Goal: Transaction & Acquisition: Purchase product/service

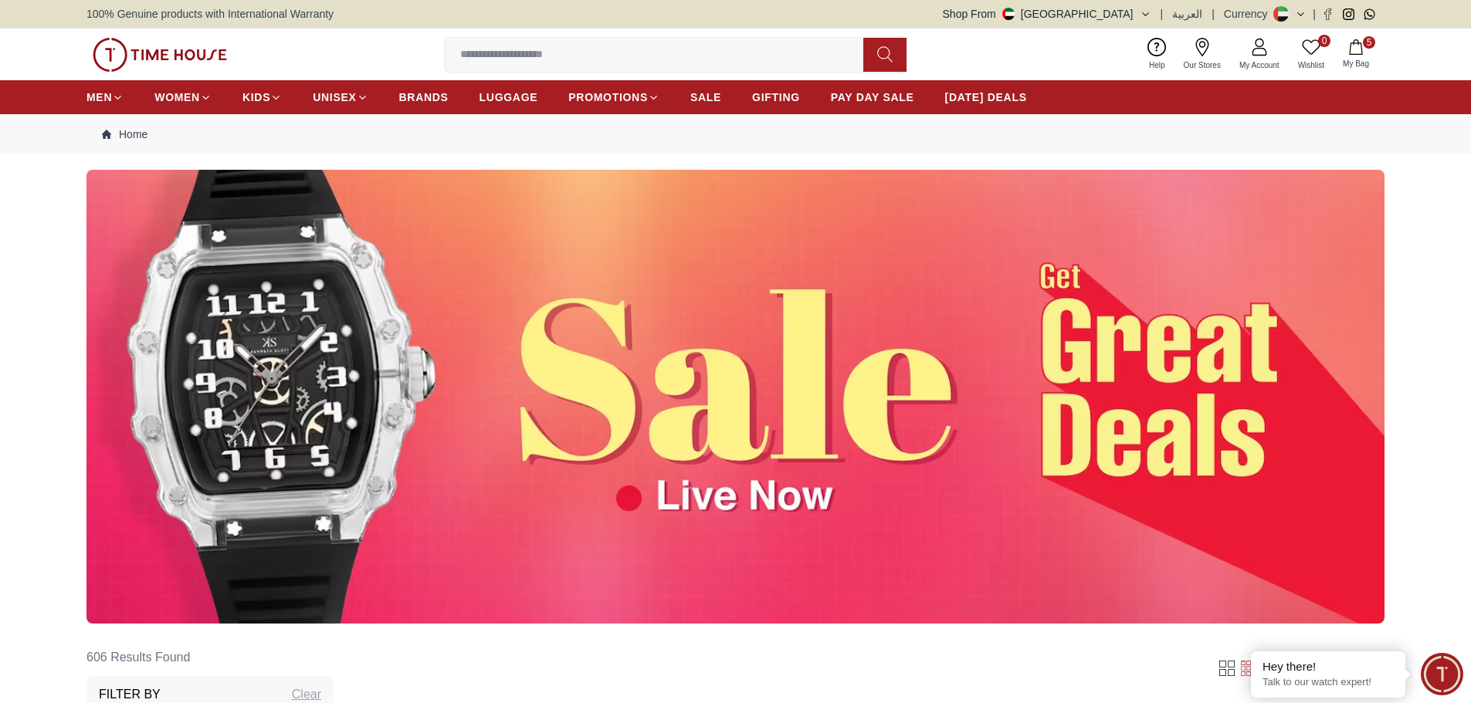
click at [1357, 49] on icon "button" at bounding box center [1355, 46] width 15 height 15
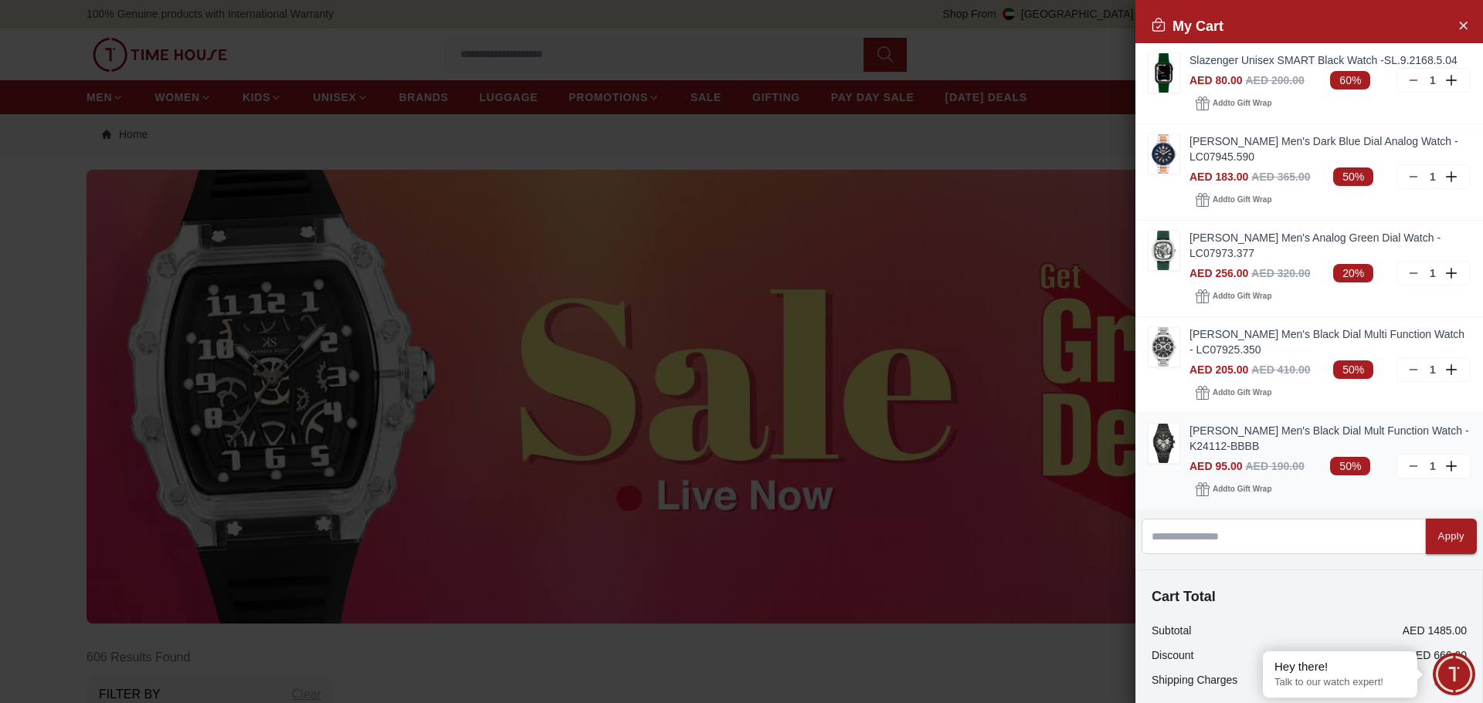
click at [1172, 436] on img at bounding box center [1163, 443] width 31 height 39
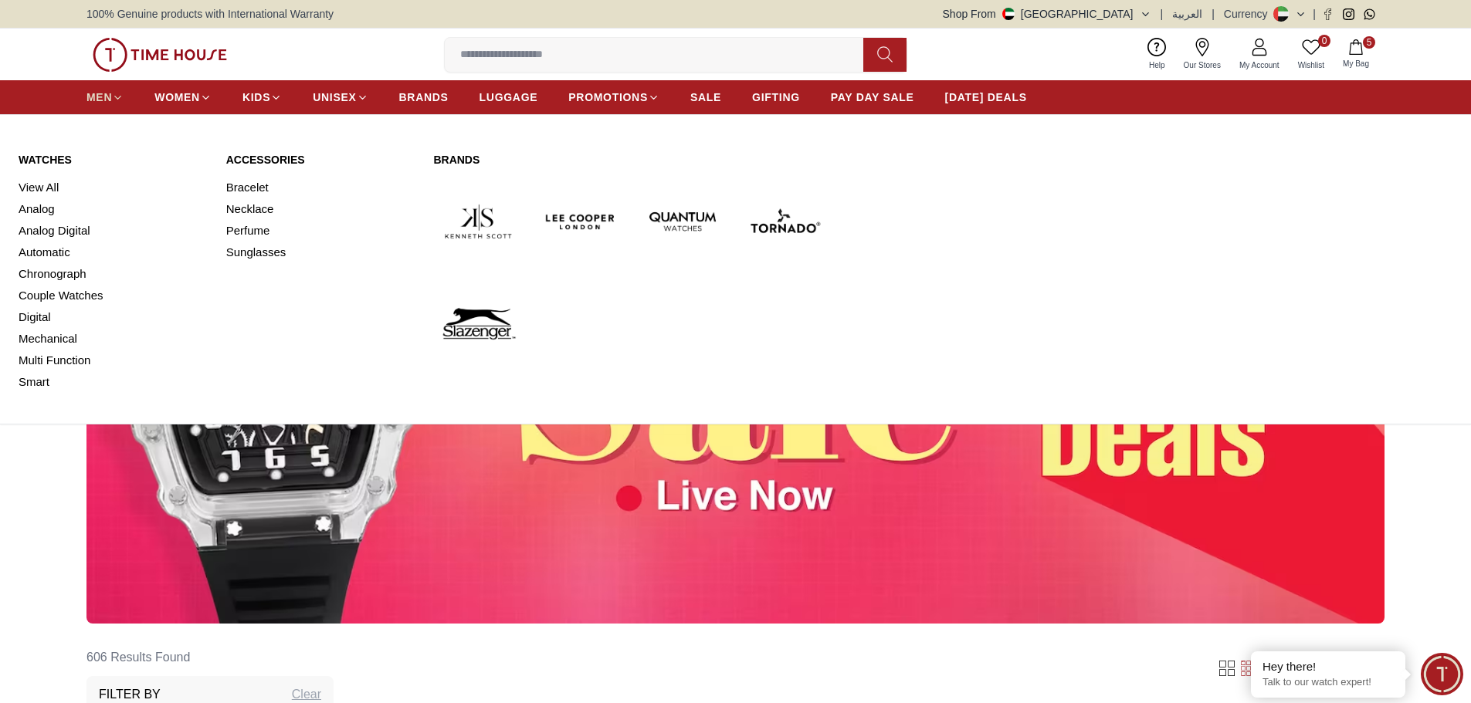
click at [103, 106] on link "MEN" at bounding box center [104, 97] width 37 height 28
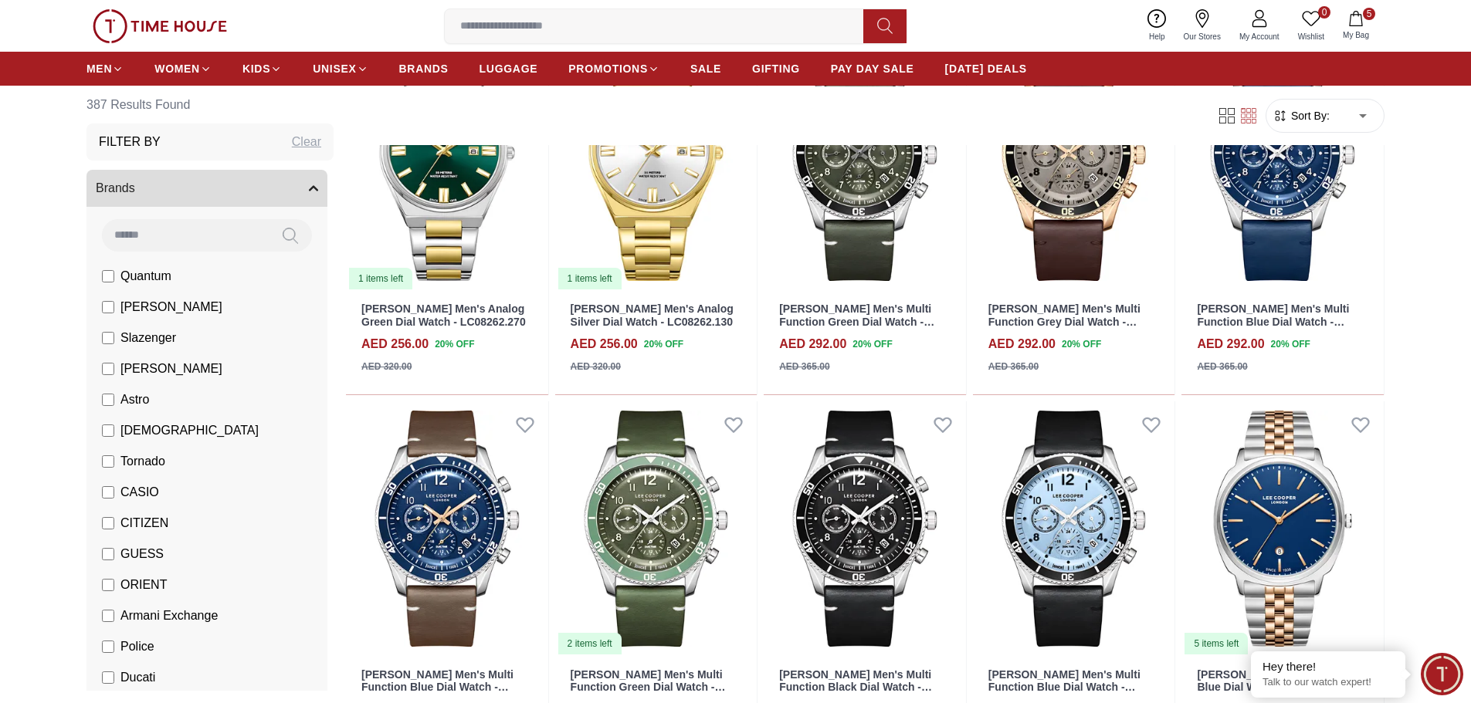
scroll to position [1004, 0]
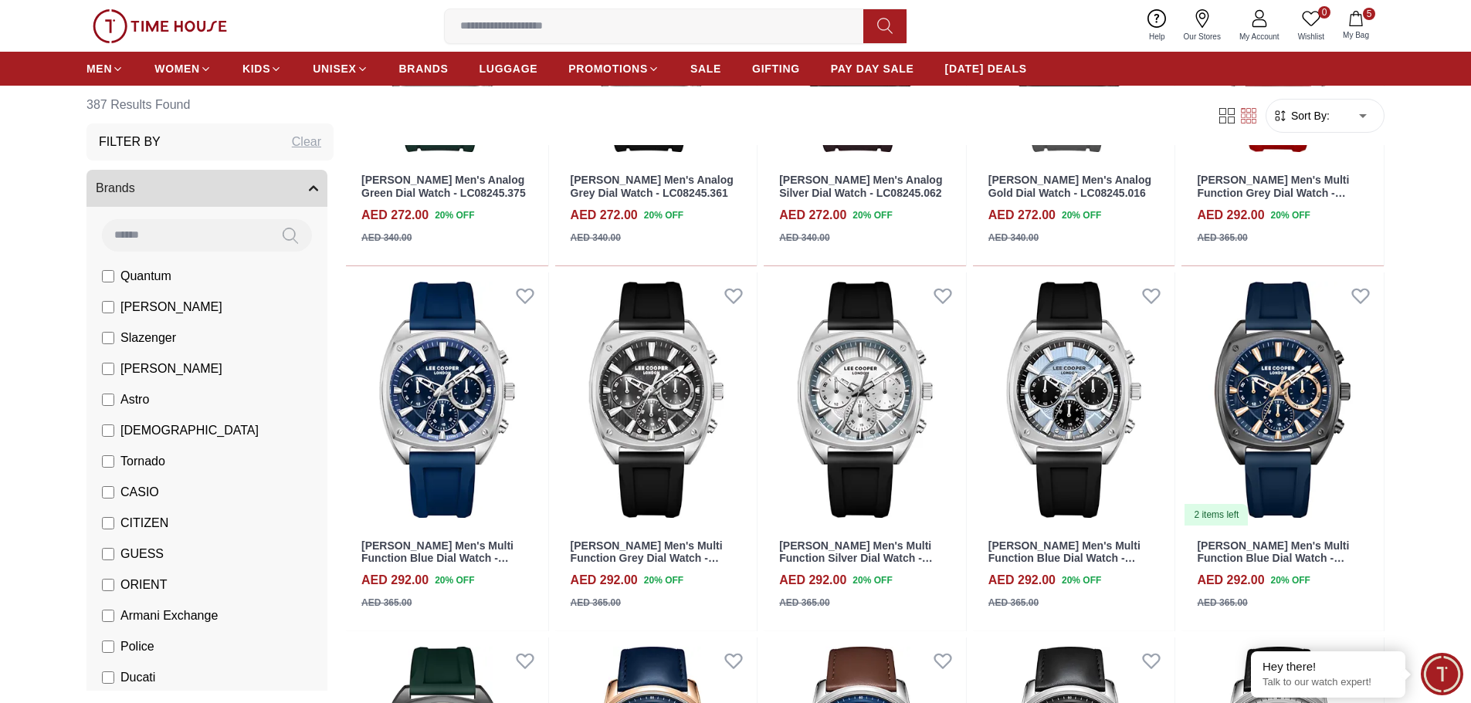
scroll to position [2162, 0]
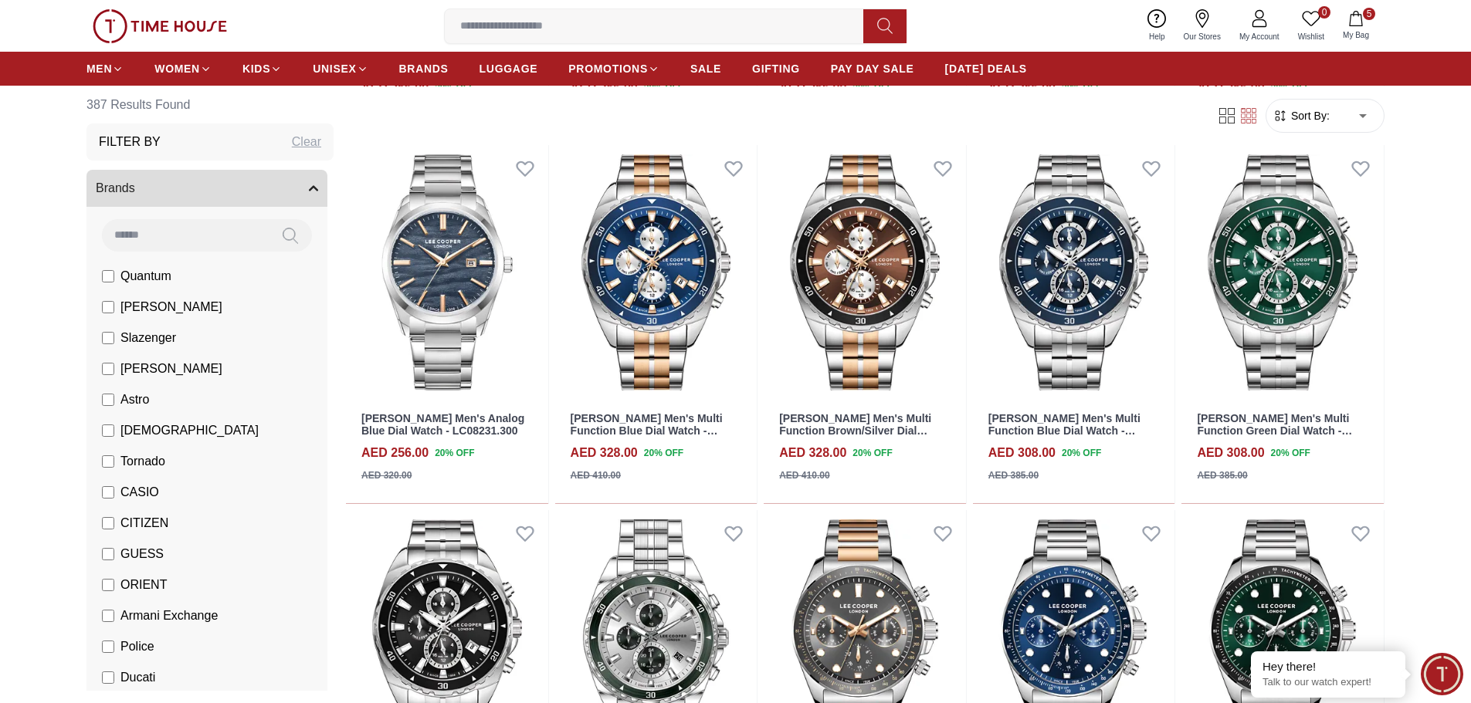
scroll to position [3784, 0]
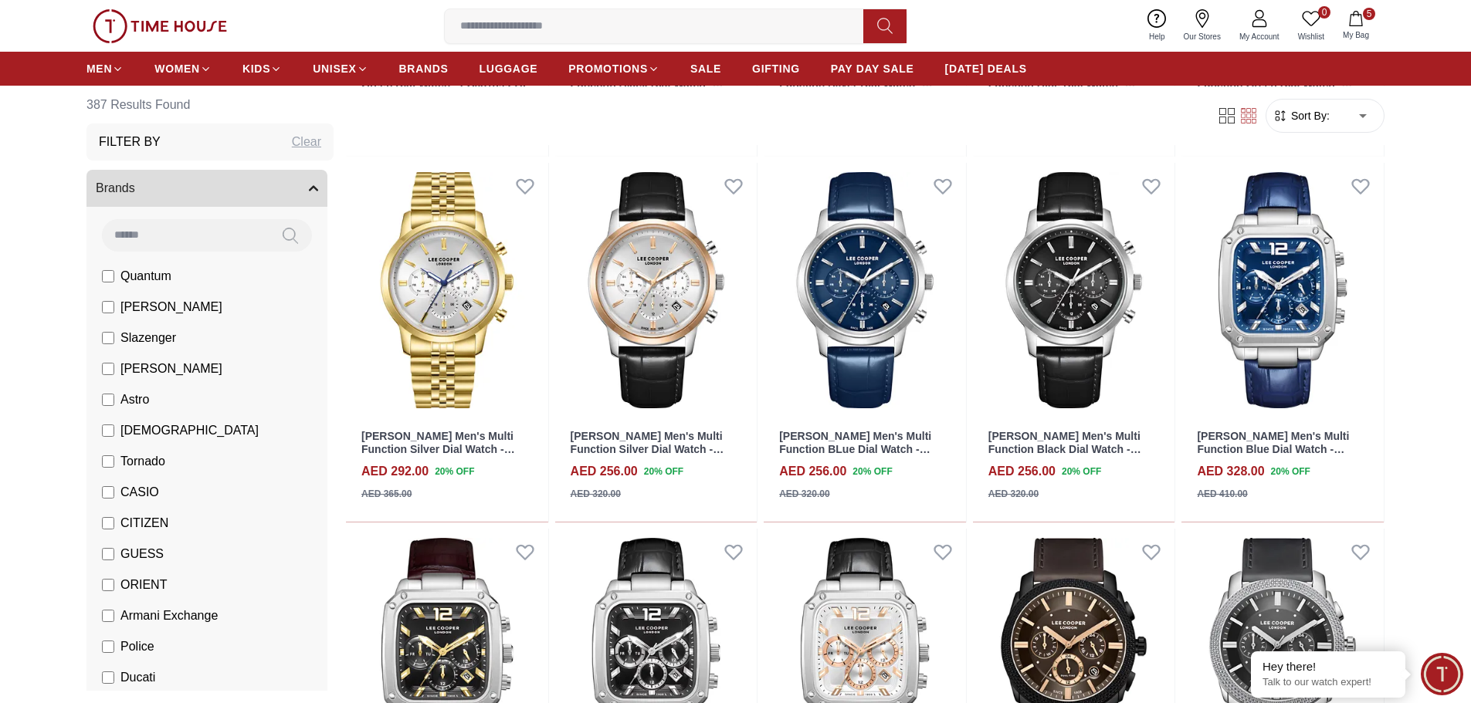
scroll to position [5251, 0]
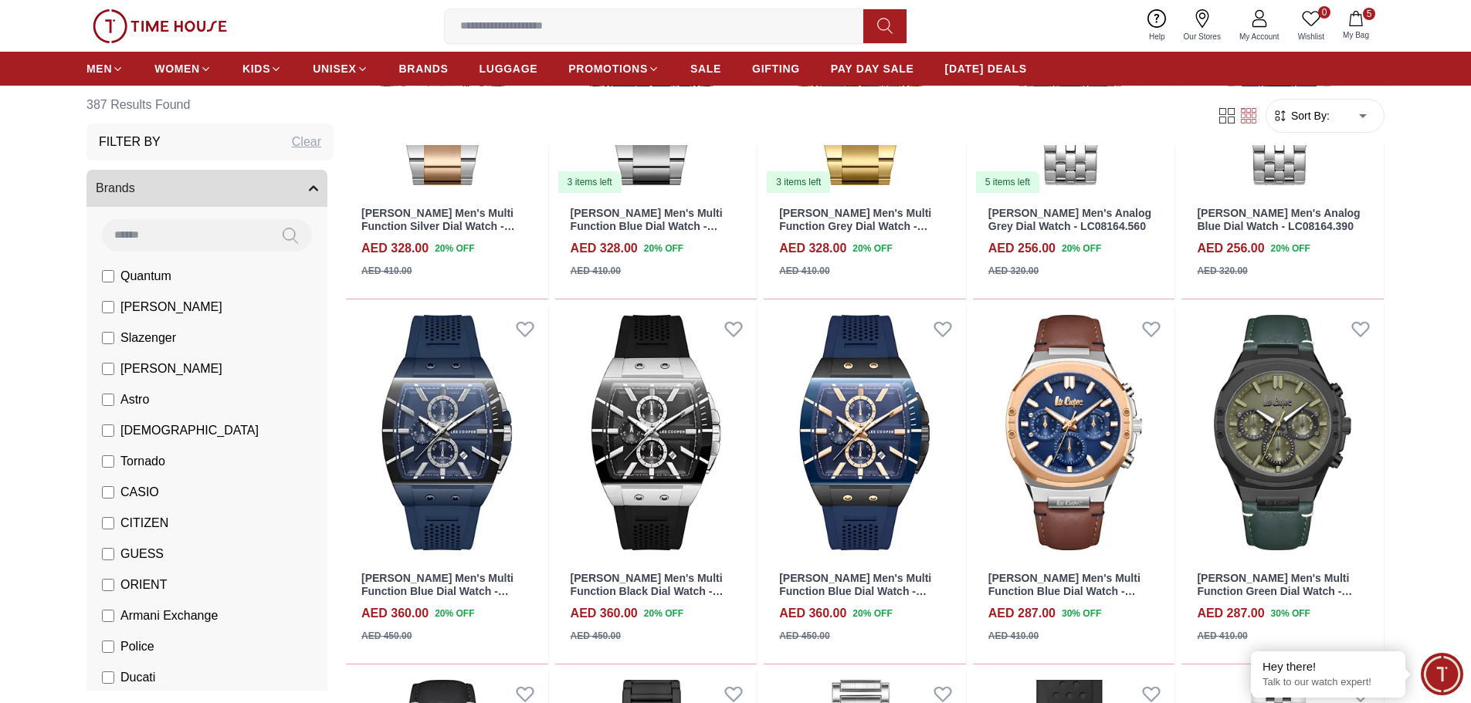
scroll to position [6564, 0]
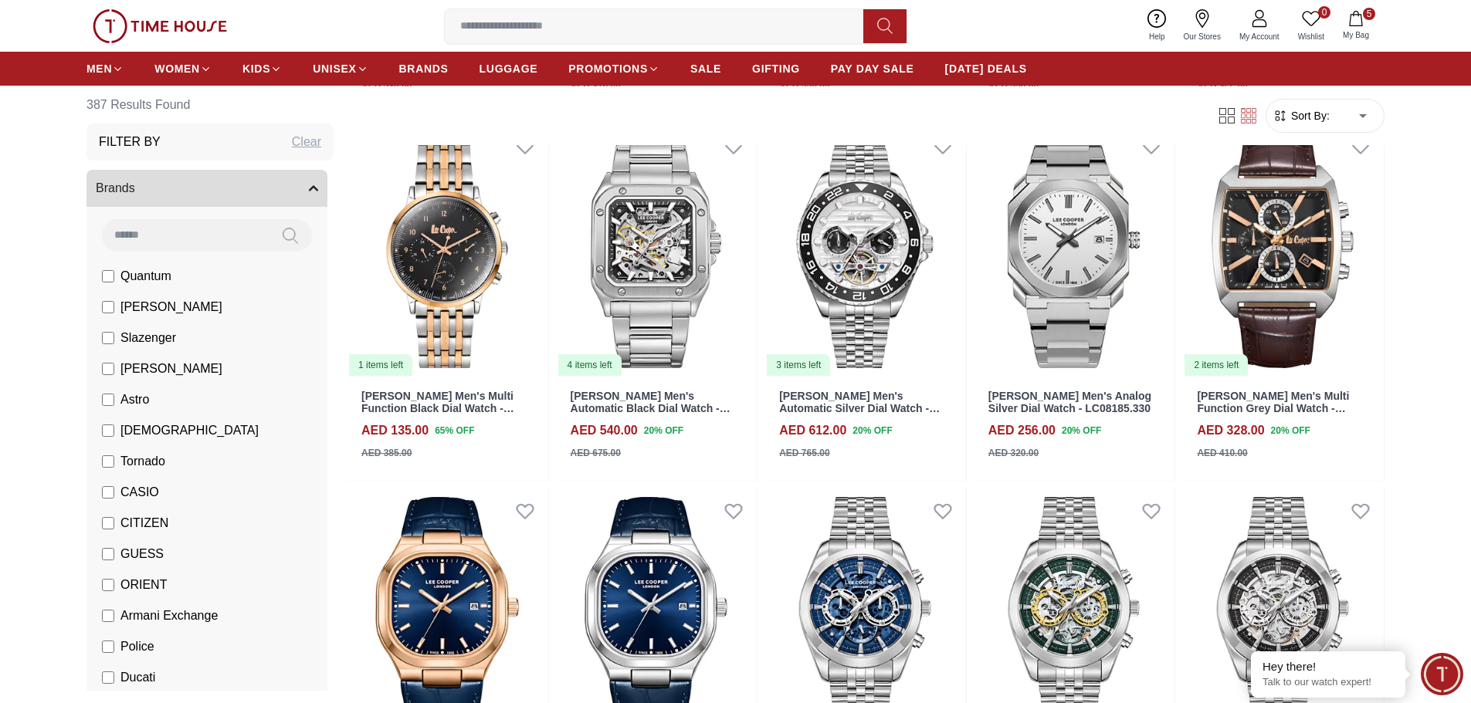
scroll to position [8185, 0]
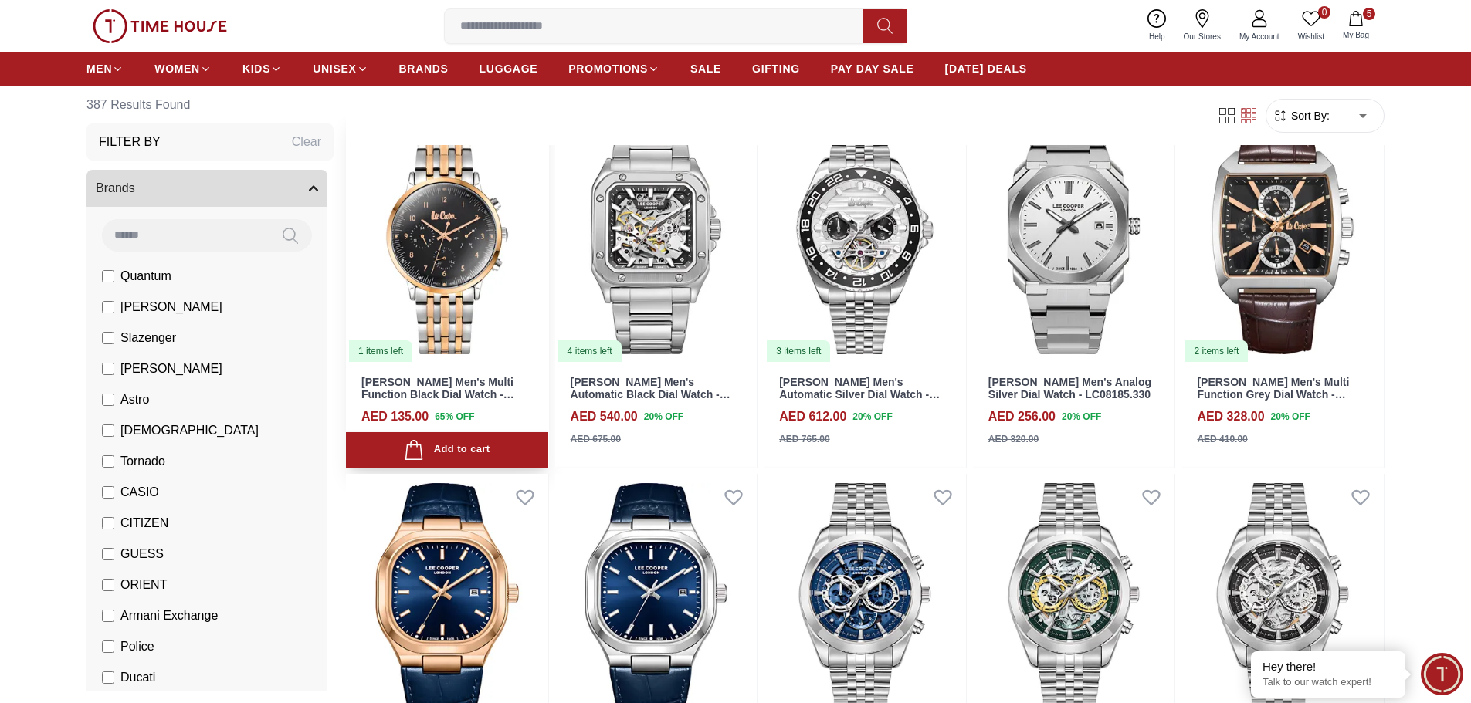
click at [407, 225] on img at bounding box center [447, 236] width 202 height 255
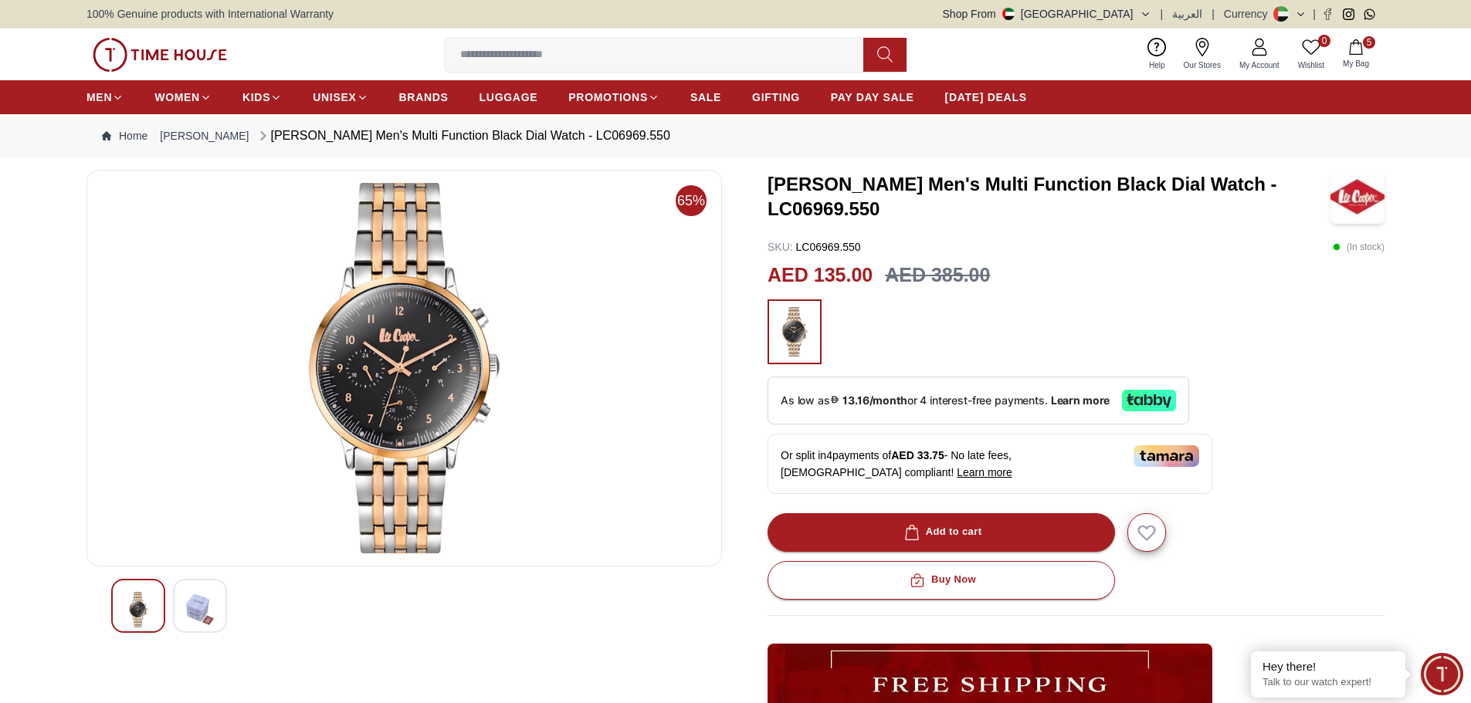
click at [188, 612] on img at bounding box center [200, 610] width 28 height 36
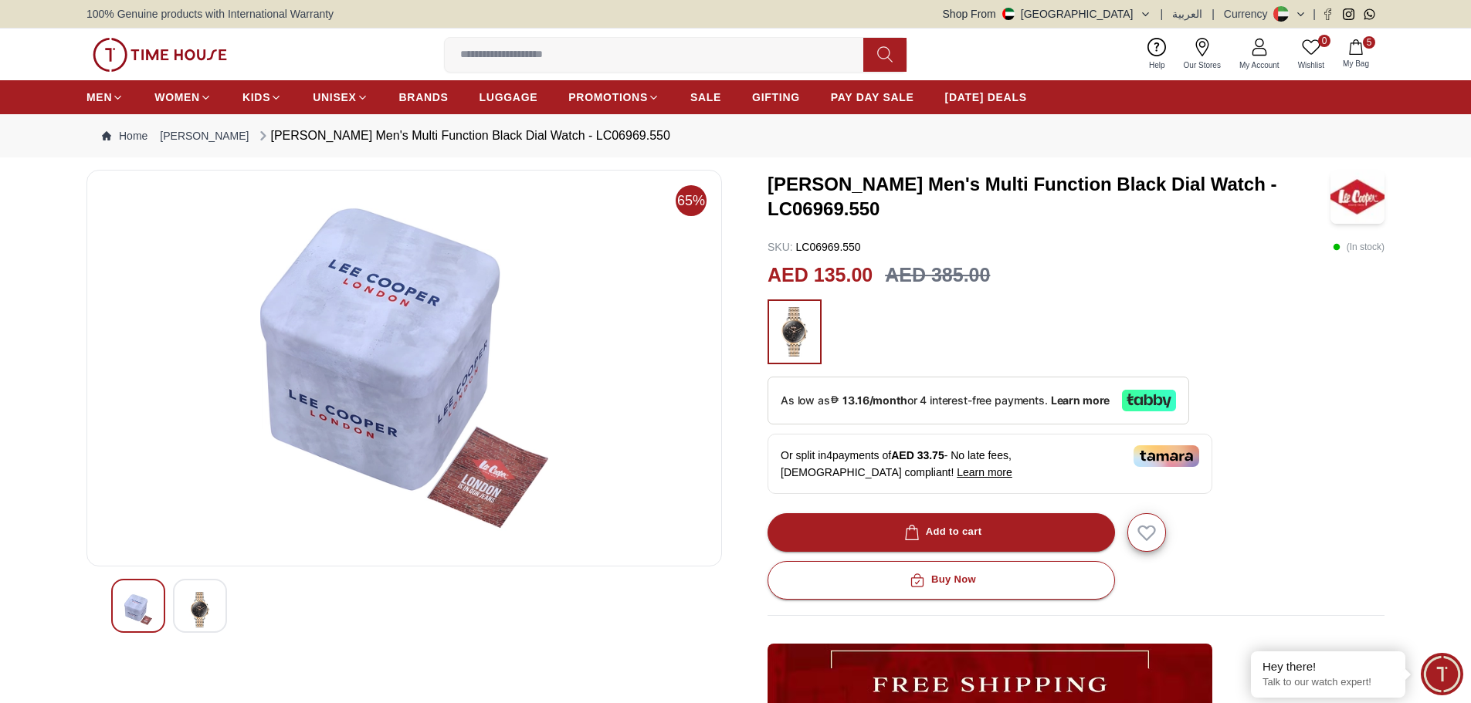
click at [141, 605] on img at bounding box center [138, 610] width 28 height 36
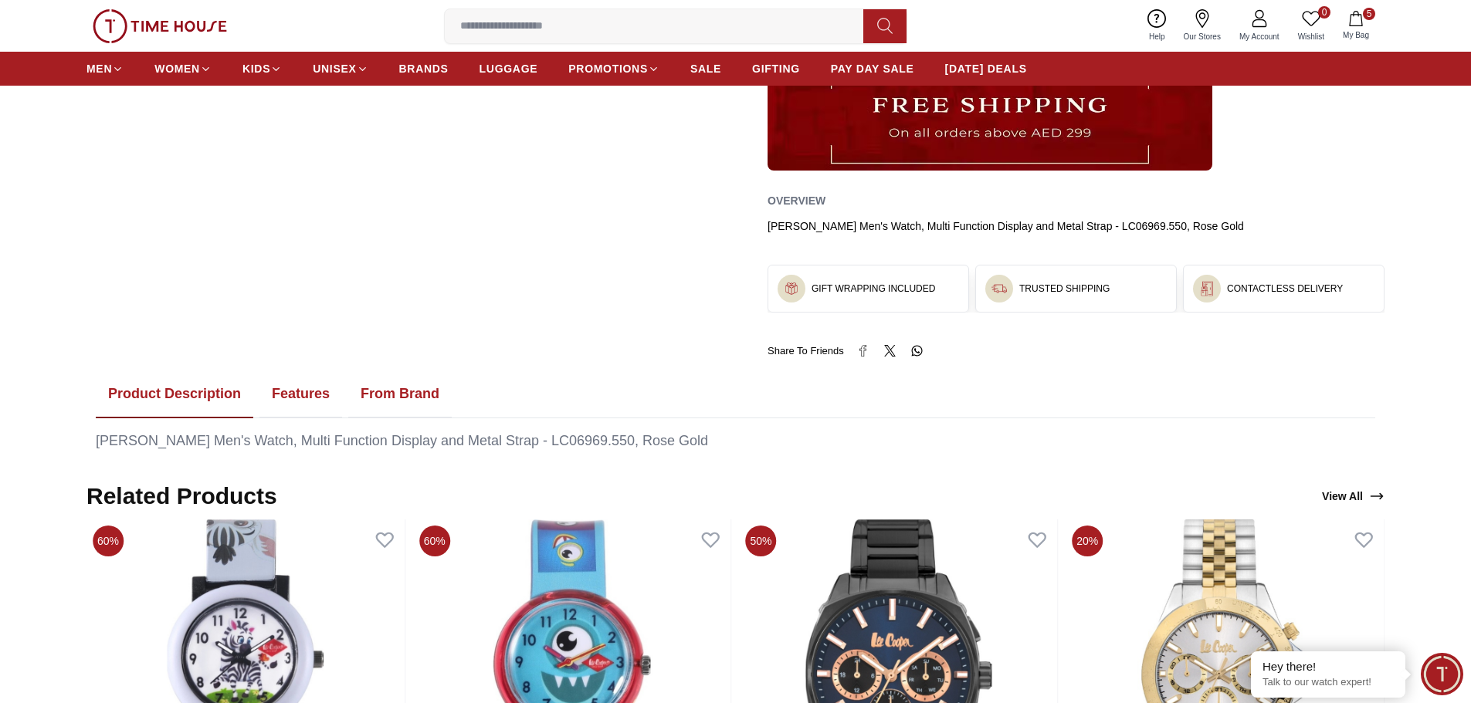
scroll to position [849, 0]
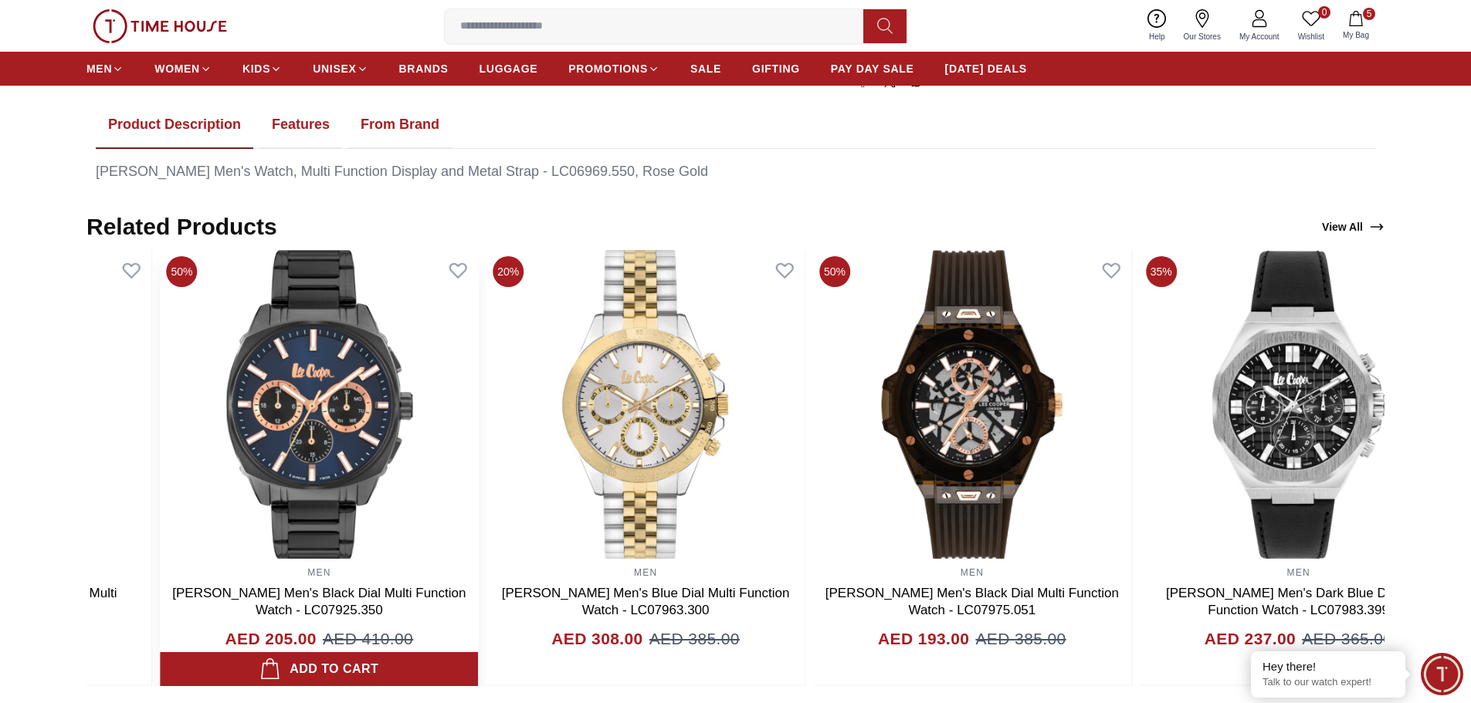
click at [405, 521] on img at bounding box center [320, 404] width 318 height 309
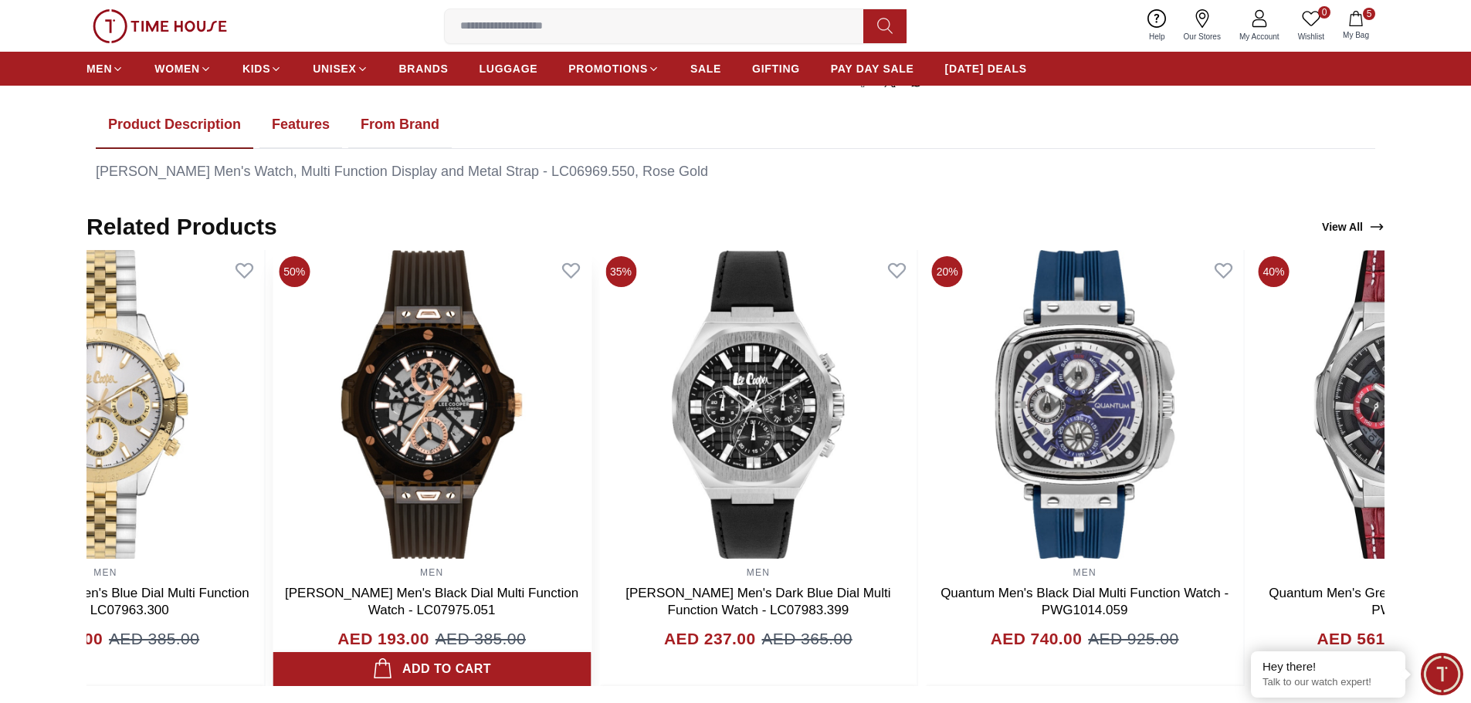
click at [358, 527] on img at bounding box center [432, 404] width 318 height 309
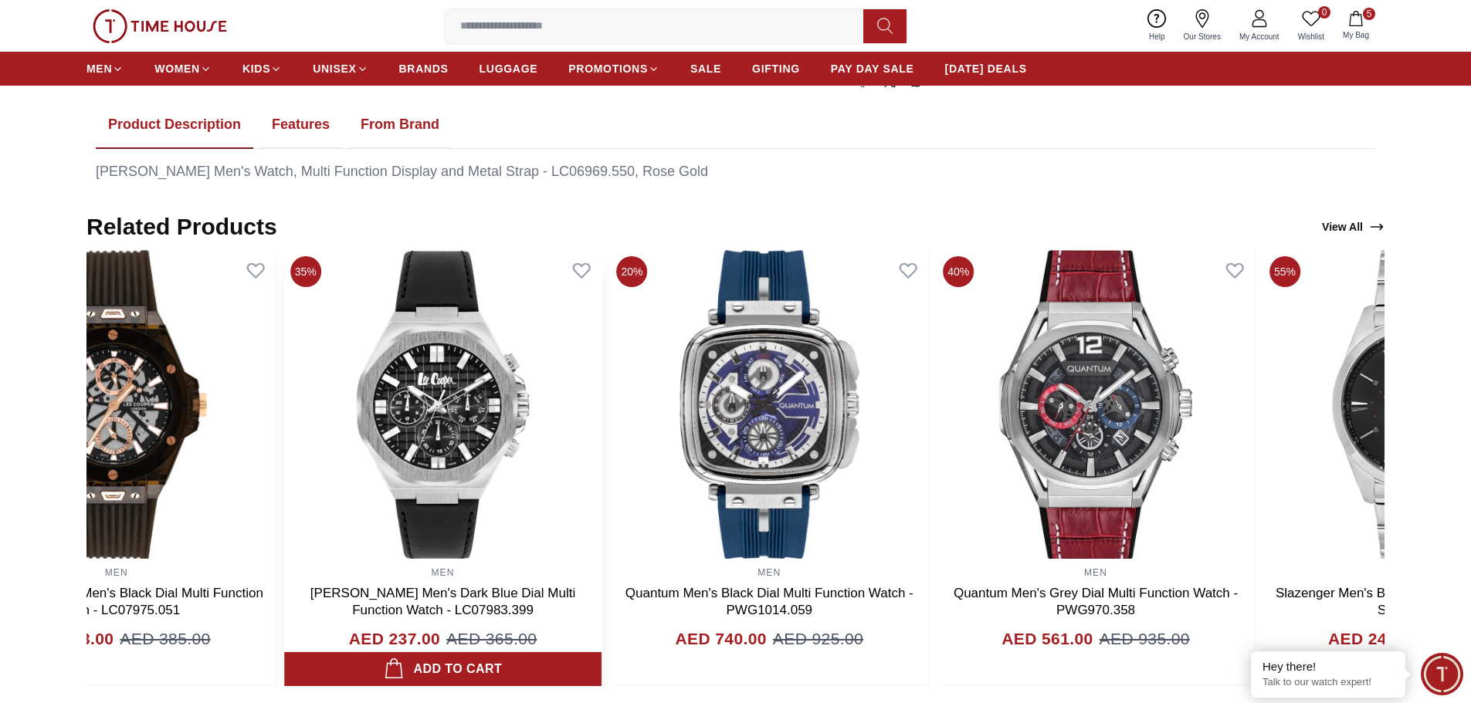
click at [408, 527] on img at bounding box center [443, 404] width 318 height 309
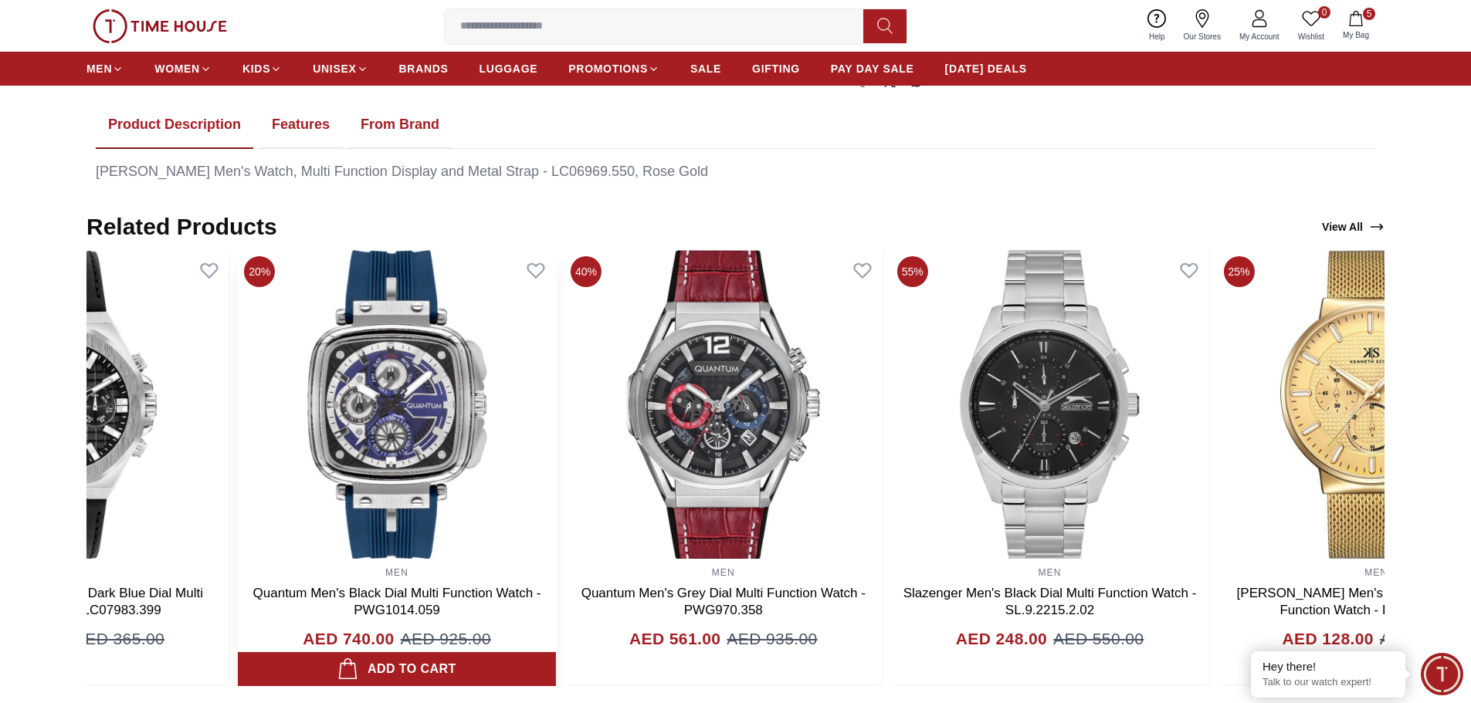
click at [470, 527] on img at bounding box center [397, 404] width 318 height 309
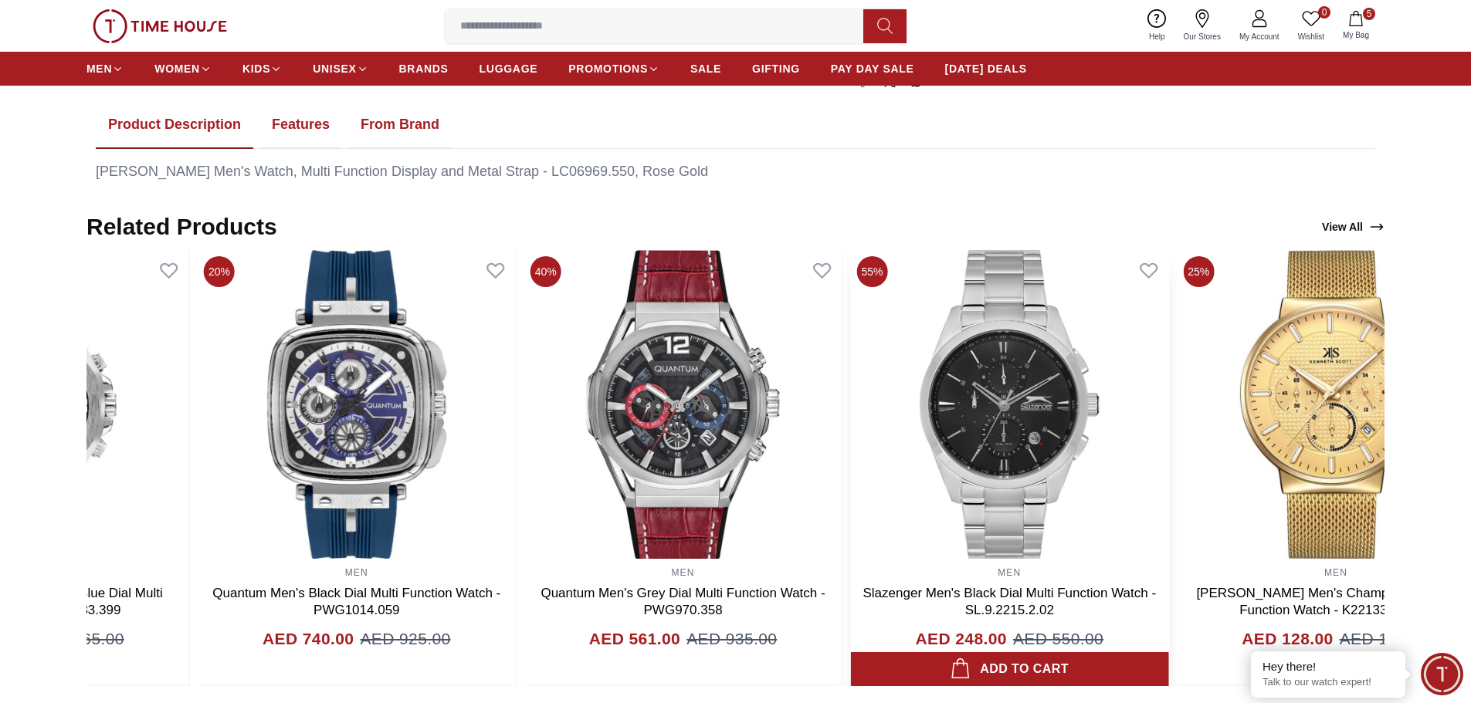
click at [850, 507] on img at bounding box center [1009, 404] width 318 height 309
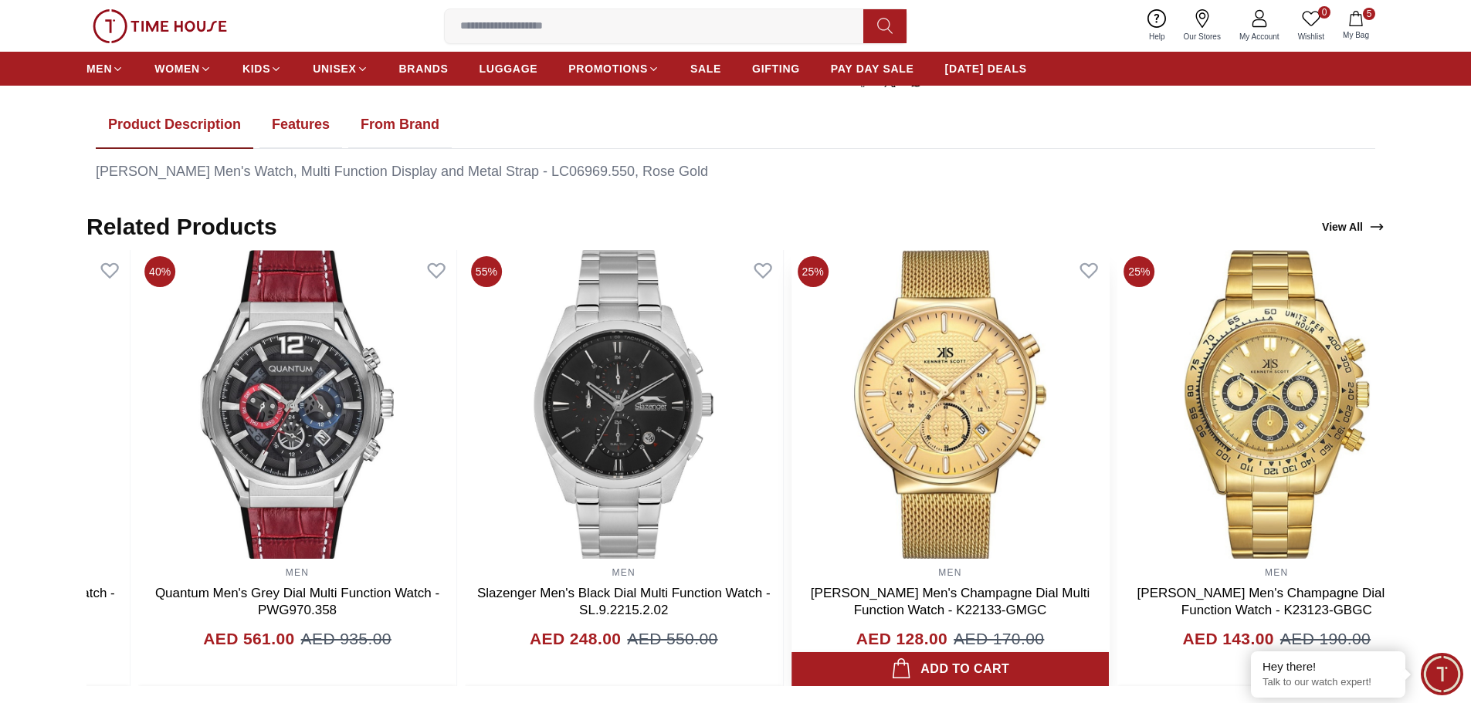
click at [792, 507] on img at bounding box center [951, 404] width 318 height 309
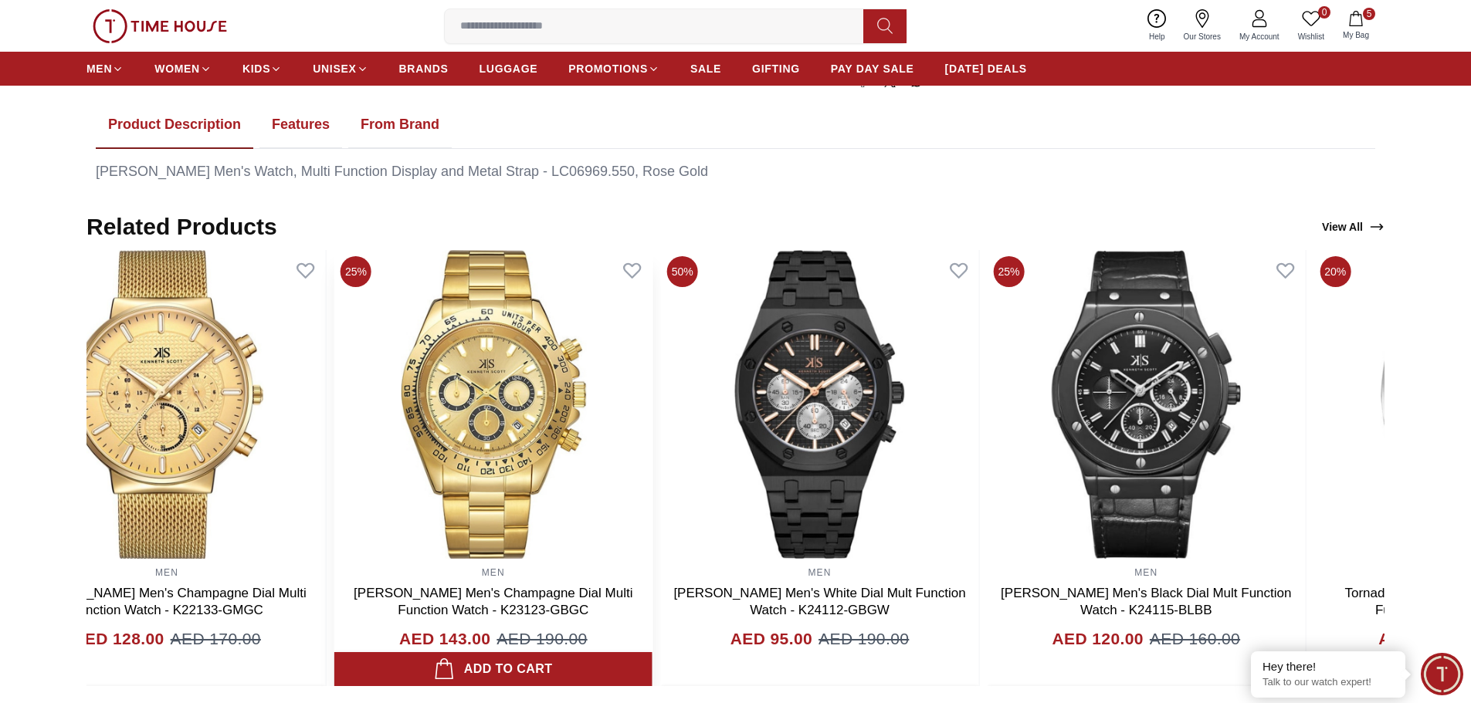
click at [569, 500] on img at bounding box center [493, 404] width 318 height 309
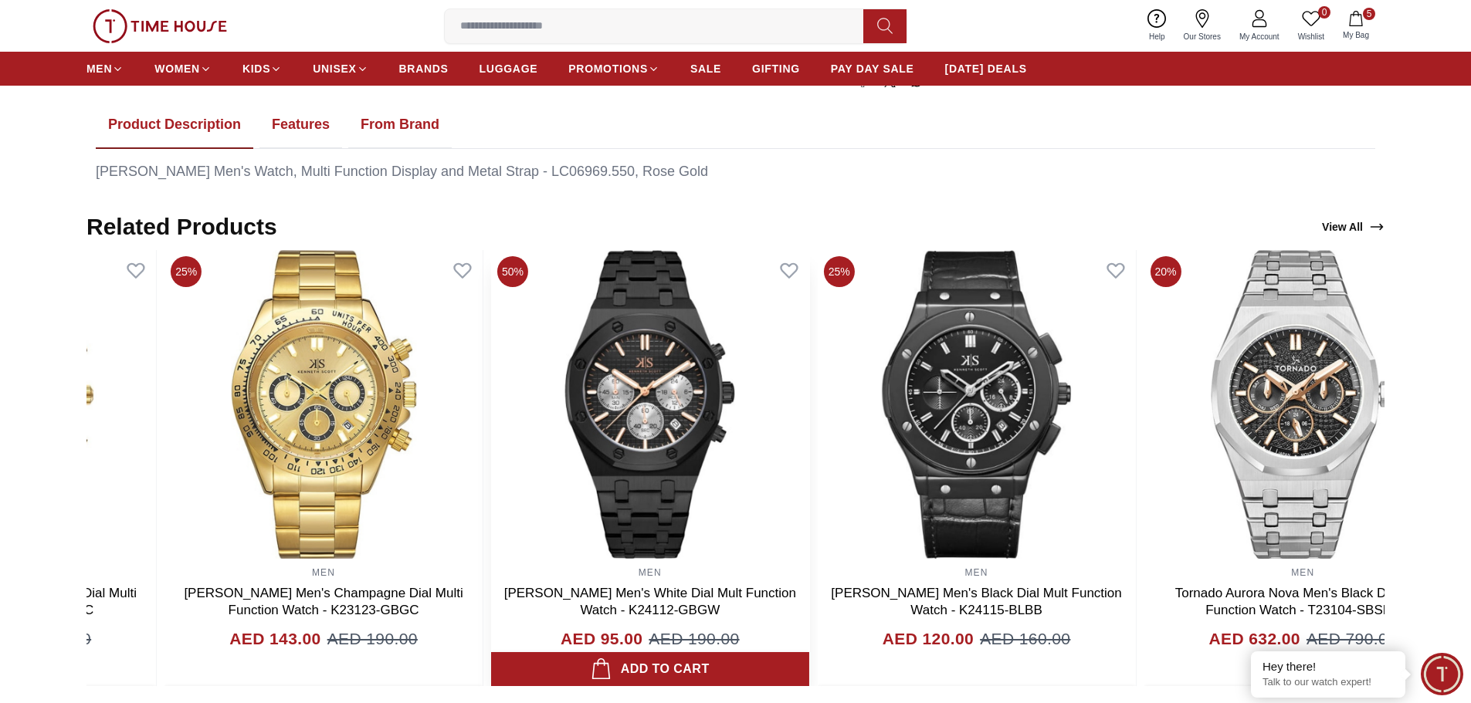
click at [612, 467] on img at bounding box center [650, 404] width 318 height 309
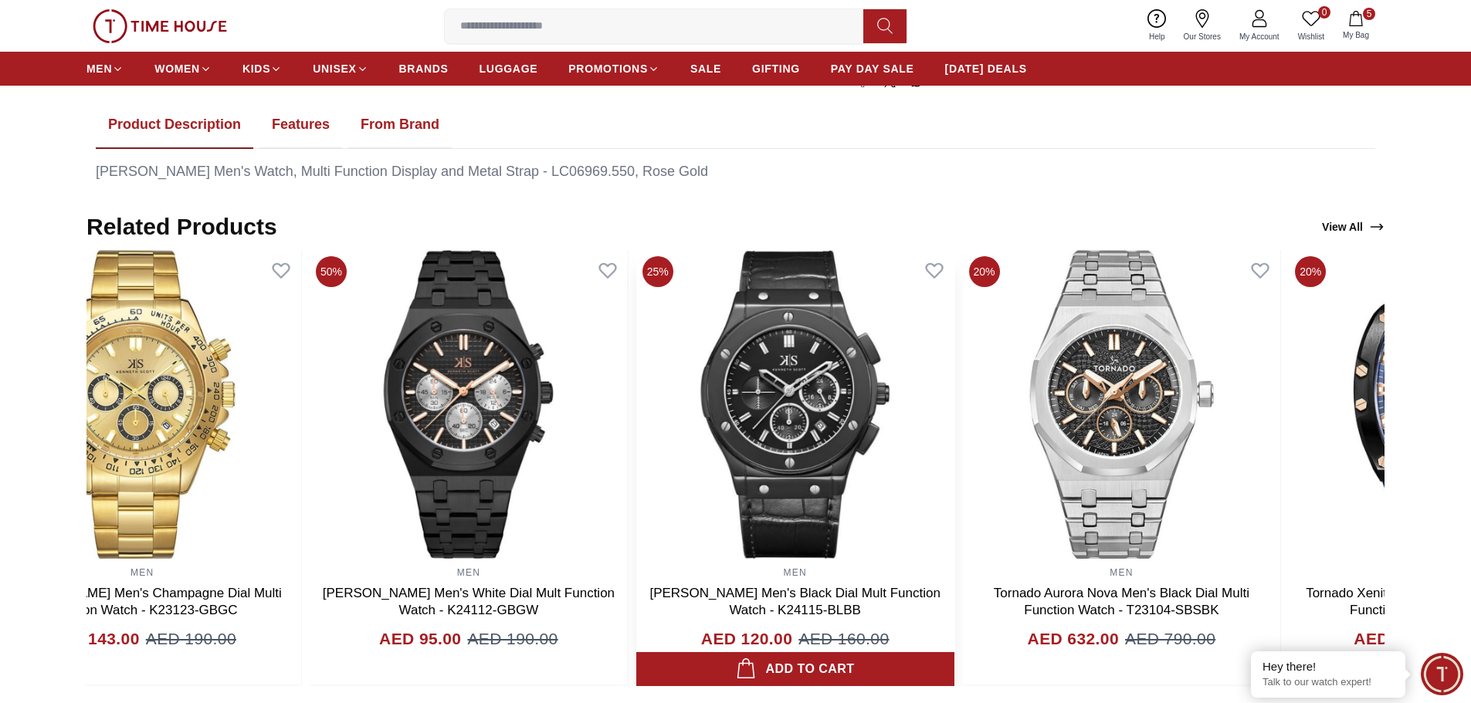
click at [686, 463] on img at bounding box center [795, 404] width 318 height 309
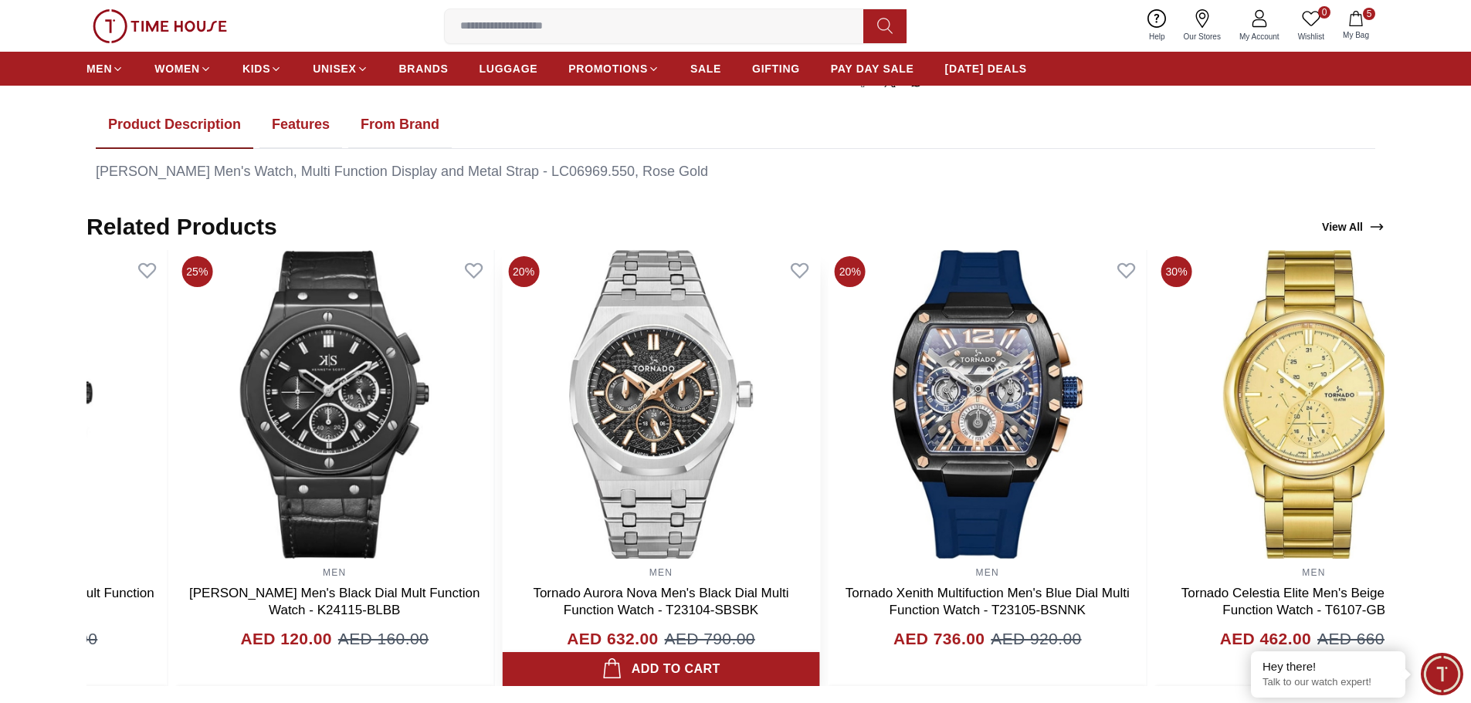
click at [632, 470] on img at bounding box center [661, 404] width 318 height 309
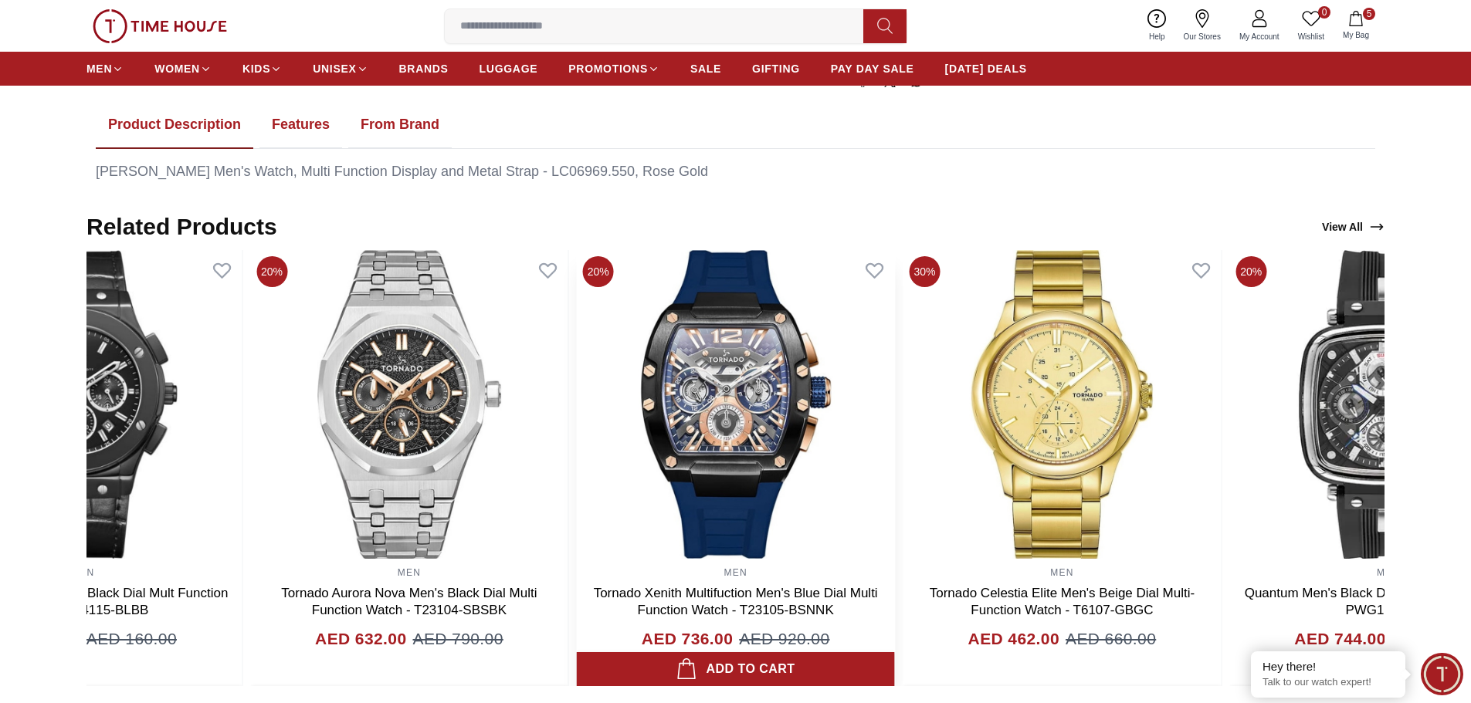
click at [577, 484] on img at bounding box center [736, 404] width 318 height 309
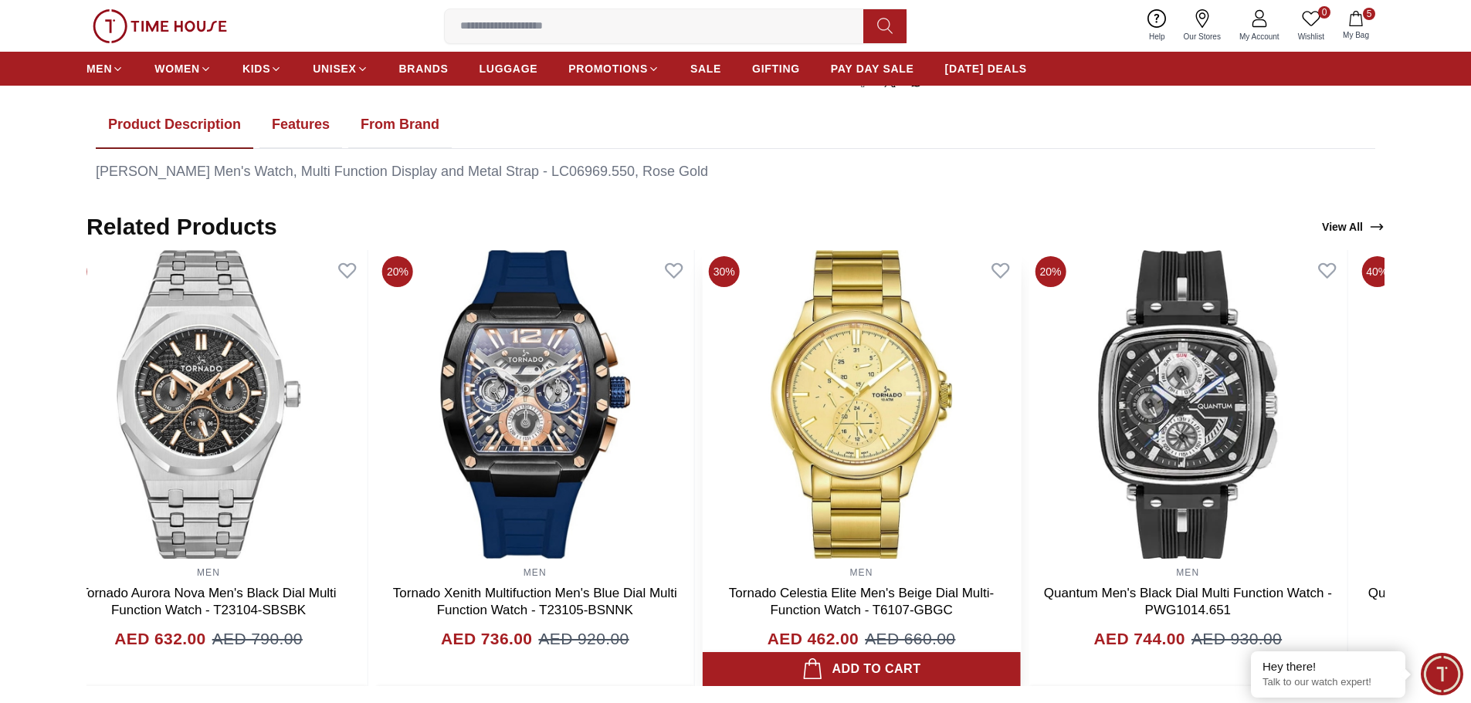
click at [811, 444] on img at bounding box center [862, 404] width 318 height 309
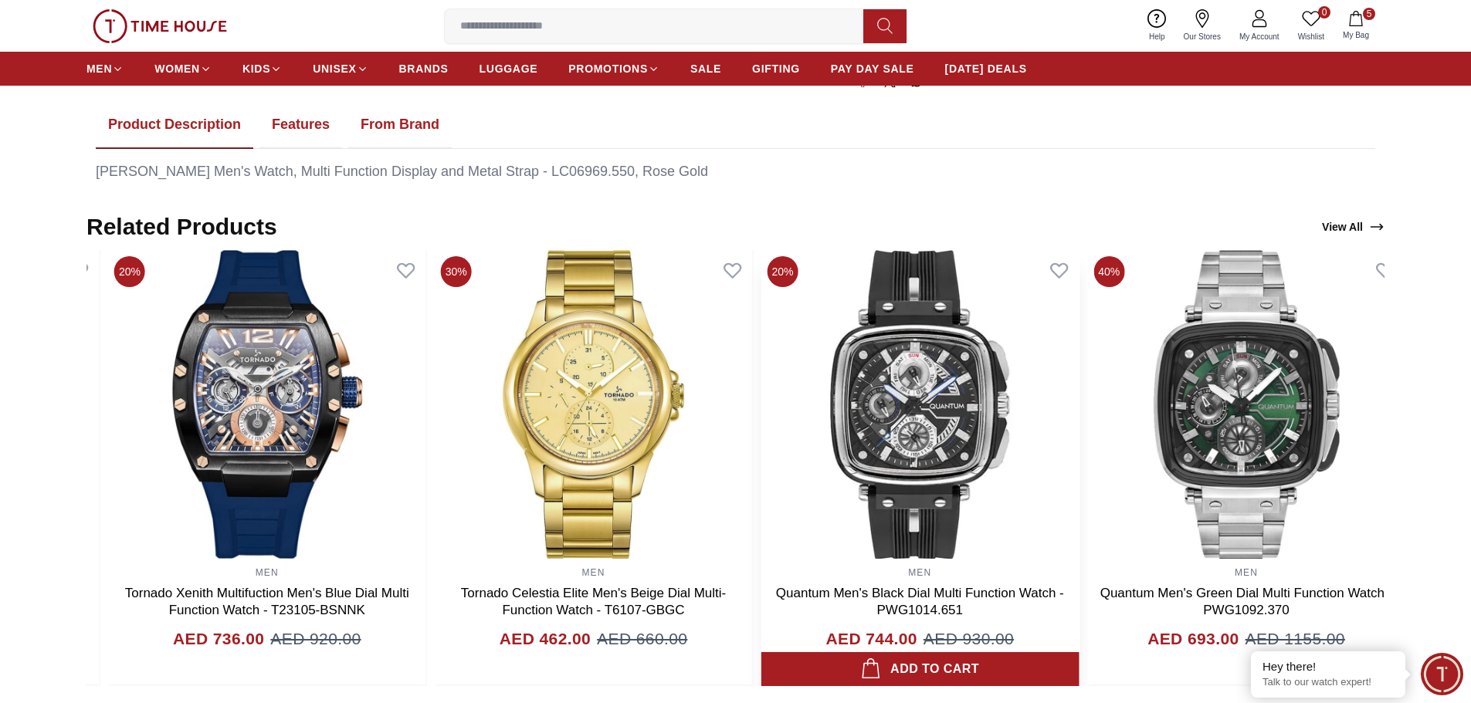
click at [761, 463] on img at bounding box center [920, 404] width 318 height 309
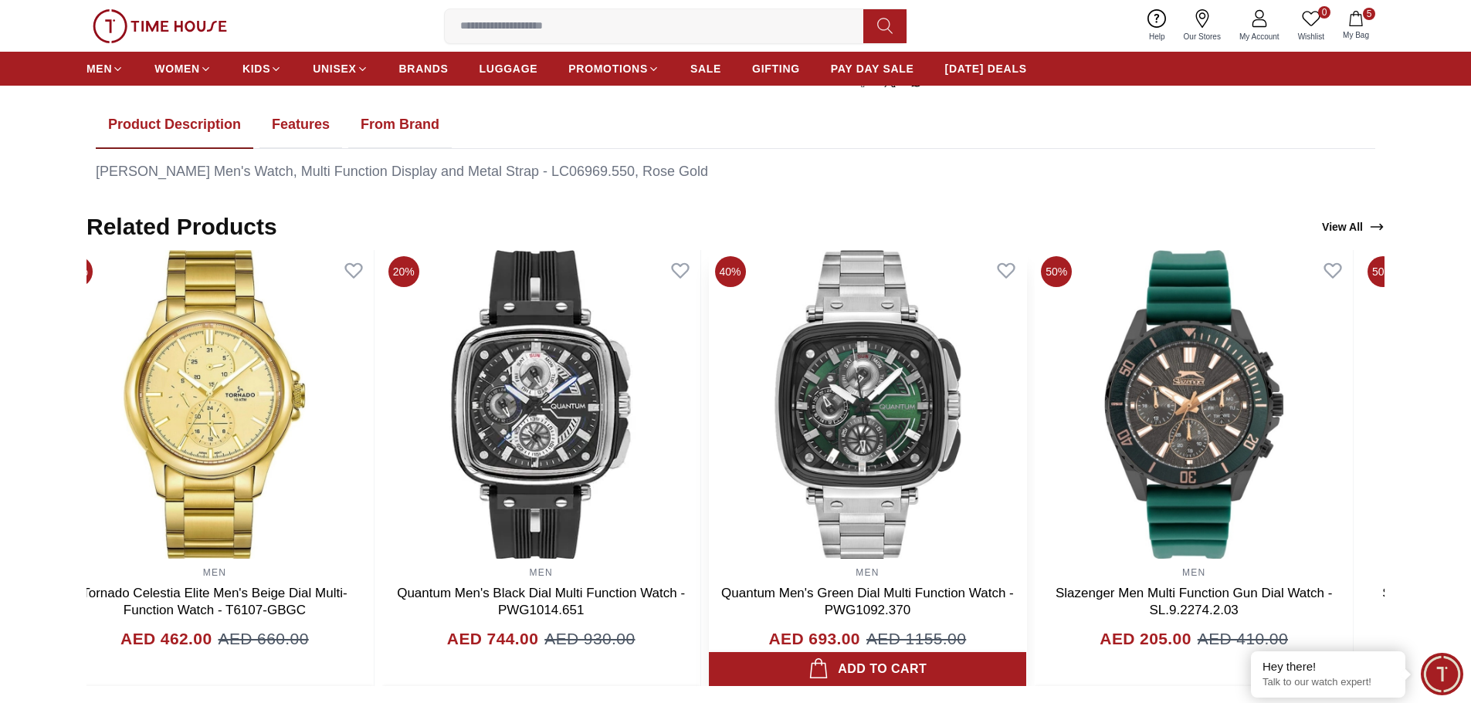
click at [775, 453] on img at bounding box center [868, 404] width 318 height 309
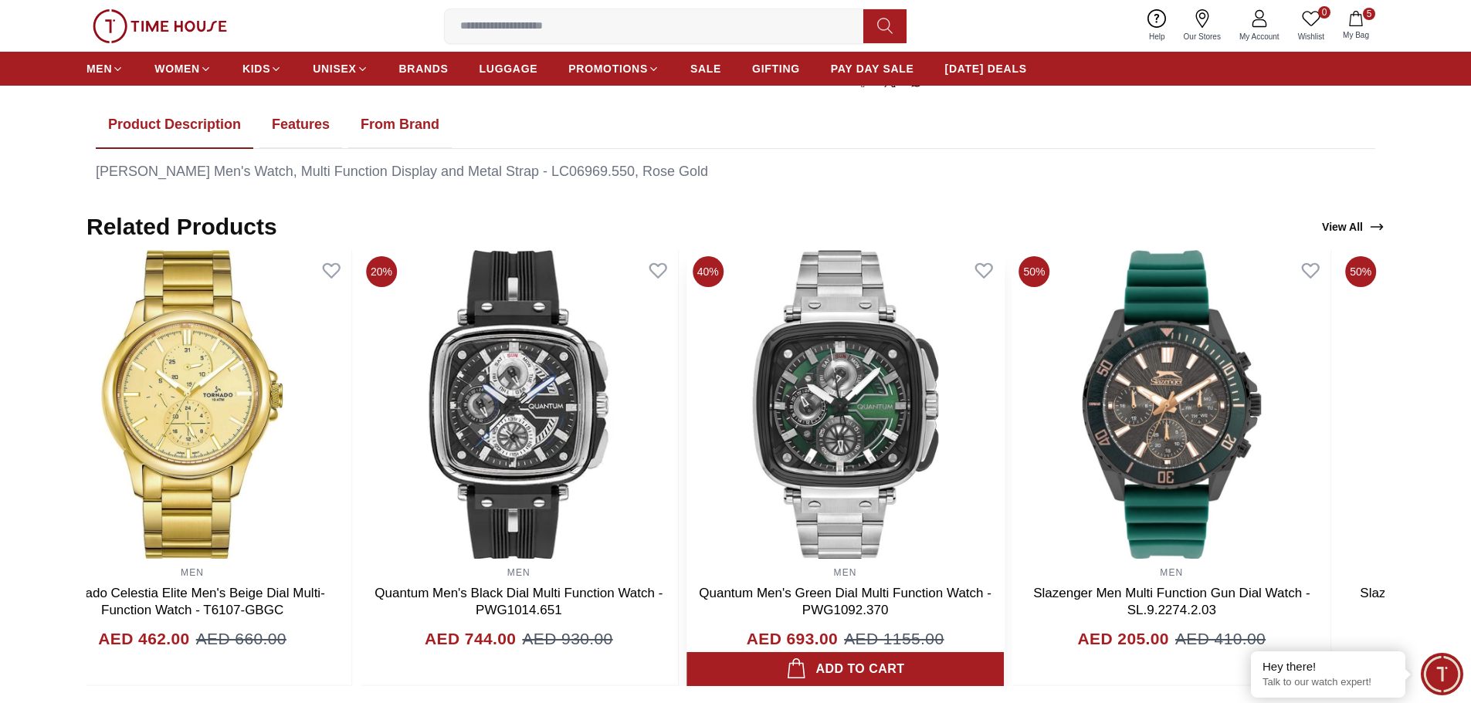
click at [717, 466] on img at bounding box center [845, 404] width 318 height 309
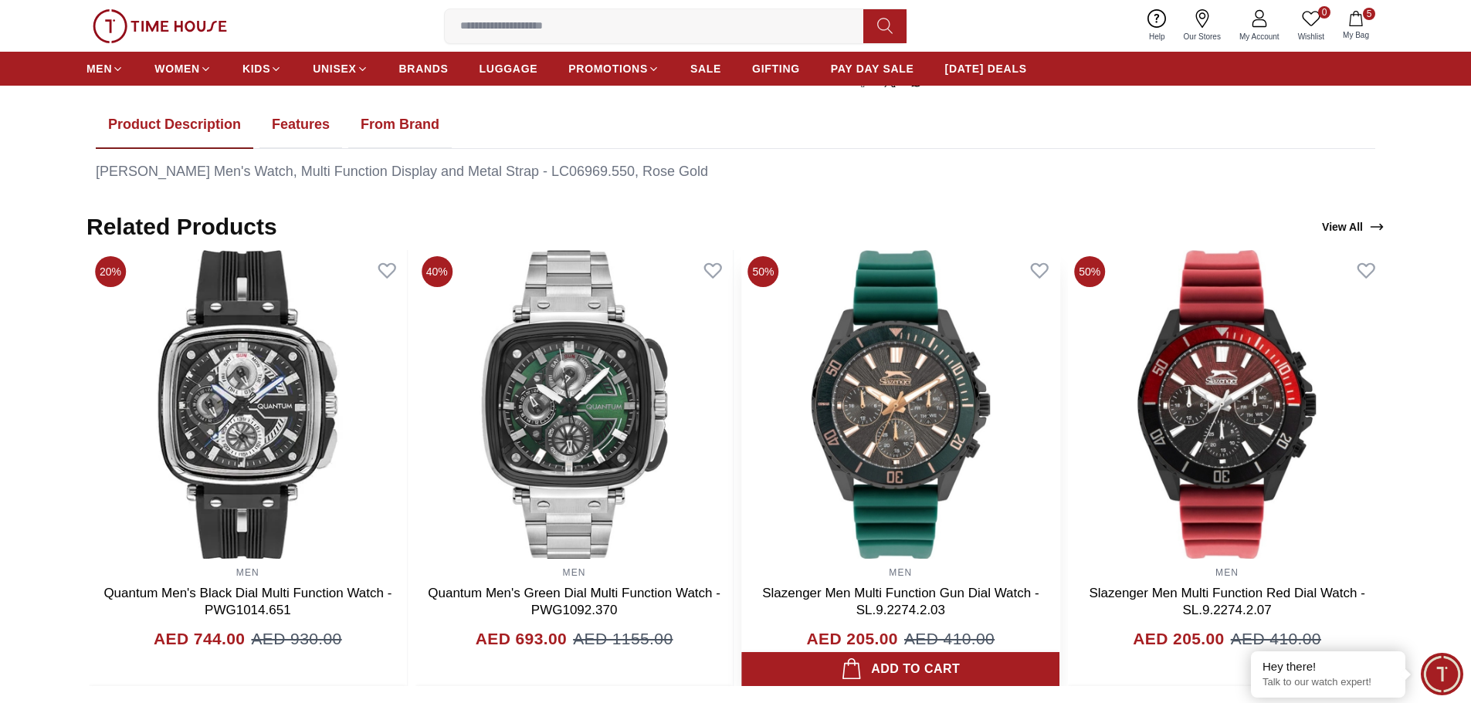
click at [743, 459] on img at bounding box center [900, 404] width 318 height 309
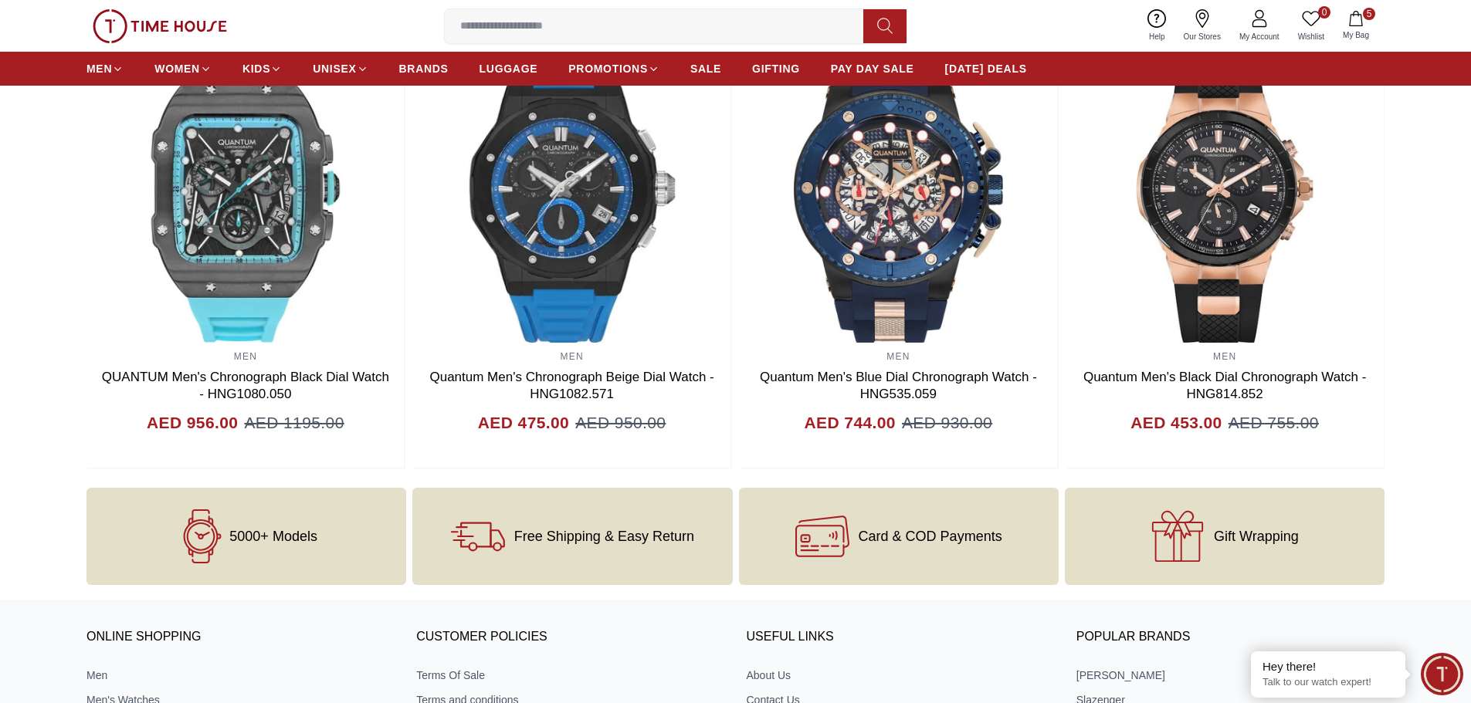
scroll to position [1699, 0]
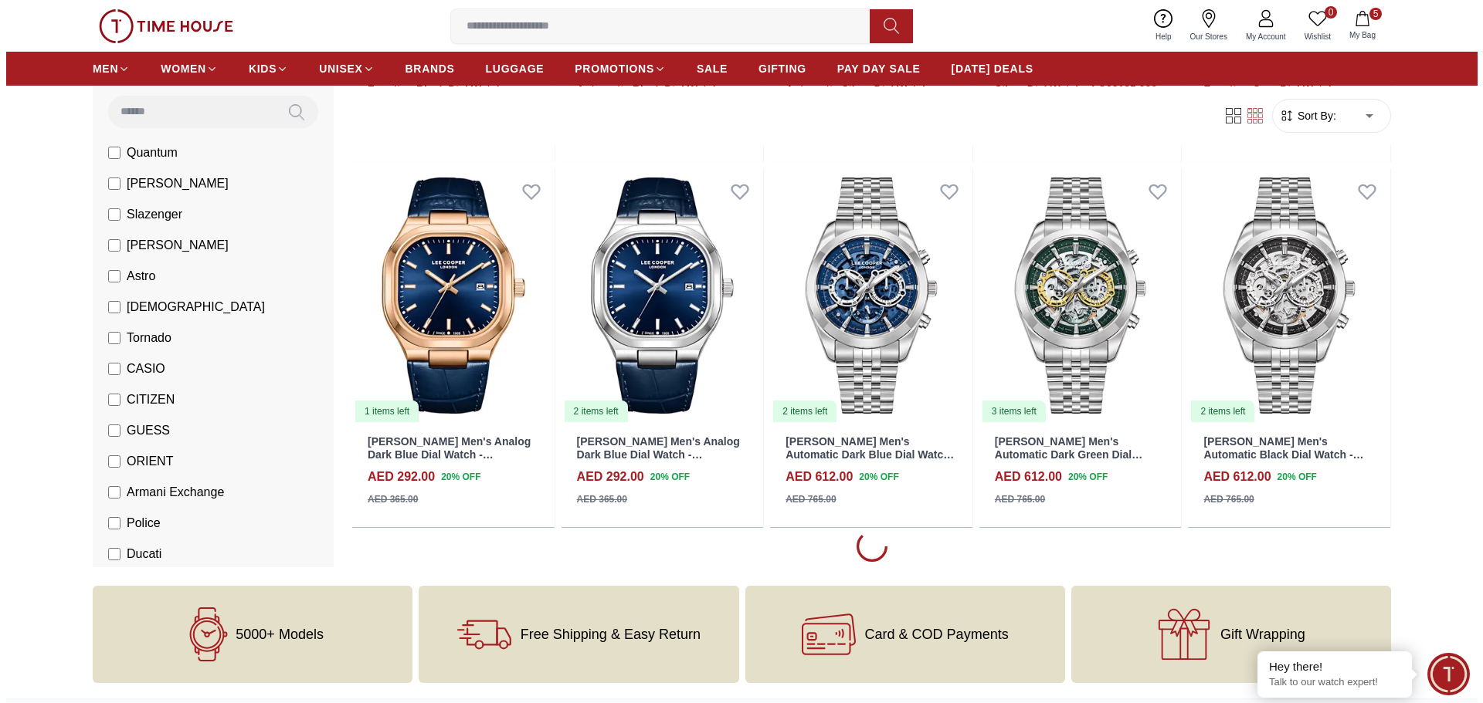
scroll to position [4097, 0]
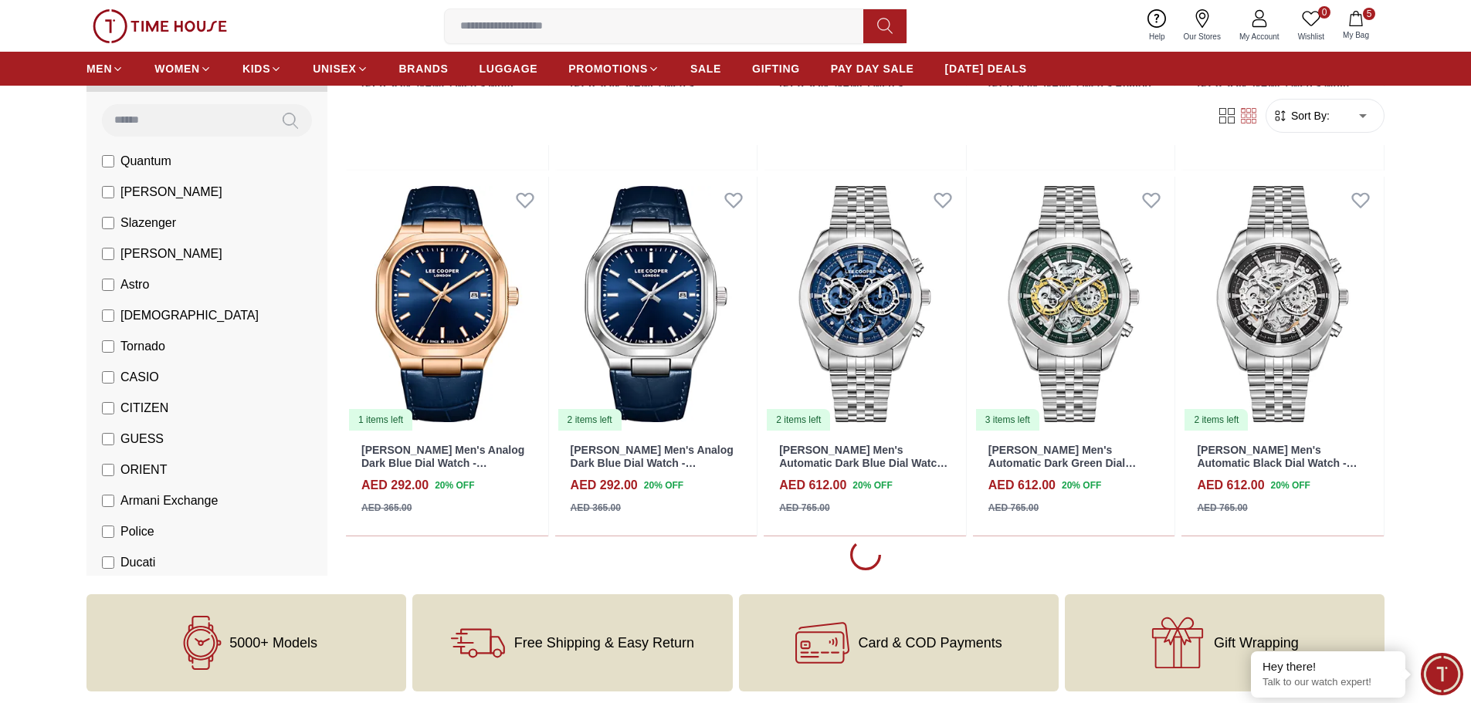
click at [1358, 10] on button "5 My Bag" at bounding box center [1356, 26] width 45 height 36
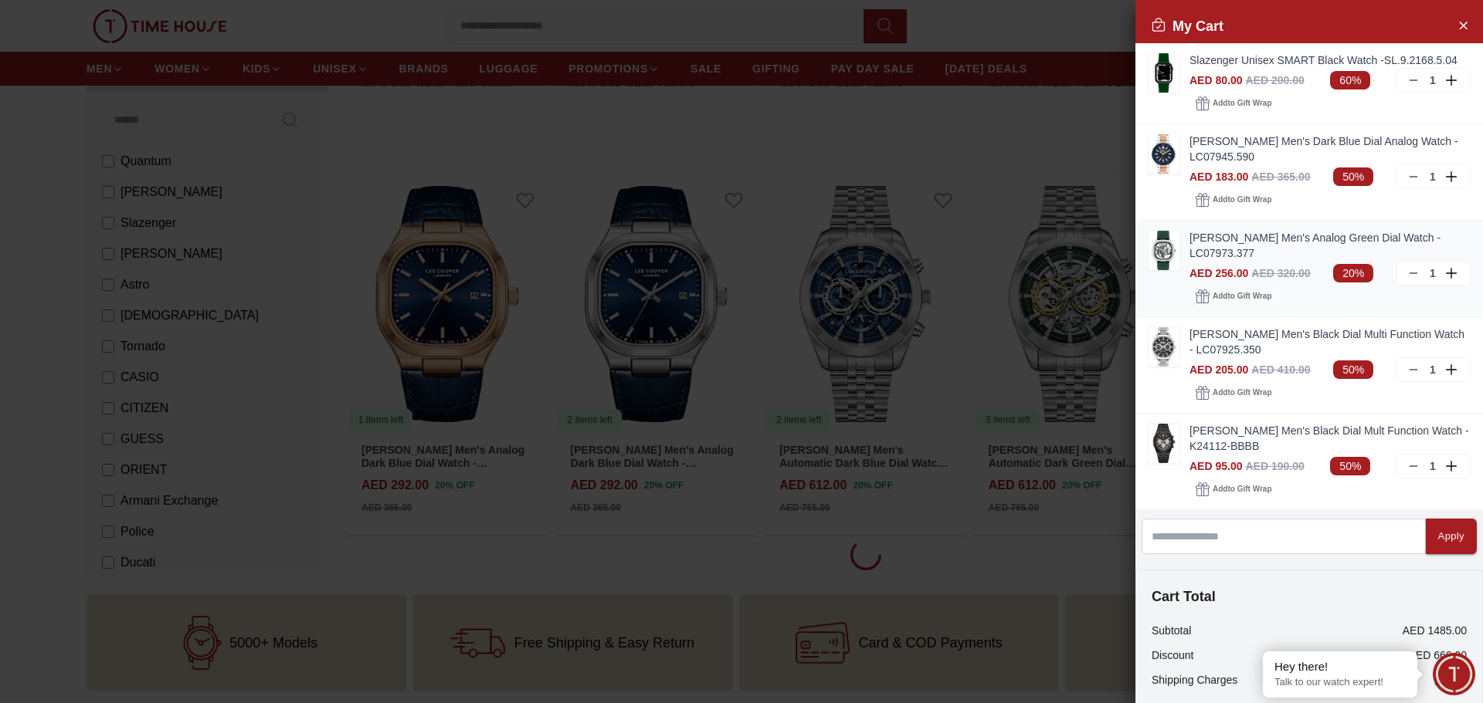
click at [1162, 255] on img at bounding box center [1163, 250] width 31 height 39
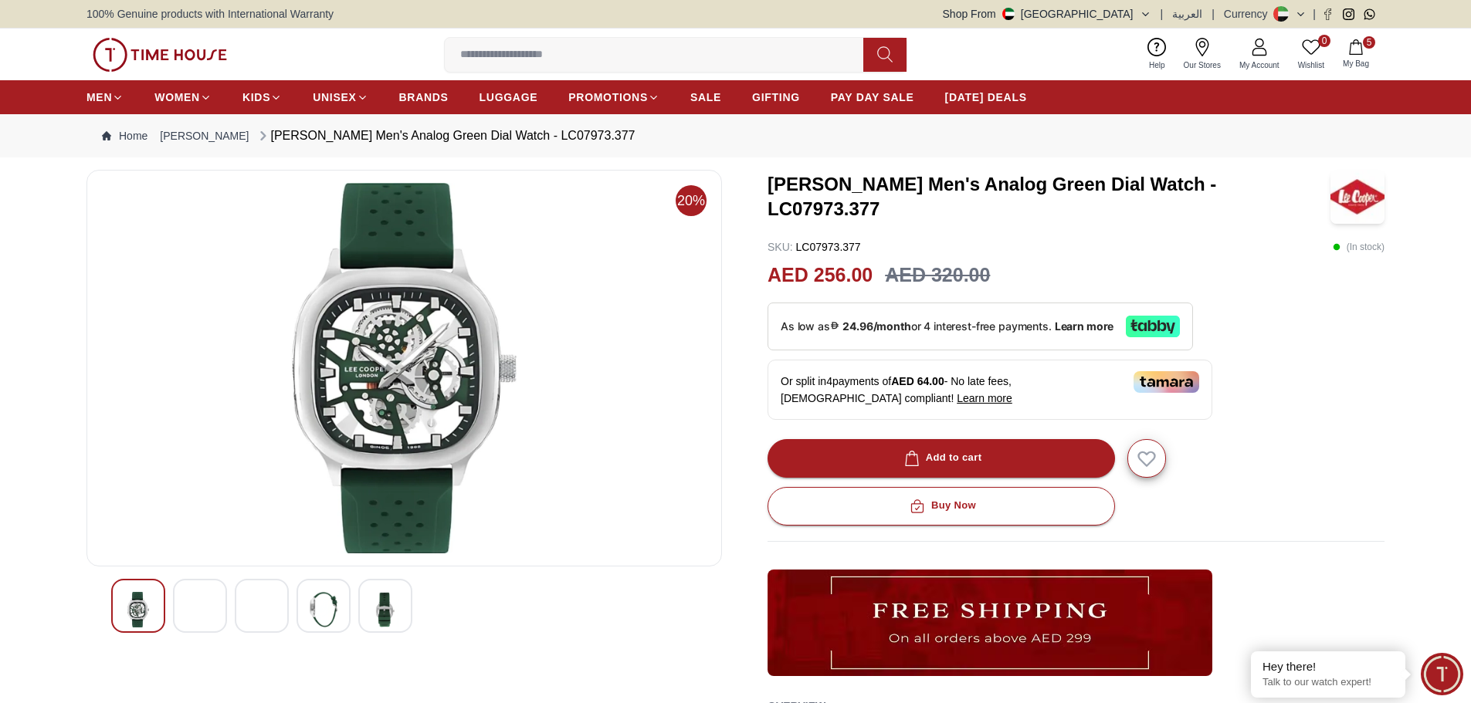
click at [197, 602] on img at bounding box center [200, 610] width 28 height 36
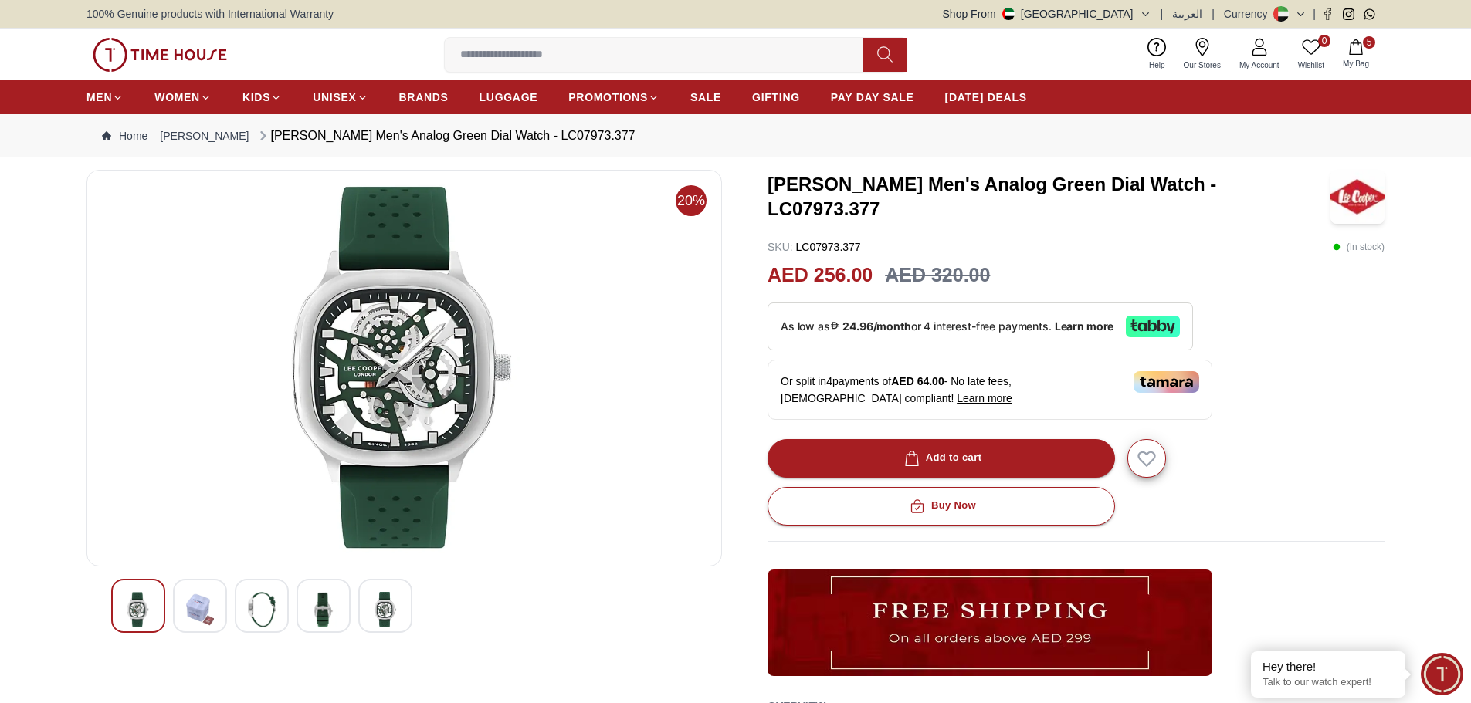
click at [256, 600] on img at bounding box center [262, 610] width 28 height 36
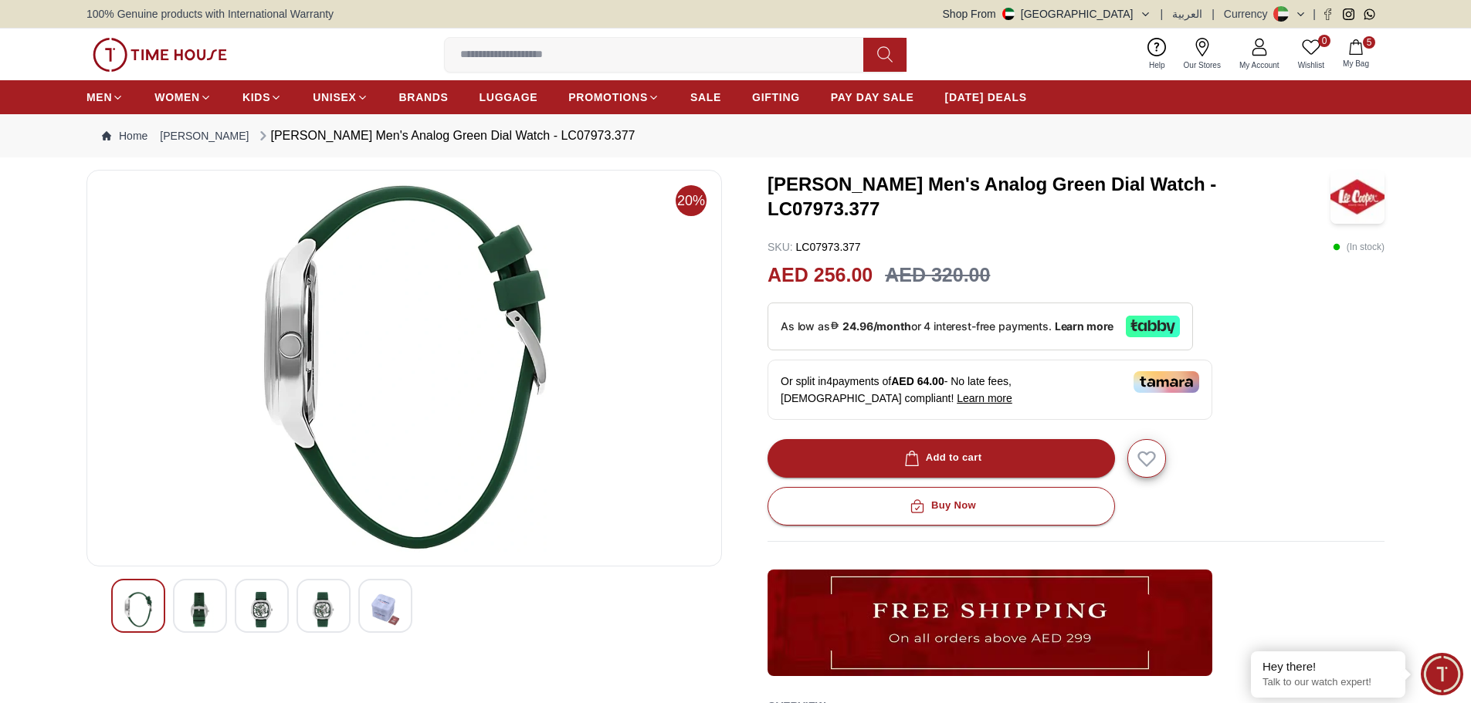
click at [330, 600] on img at bounding box center [324, 610] width 28 height 36
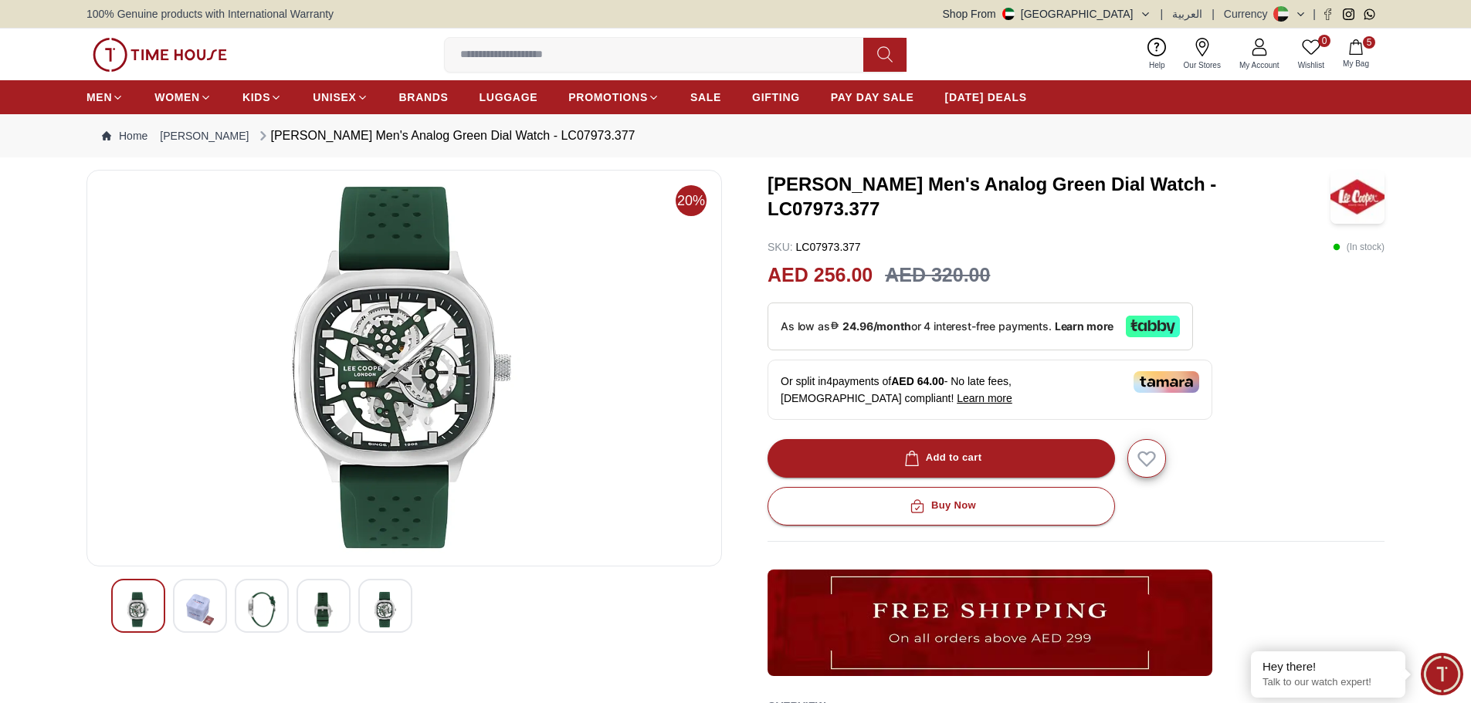
click at [376, 596] on img at bounding box center [385, 610] width 28 height 36
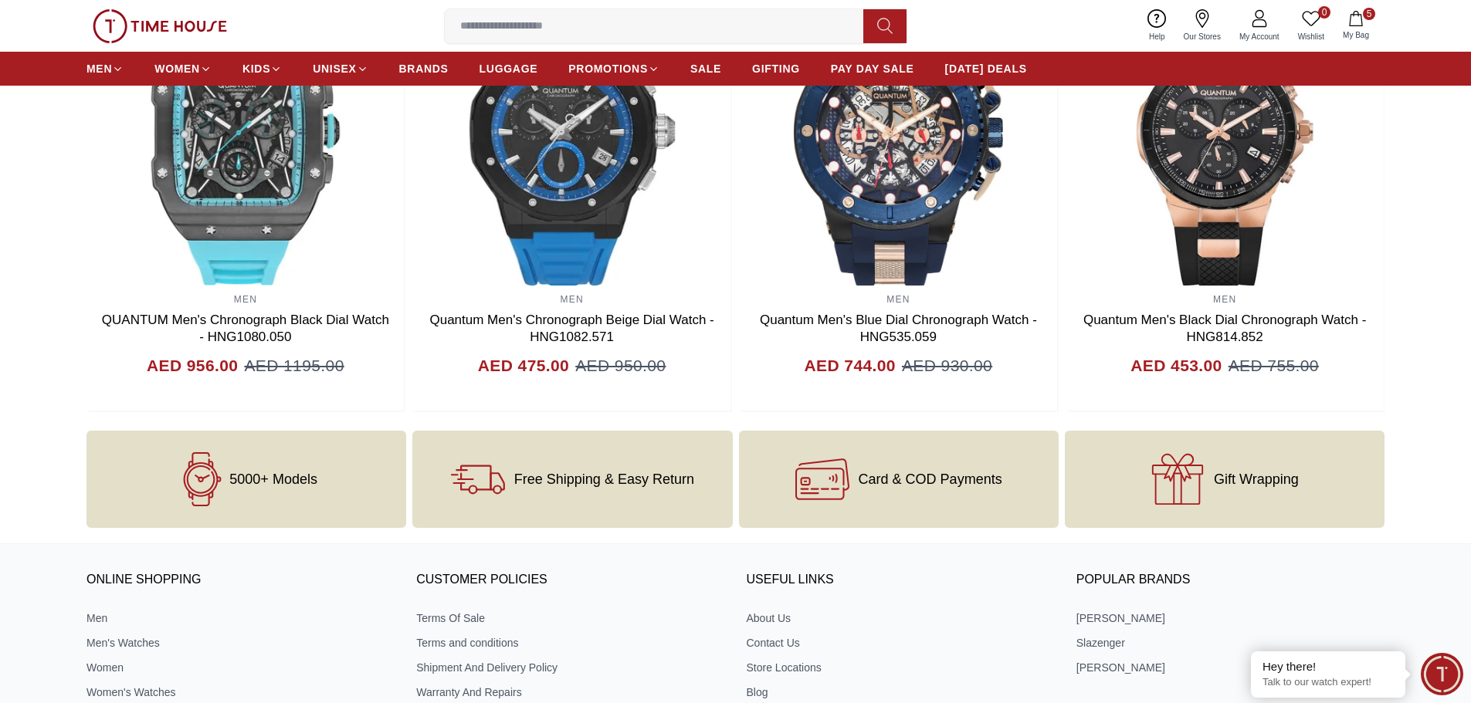
scroll to position [1559, 0]
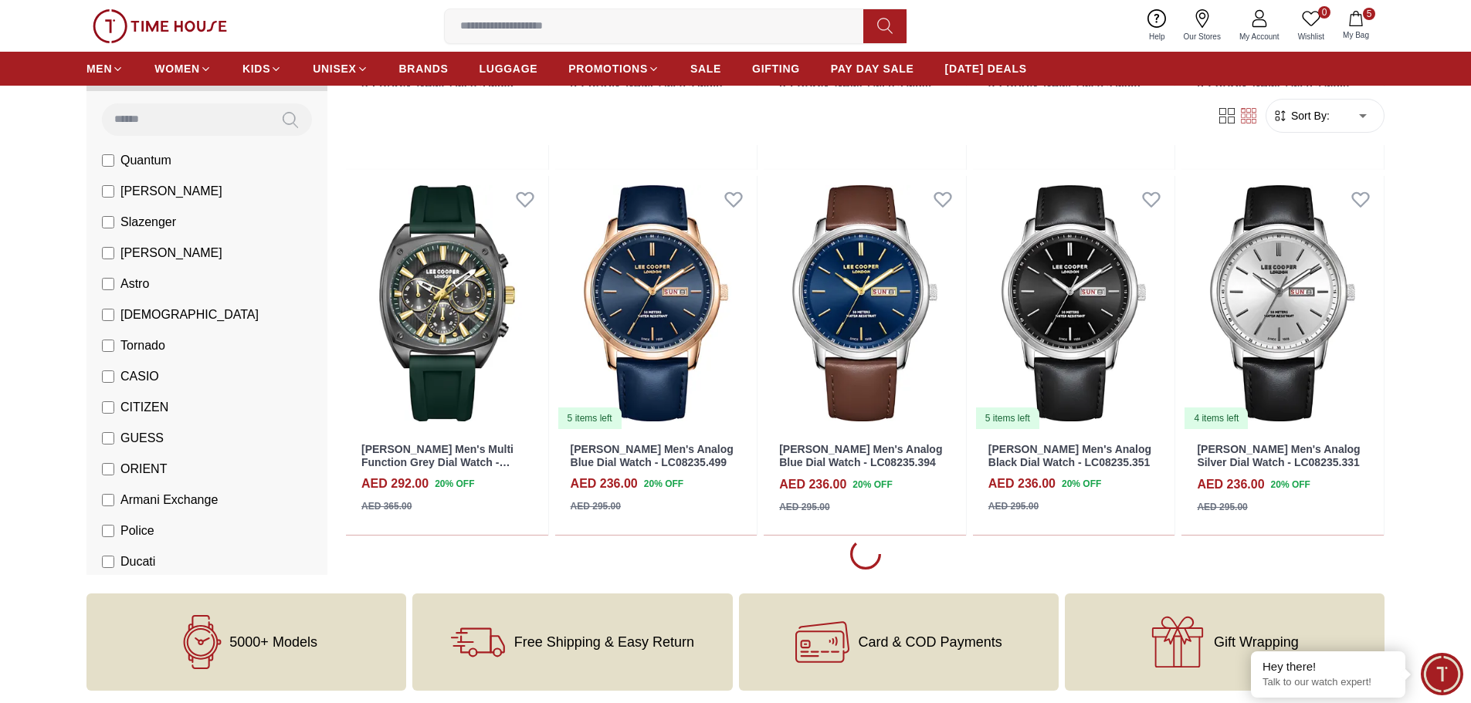
scroll to position [2635, 0]
click at [112, 185] on label "[PERSON_NAME]" at bounding box center [162, 192] width 120 height 19
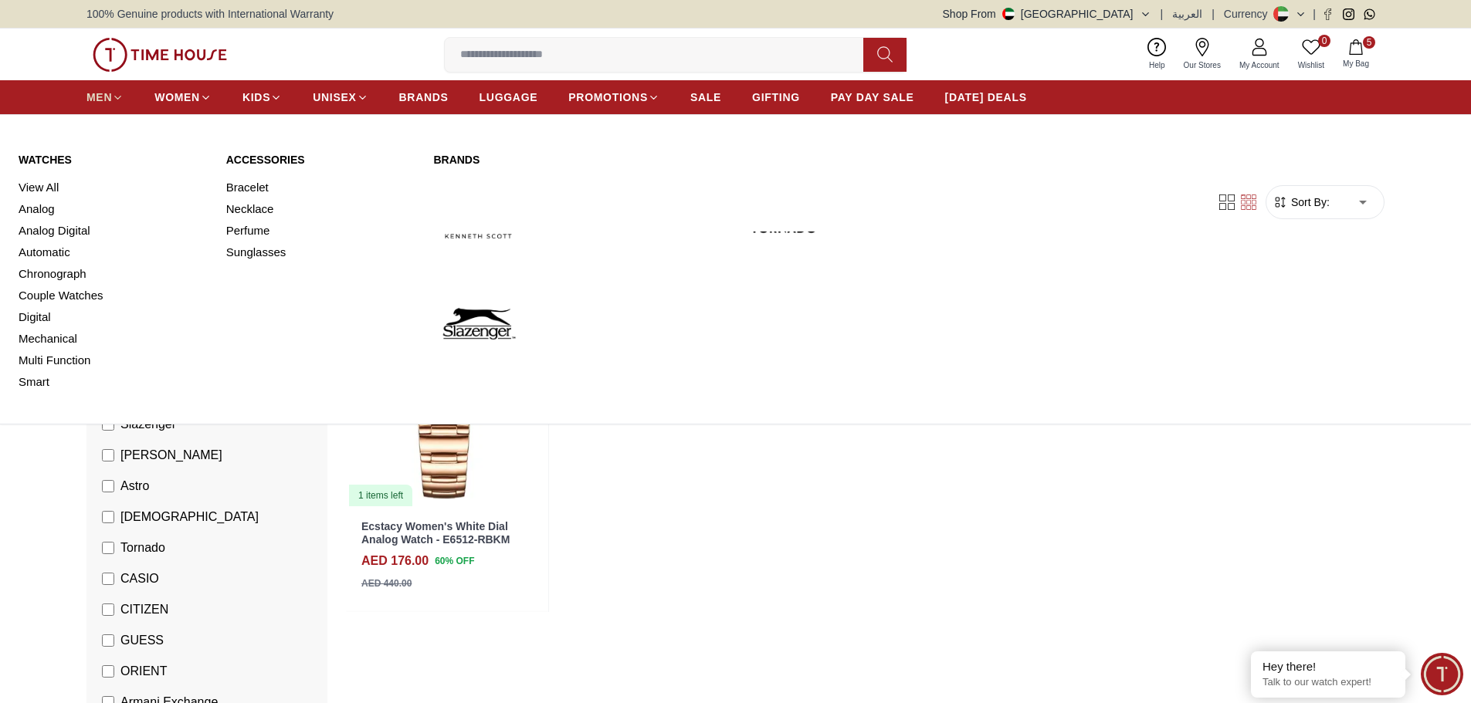
click at [104, 89] on link "MEN" at bounding box center [104, 97] width 37 height 28
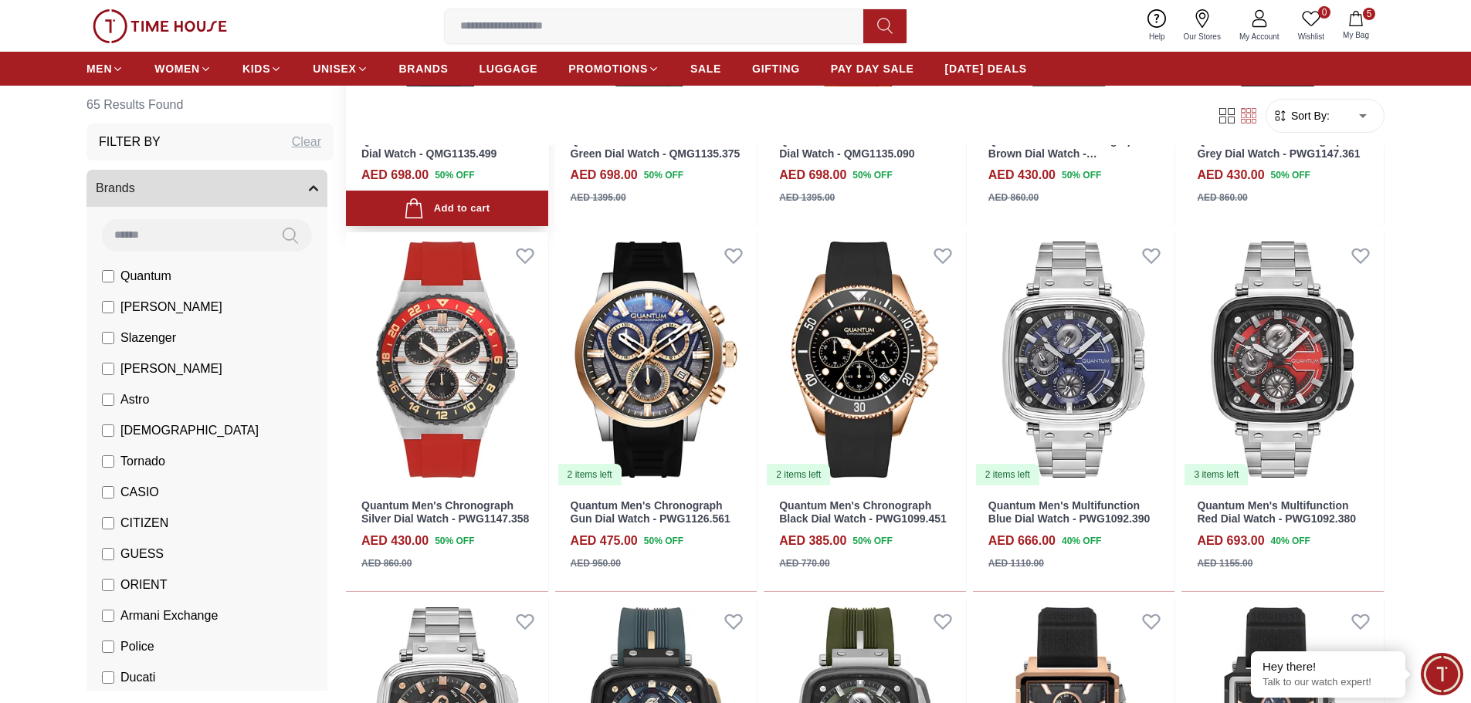
scroll to position [618, 0]
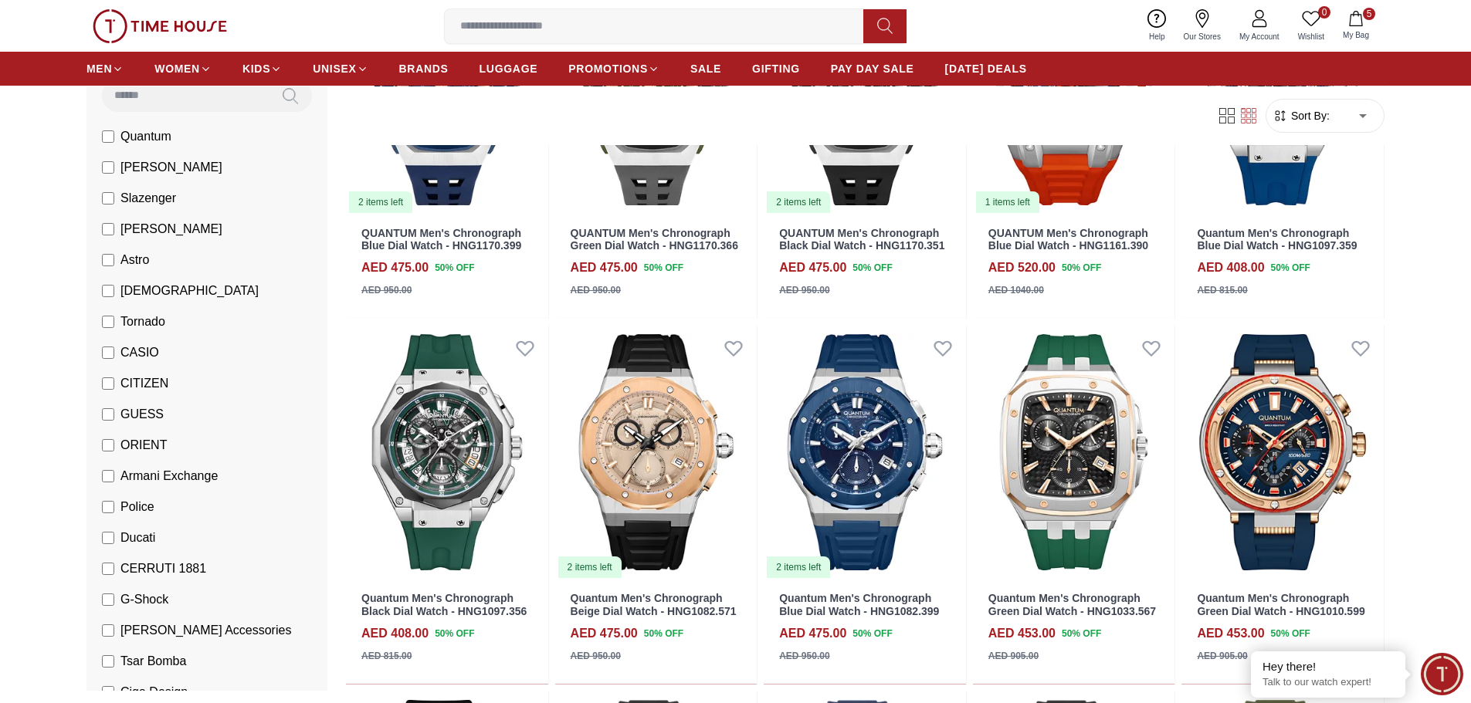
scroll to position [154, 0]
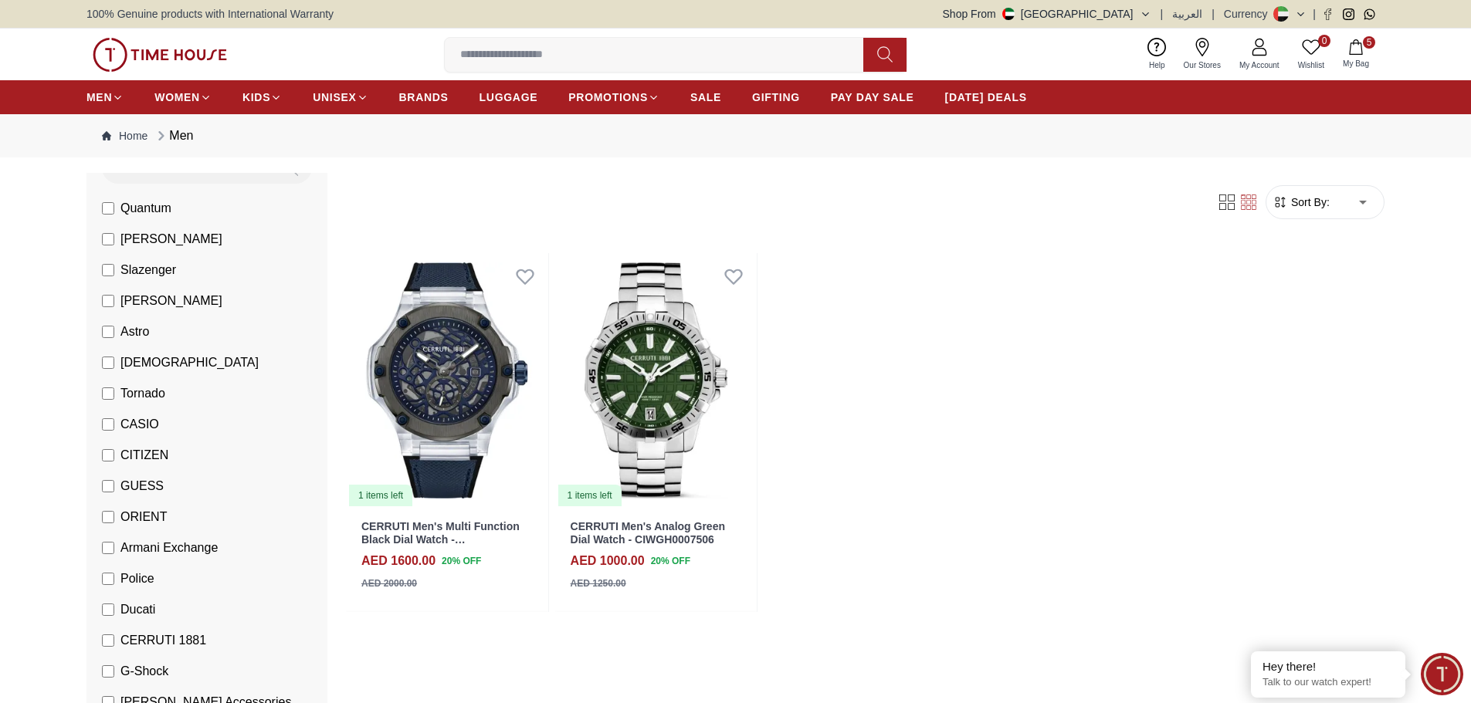
scroll to position [463, 0]
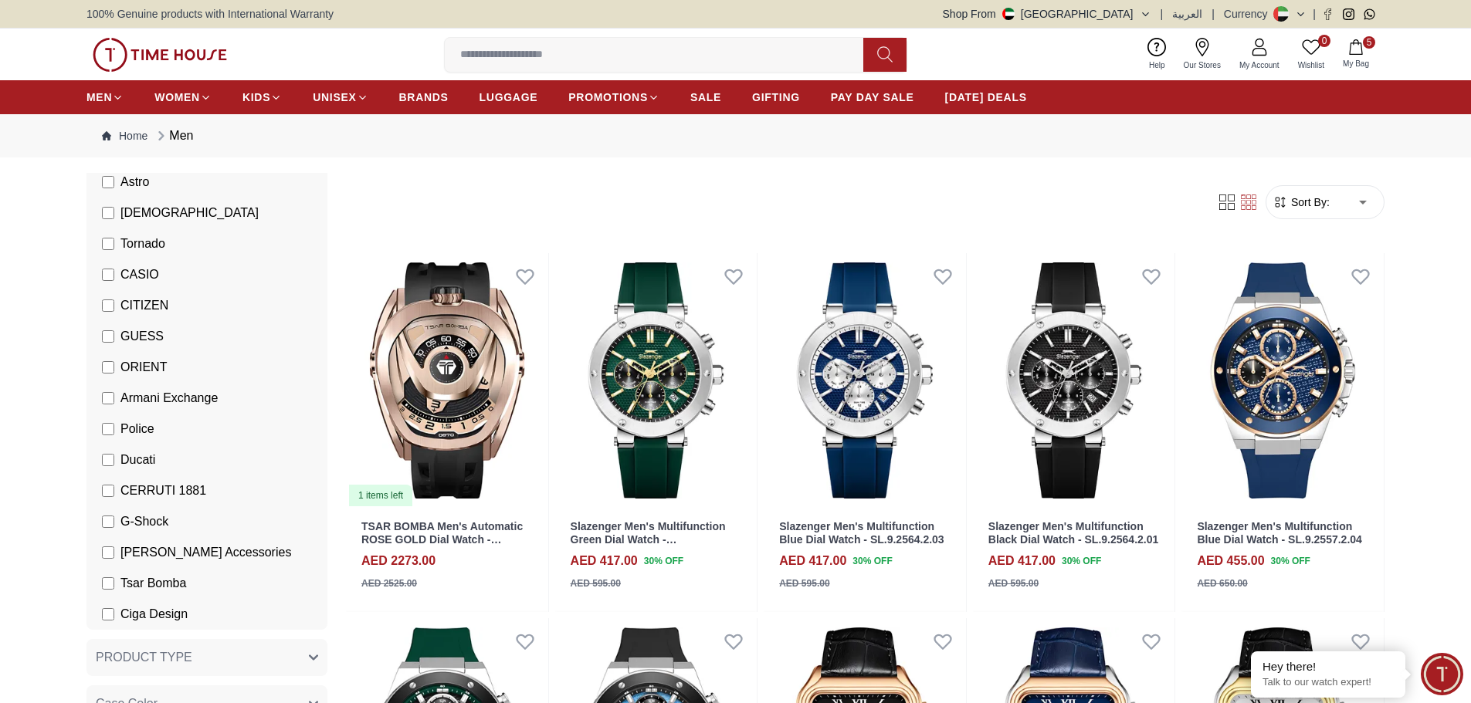
scroll to position [232, 0]
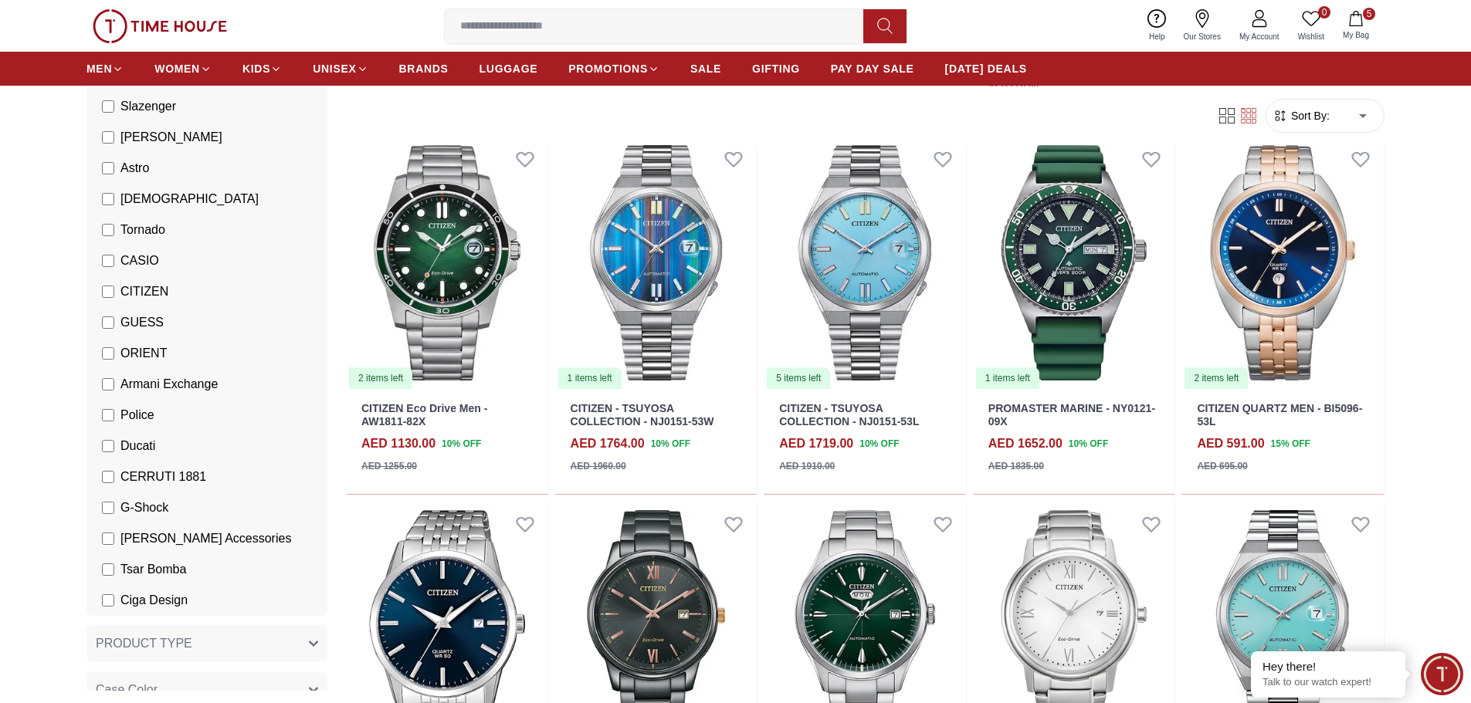
scroll to position [849, 0]
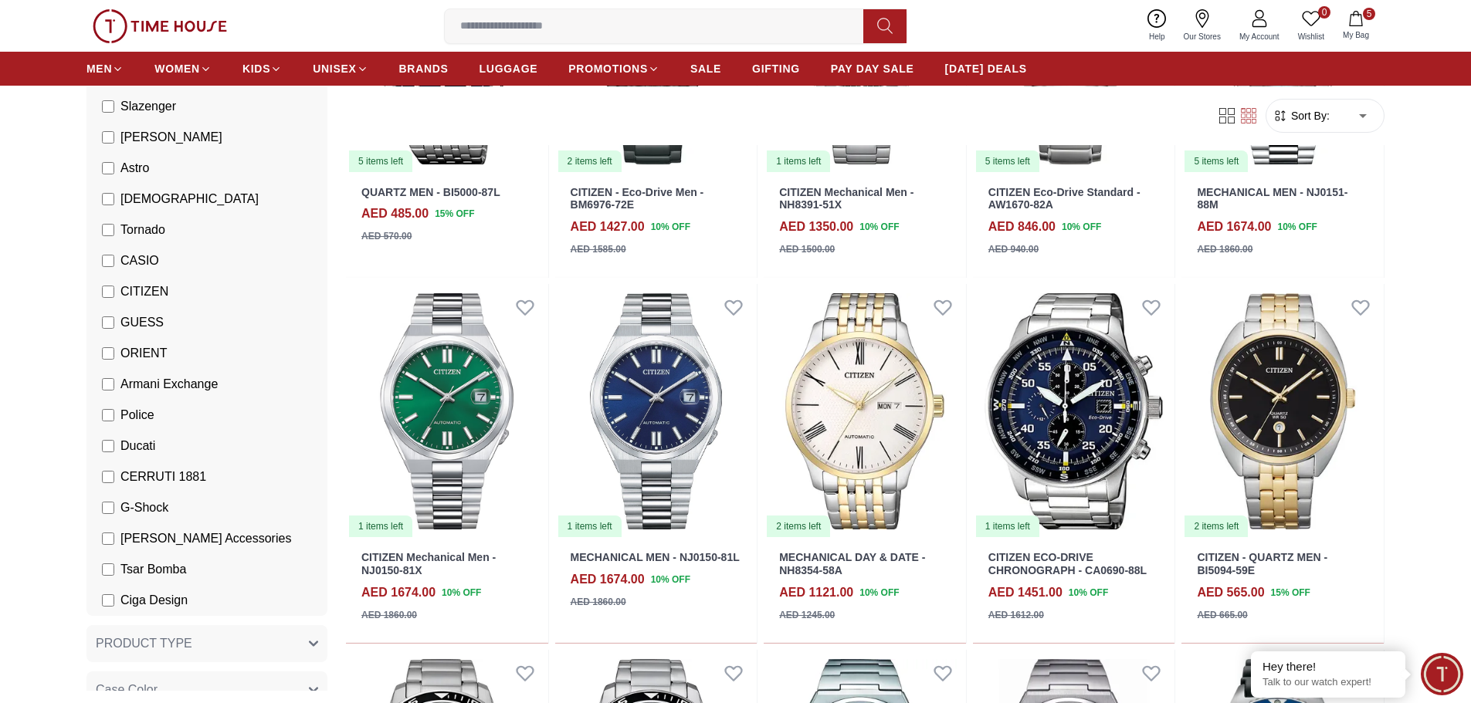
scroll to position [1467, 0]
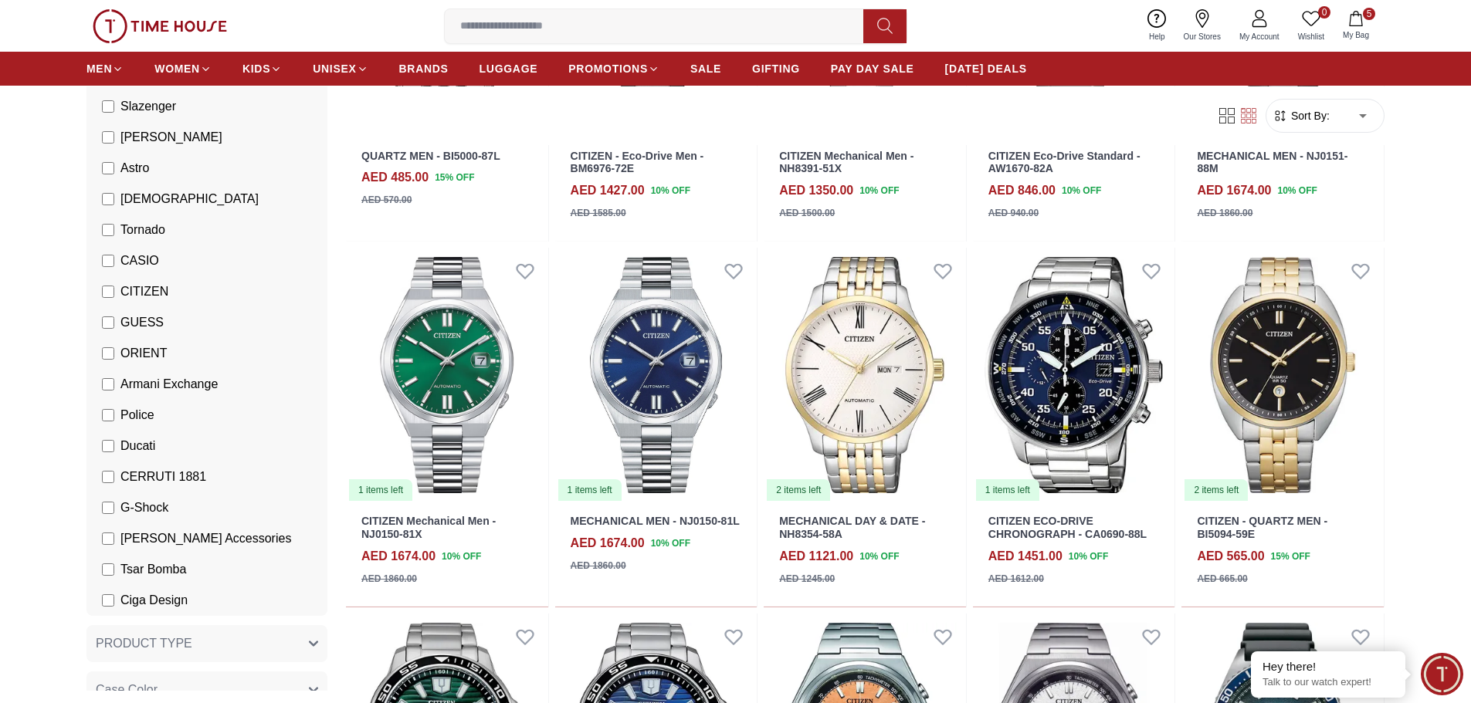
scroll to position [665, 0]
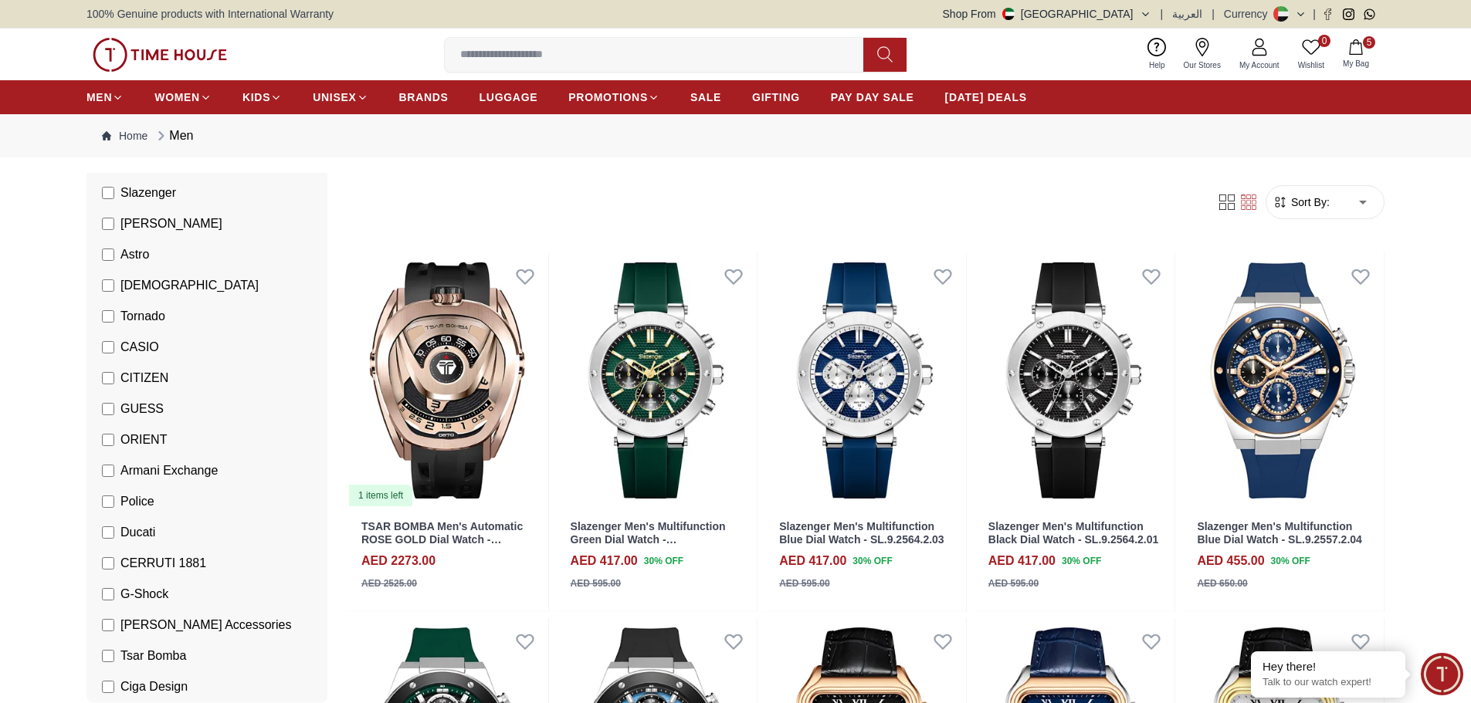
click at [110, 261] on label "Astro" at bounding box center [125, 255] width 47 height 19
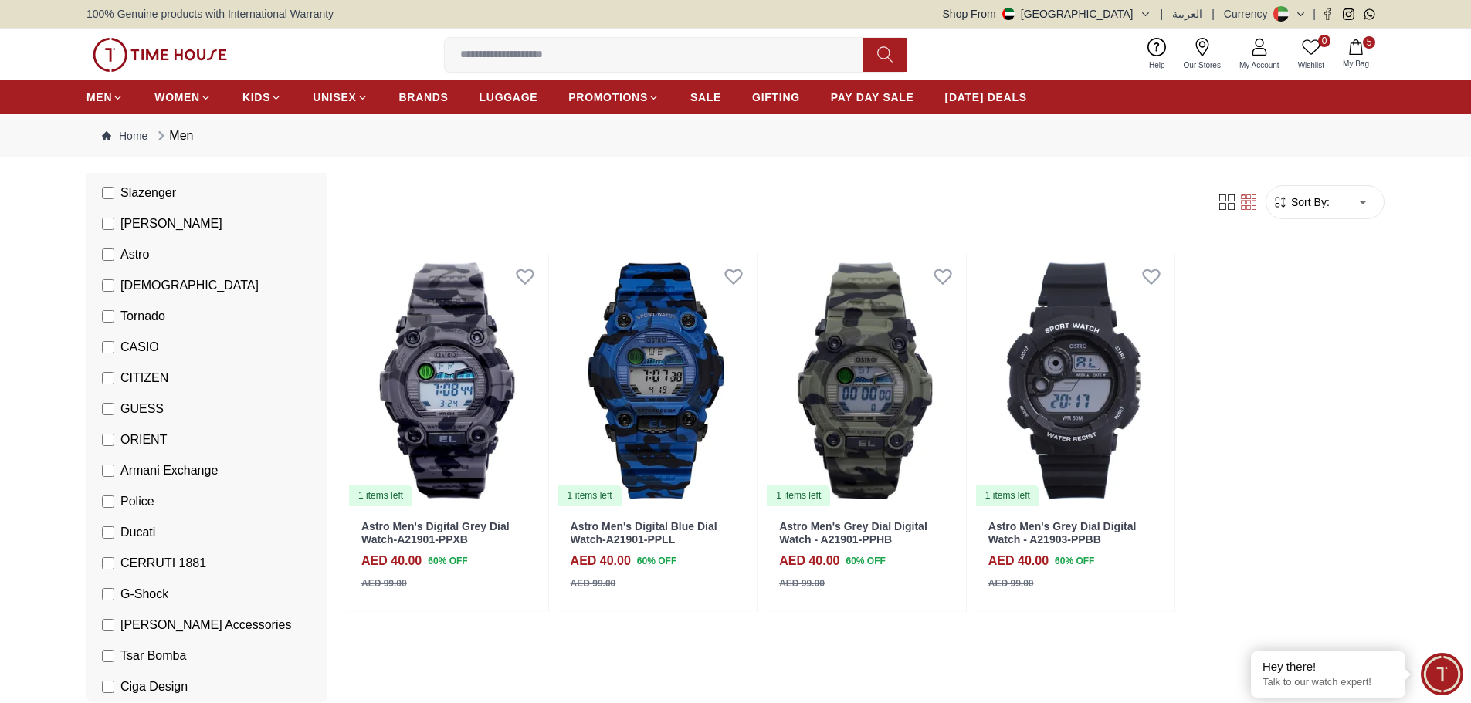
click at [110, 261] on label "Astro" at bounding box center [125, 255] width 47 height 19
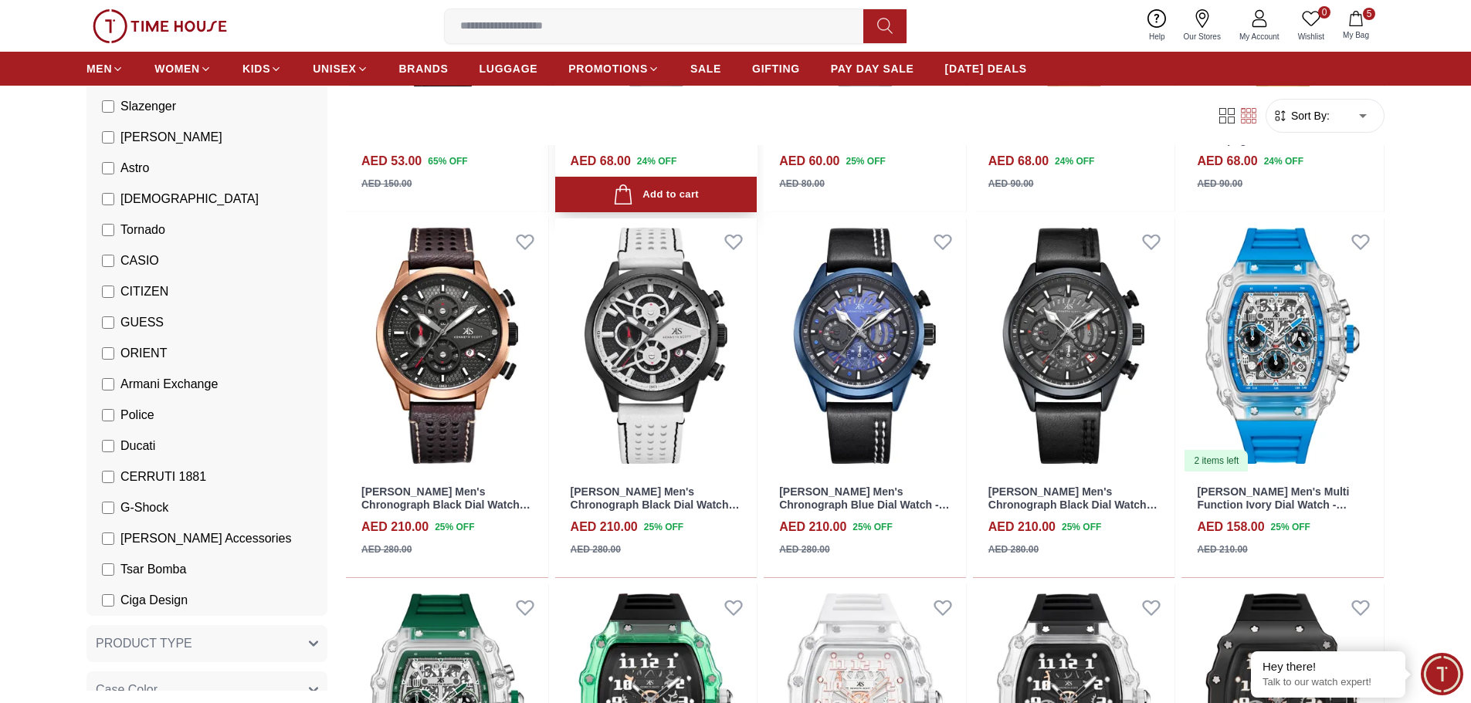
scroll to position [618, 0]
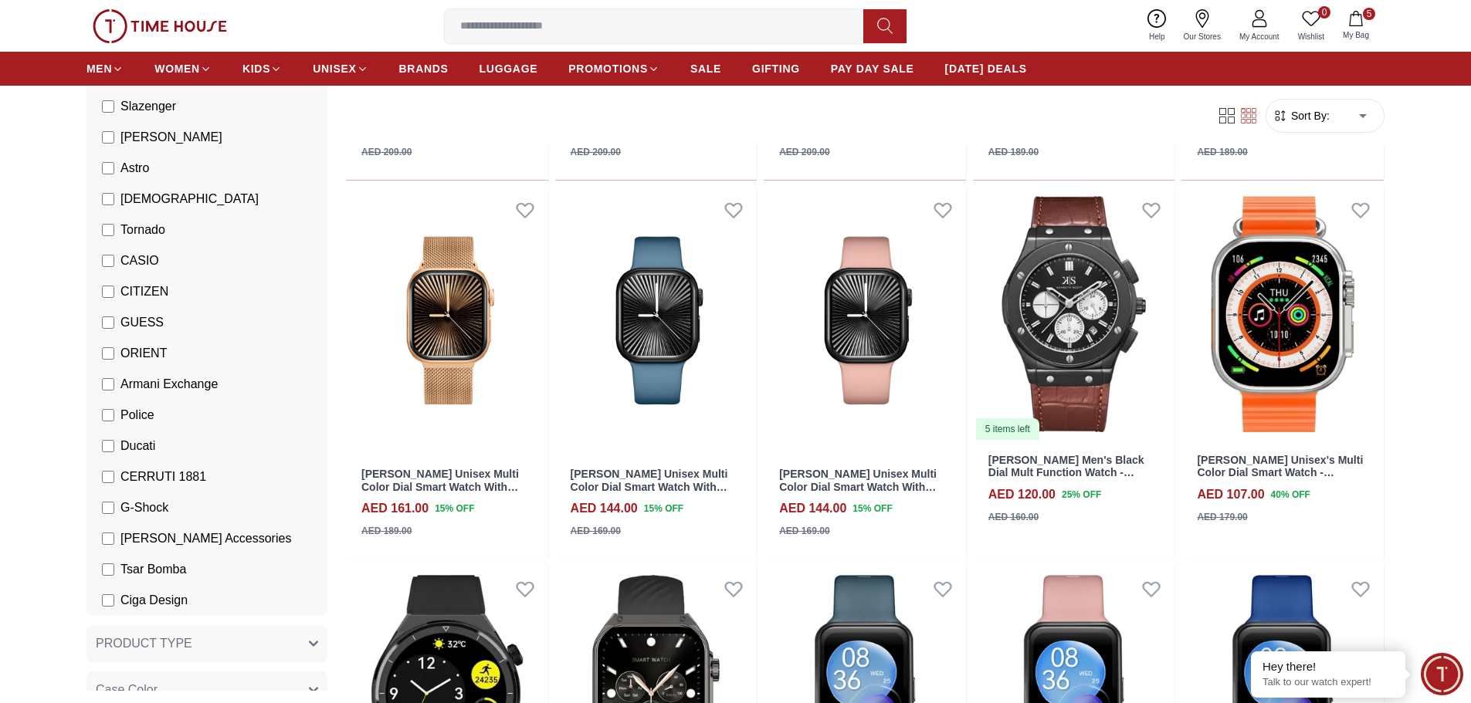
scroll to position [2394, 0]
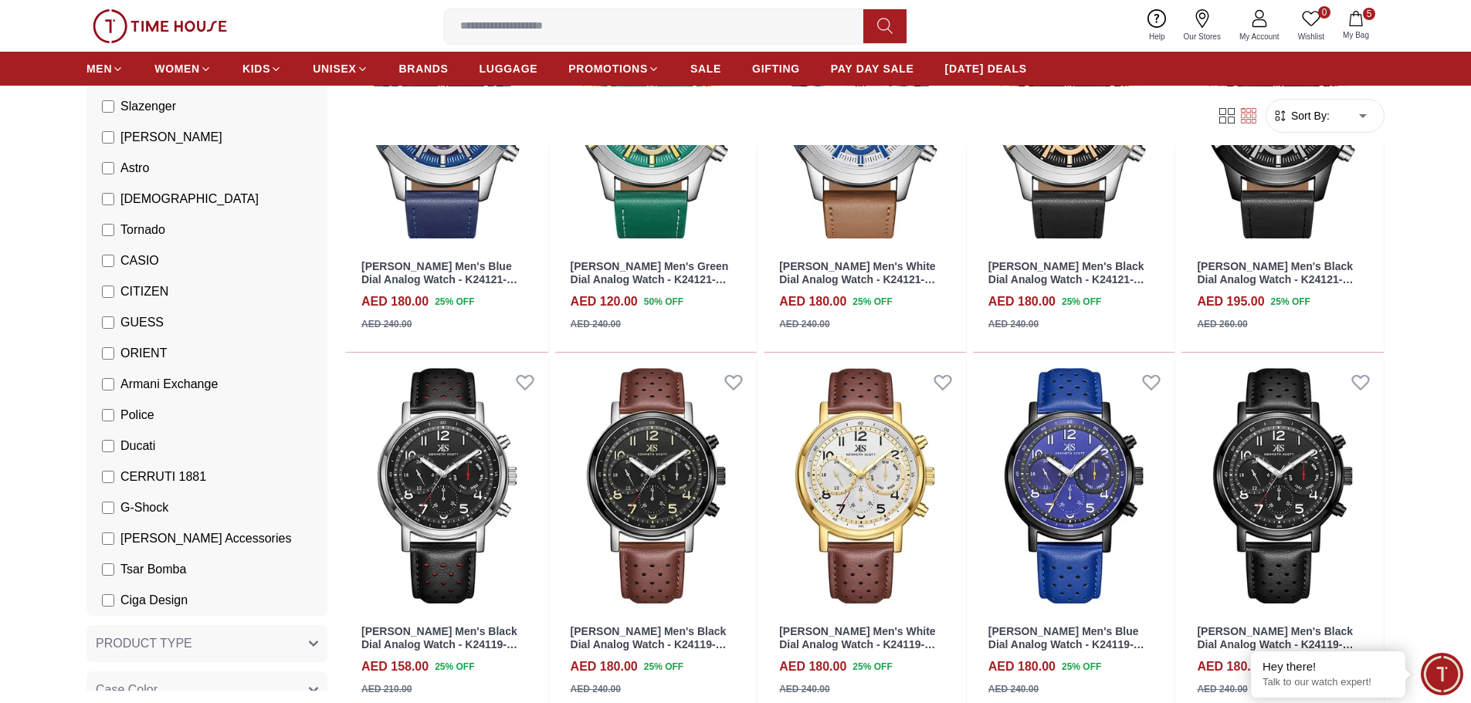
scroll to position [3938, 0]
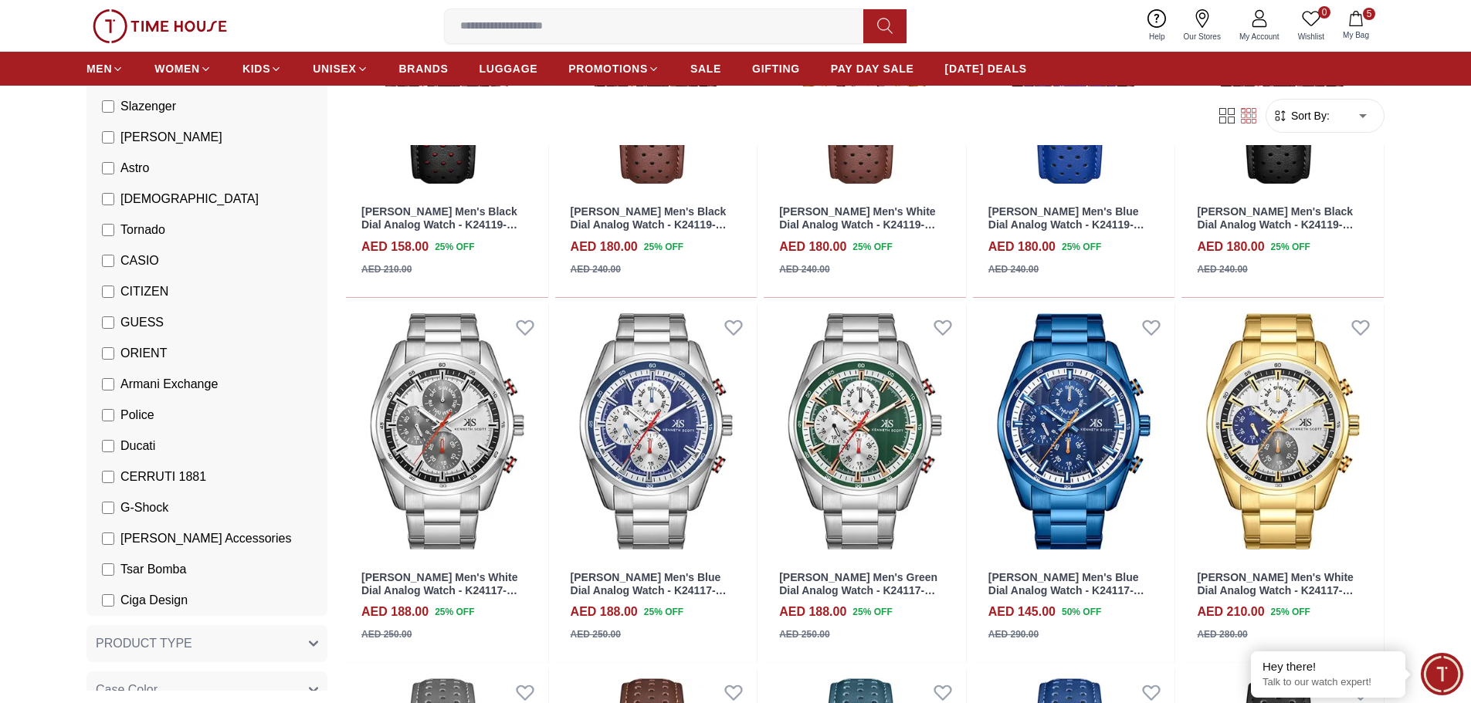
scroll to position [4556, 0]
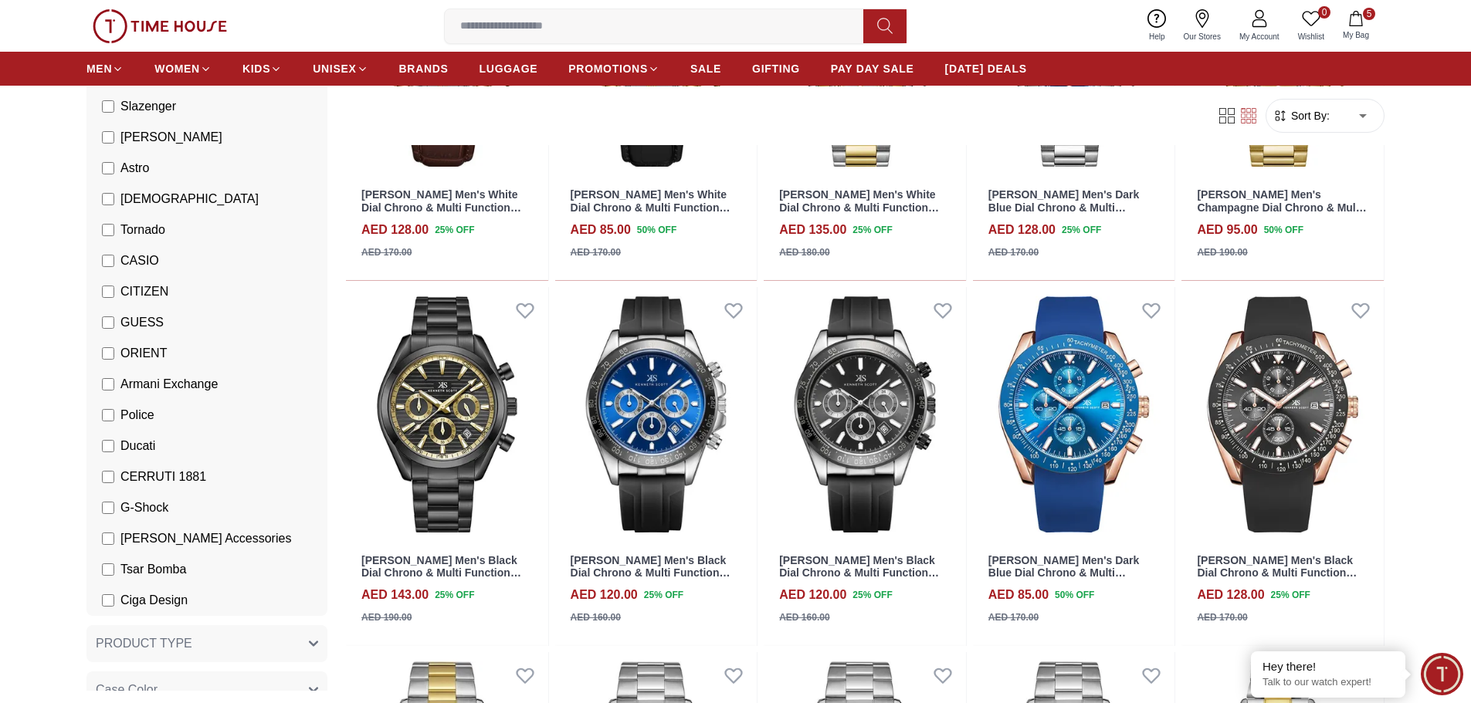
scroll to position [6564, 0]
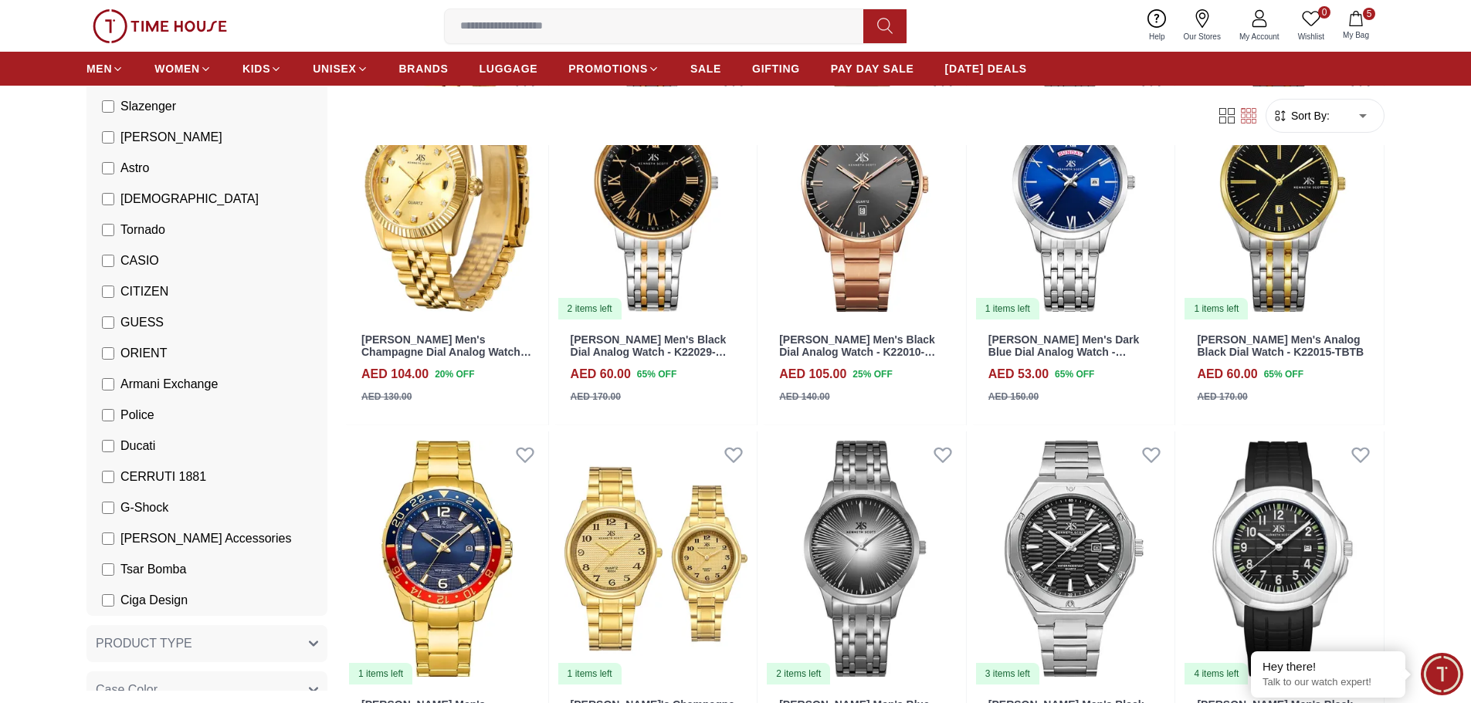
scroll to position [7799, 0]
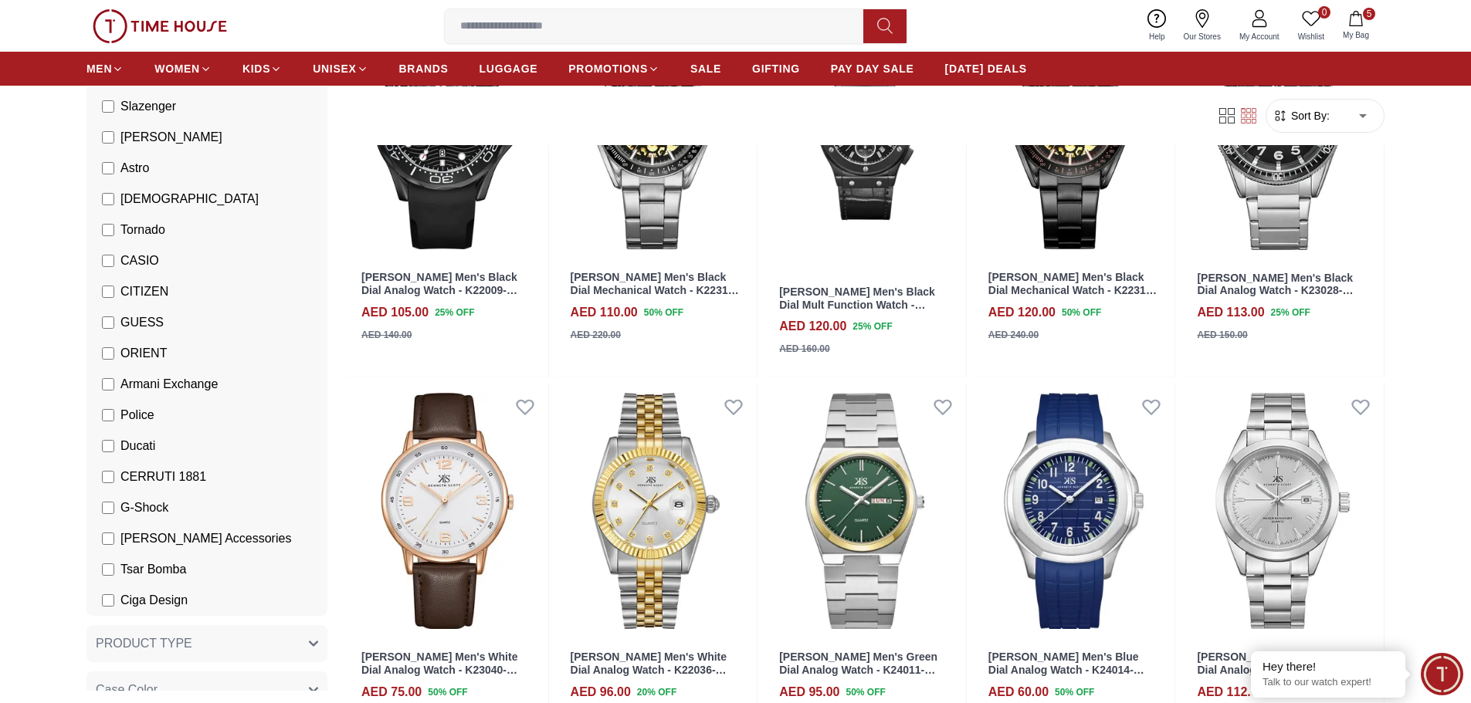
scroll to position [8880, 0]
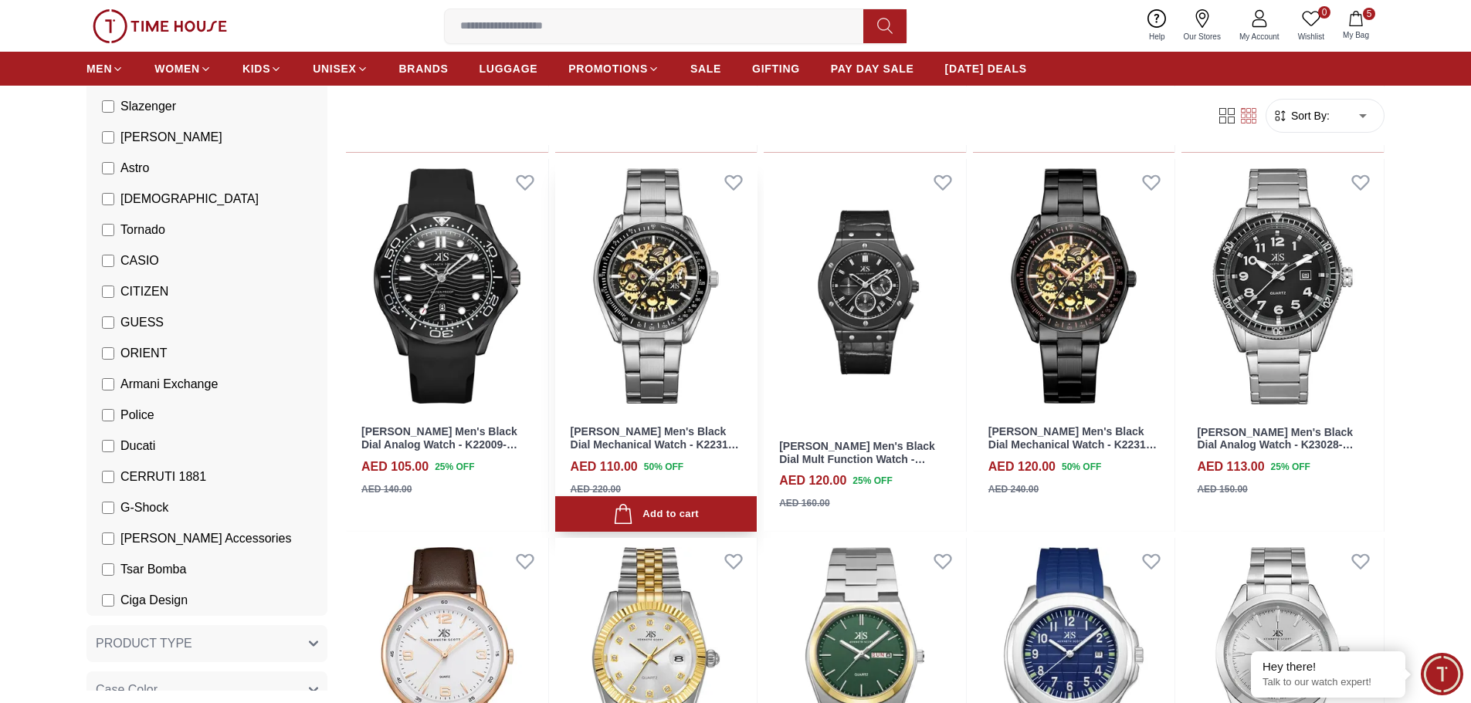
click at [682, 303] on img at bounding box center [656, 286] width 202 height 255
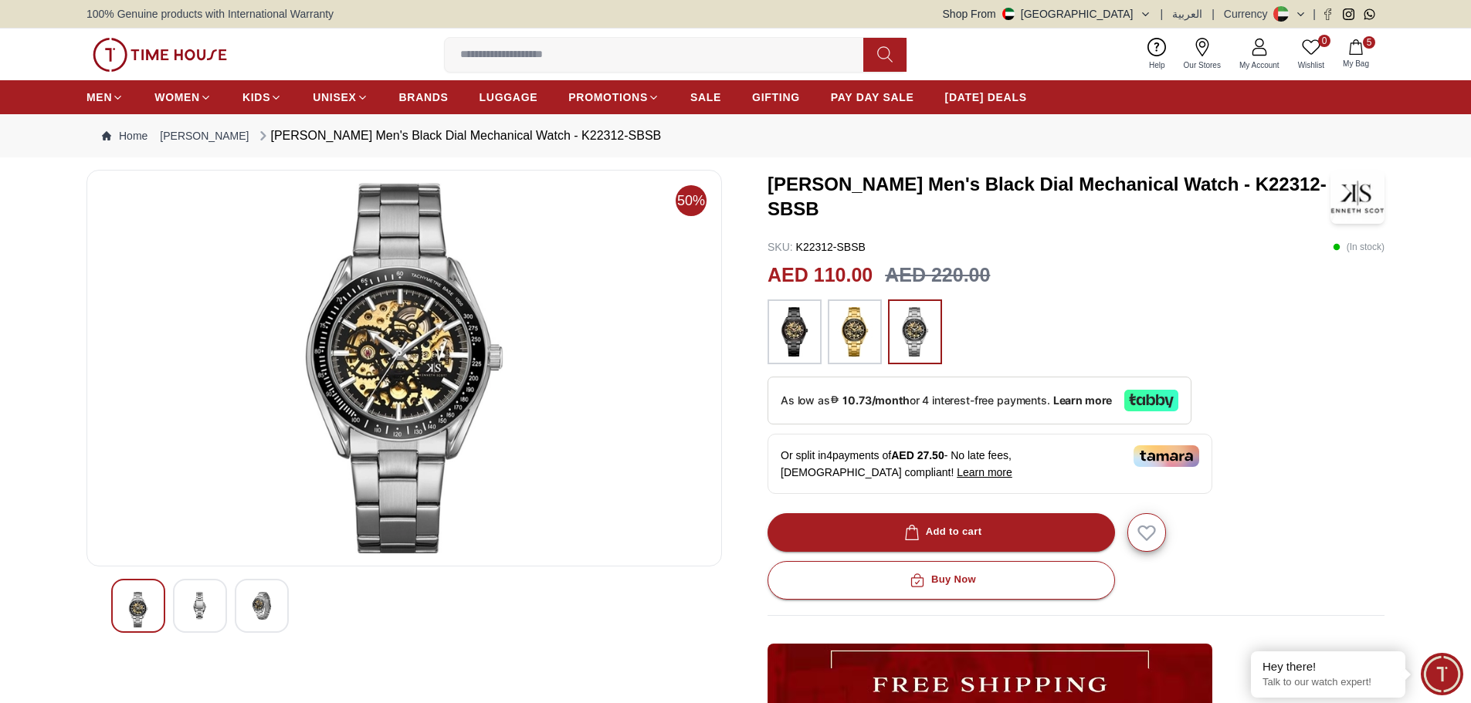
click at [203, 595] on img at bounding box center [200, 606] width 28 height 28
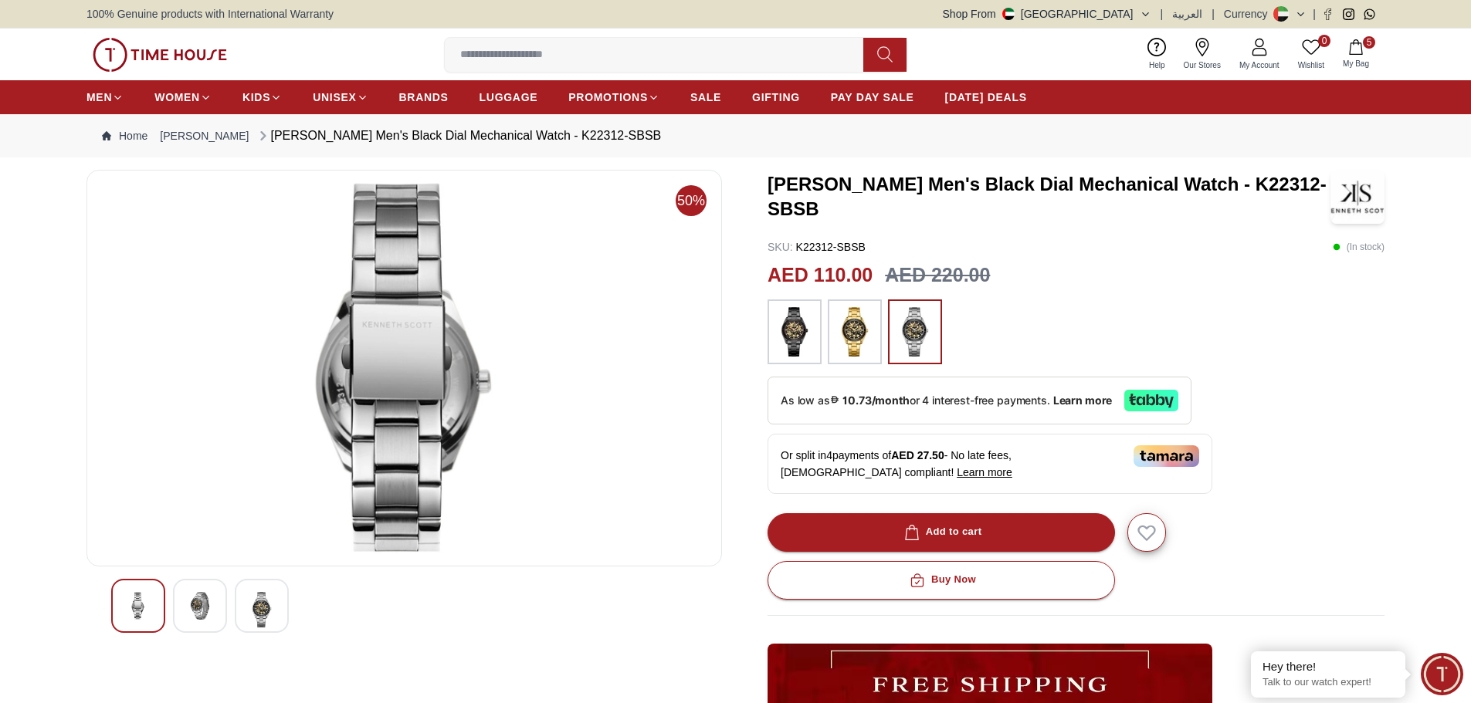
click at [254, 604] on img at bounding box center [262, 610] width 28 height 36
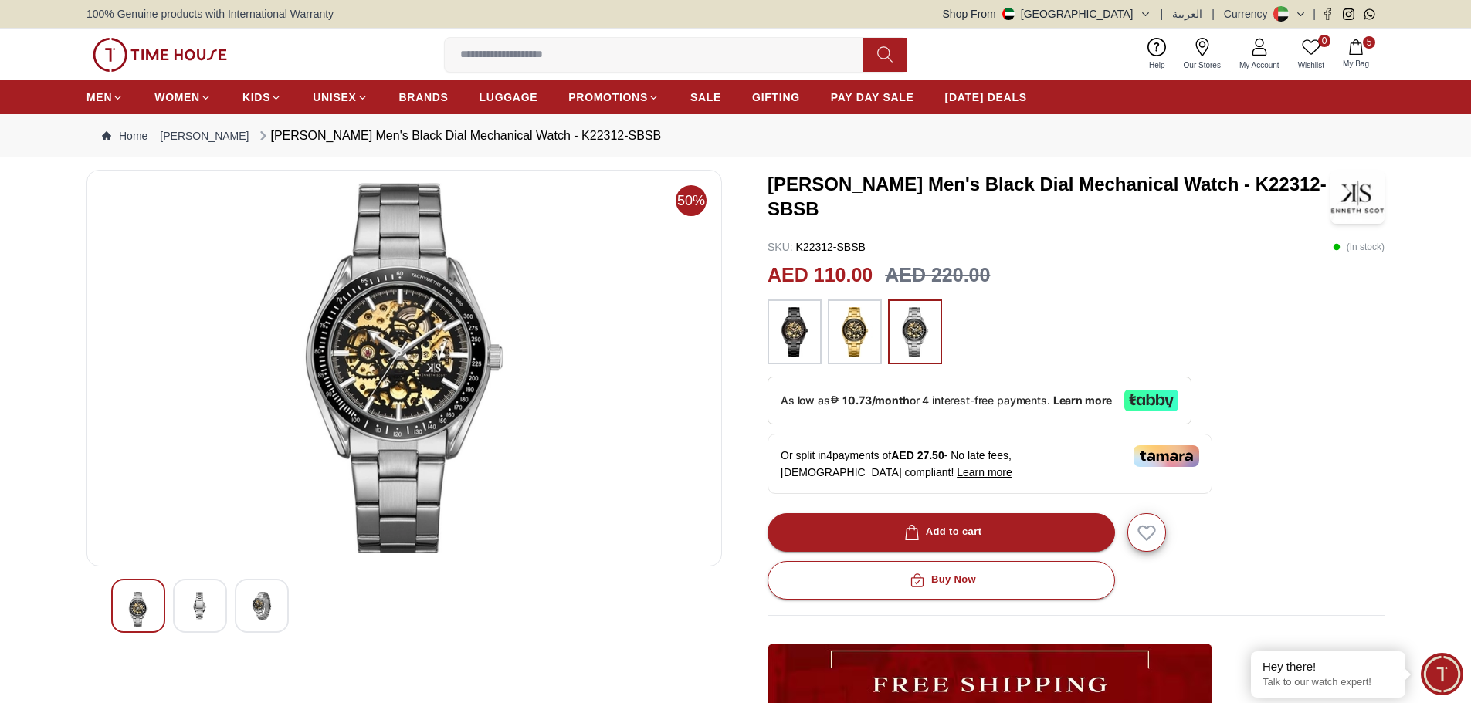
click at [200, 601] on img at bounding box center [200, 606] width 28 height 28
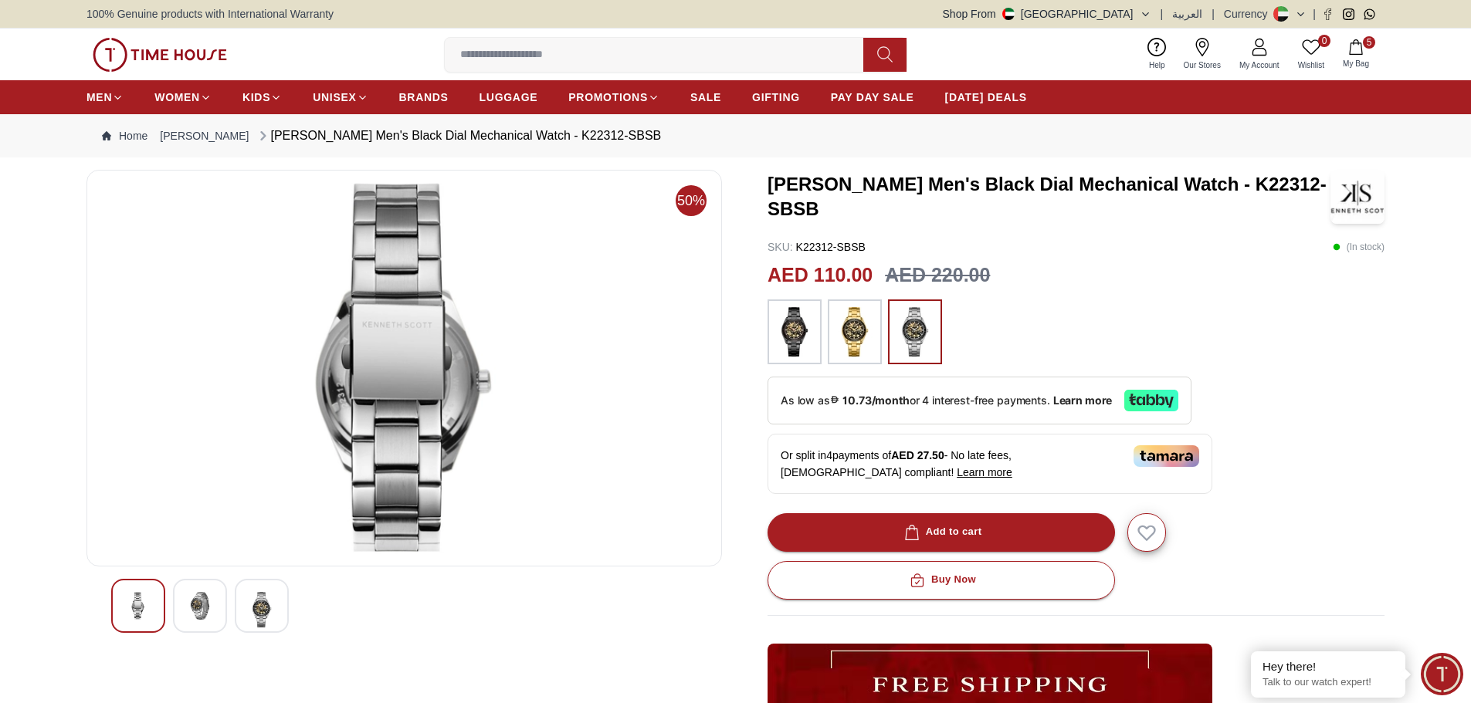
click at [141, 601] on img at bounding box center [138, 606] width 28 height 28
click at [179, 604] on div at bounding box center [200, 606] width 54 height 54
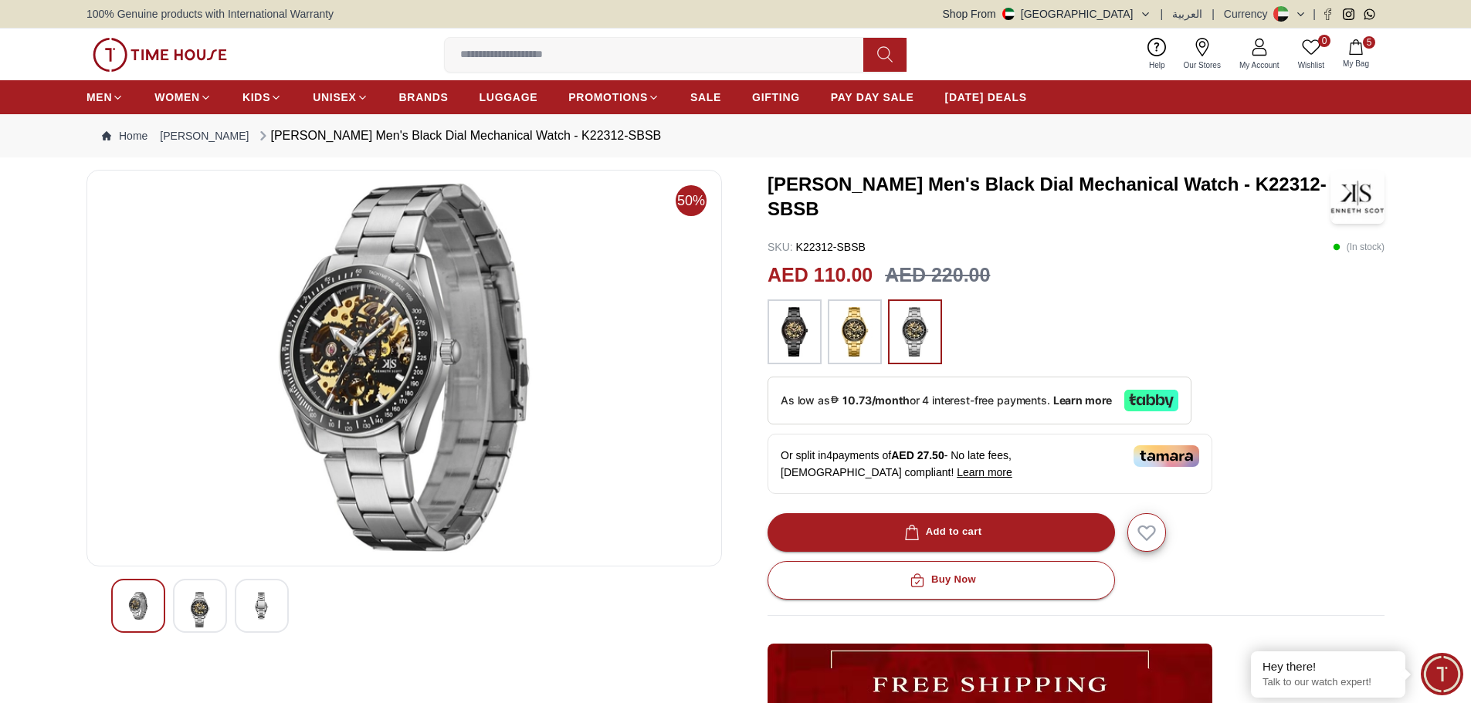
click at [131, 612] on img at bounding box center [138, 606] width 28 height 28
click at [180, 611] on div at bounding box center [200, 606] width 54 height 54
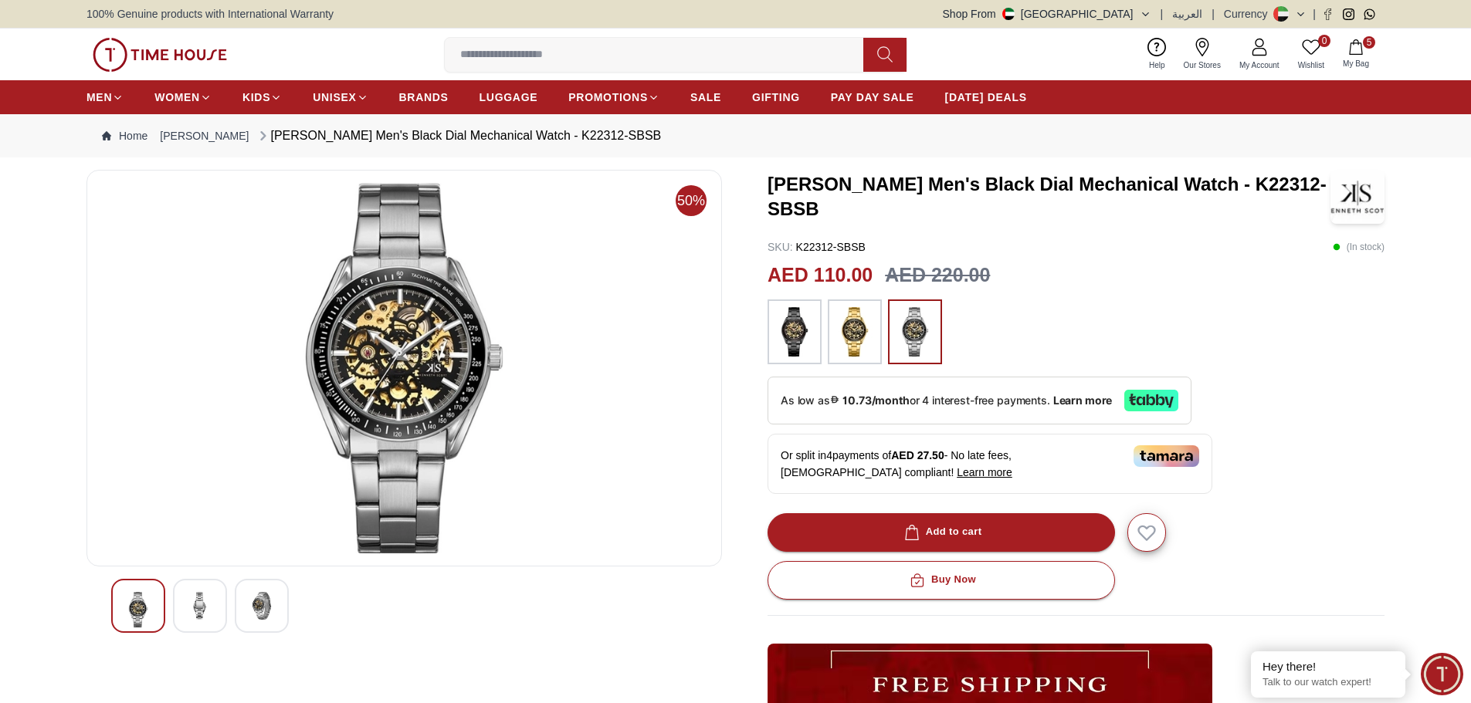
click at [269, 606] on img at bounding box center [262, 606] width 28 height 28
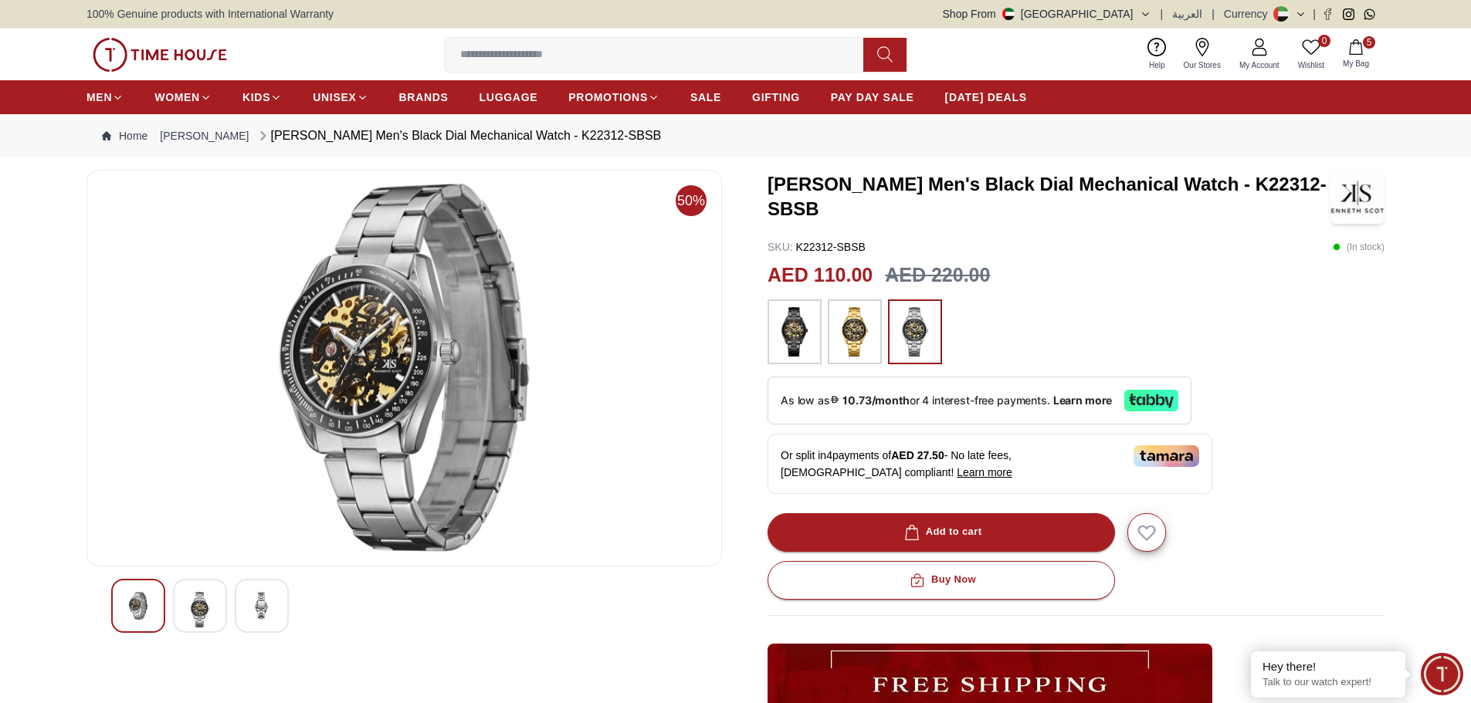
click at [847, 327] on img at bounding box center [855, 331] width 39 height 49
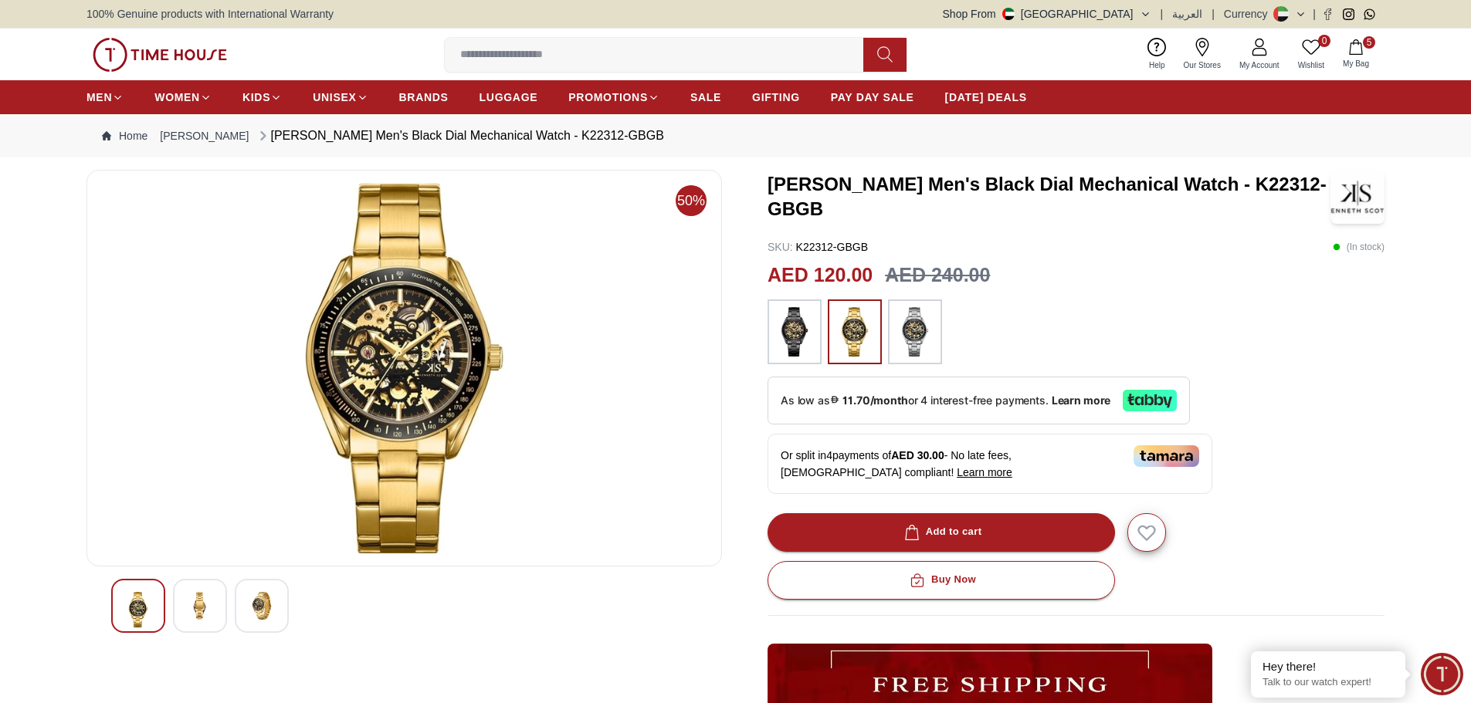
click at [792, 332] on img at bounding box center [794, 331] width 39 height 49
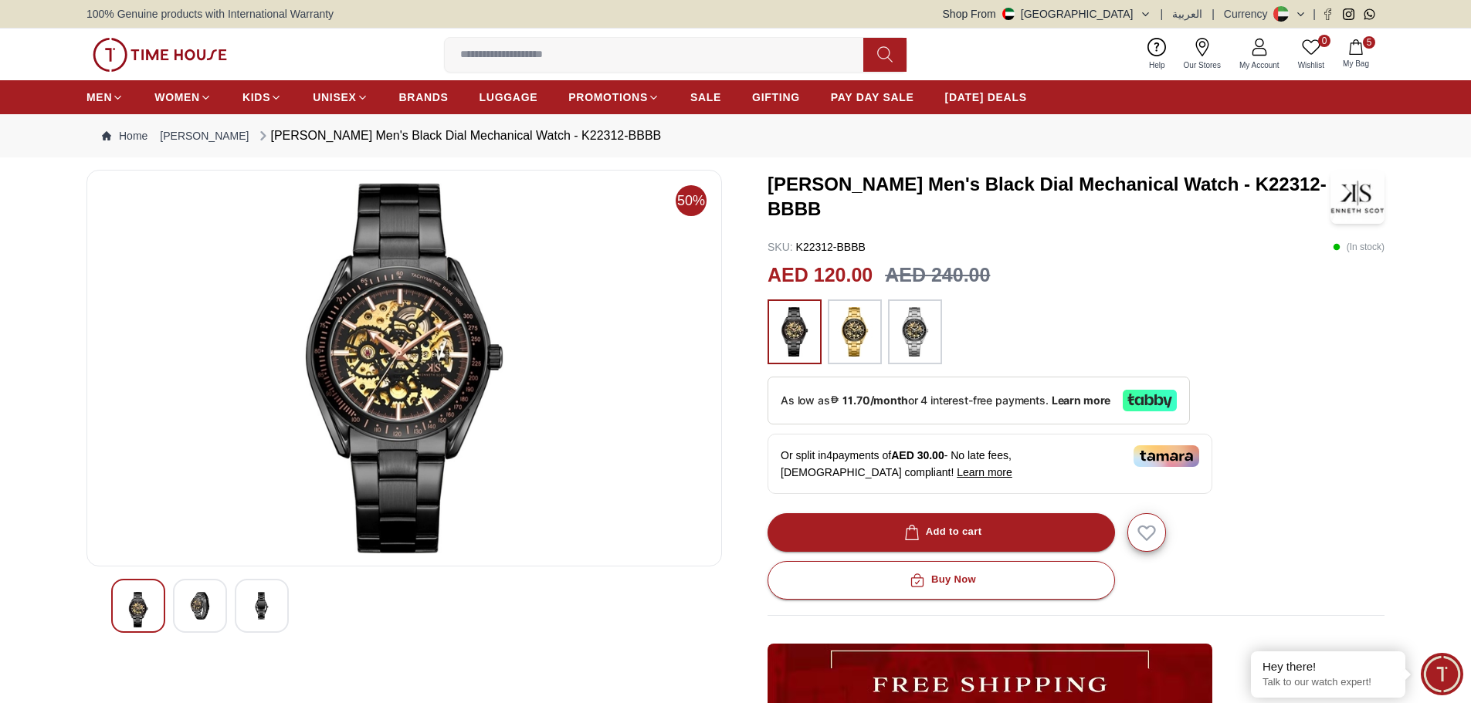
click at [195, 608] on img at bounding box center [200, 606] width 28 height 28
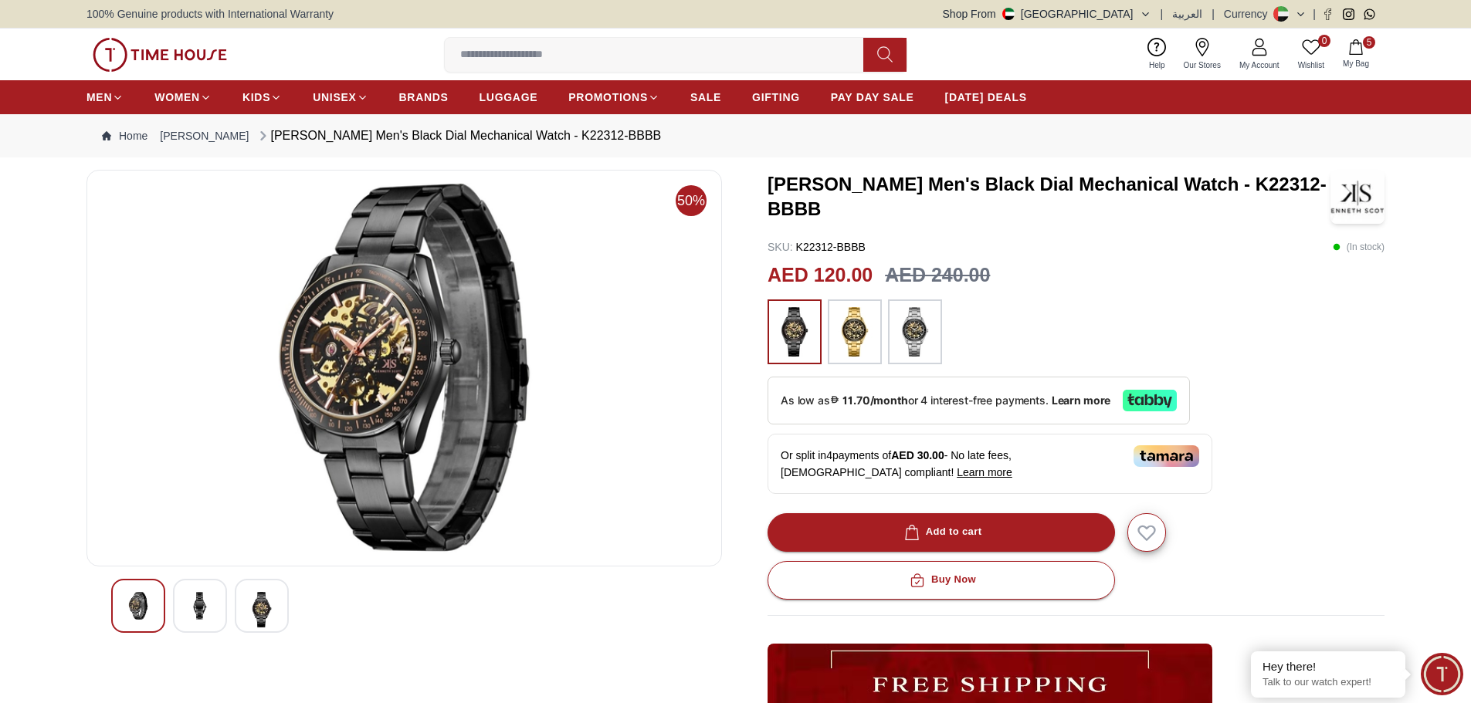
click at [241, 607] on div at bounding box center [262, 606] width 54 height 54
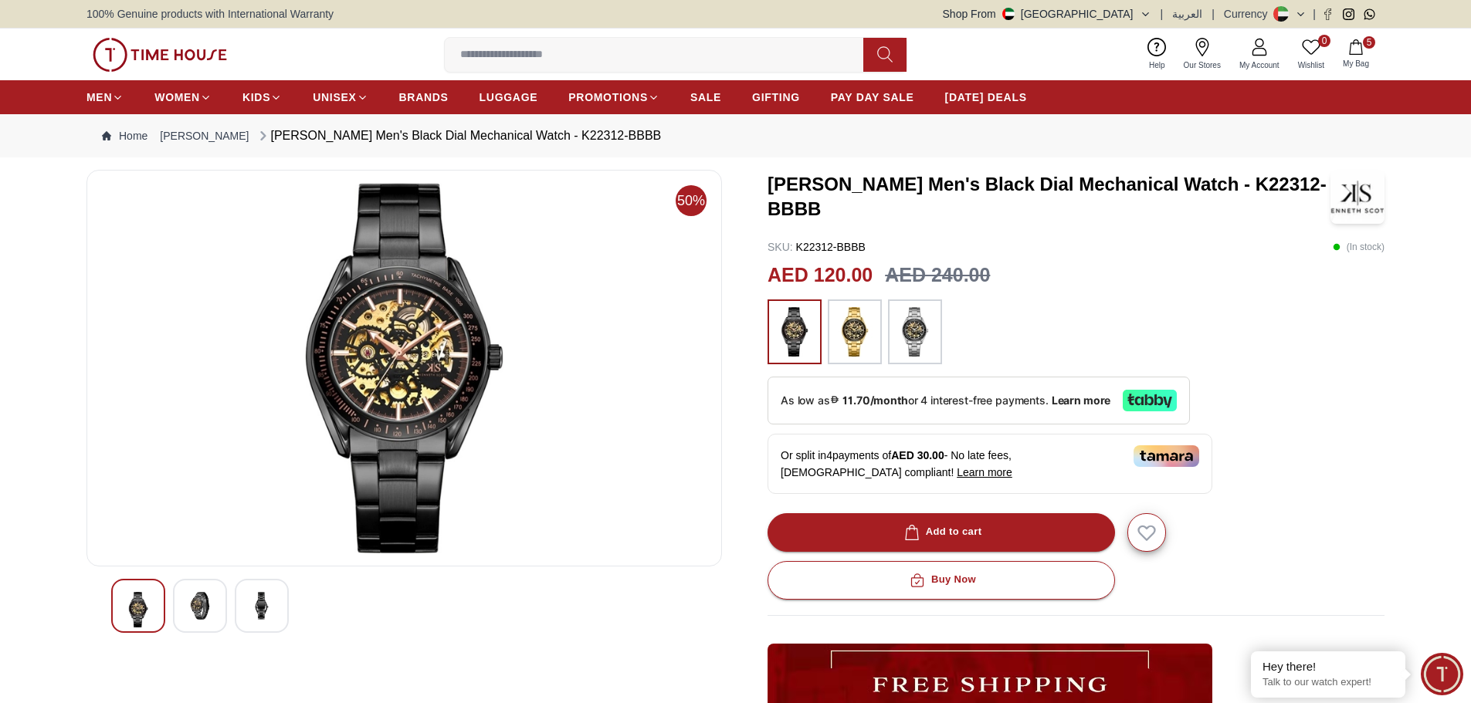
click at [206, 607] on img at bounding box center [200, 606] width 28 height 28
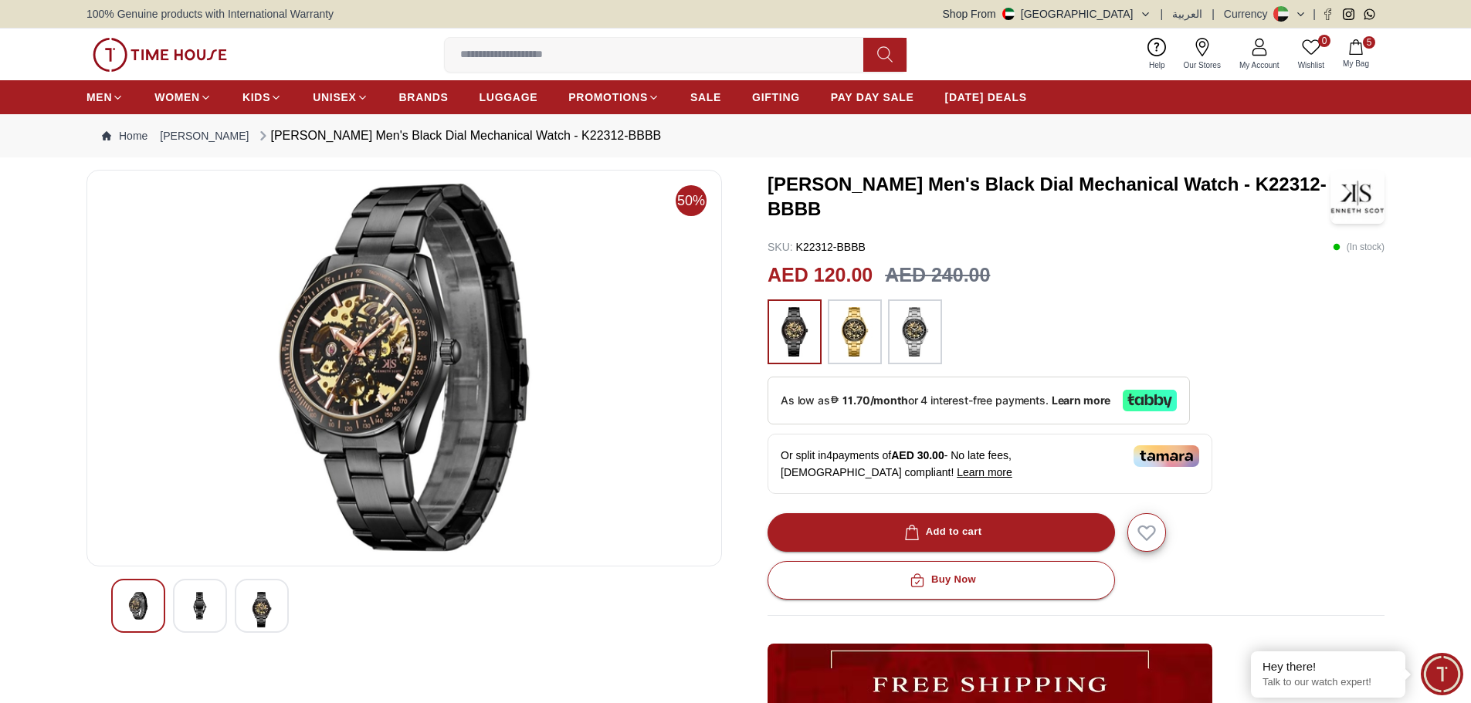
click at [252, 602] on img at bounding box center [262, 610] width 28 height 36
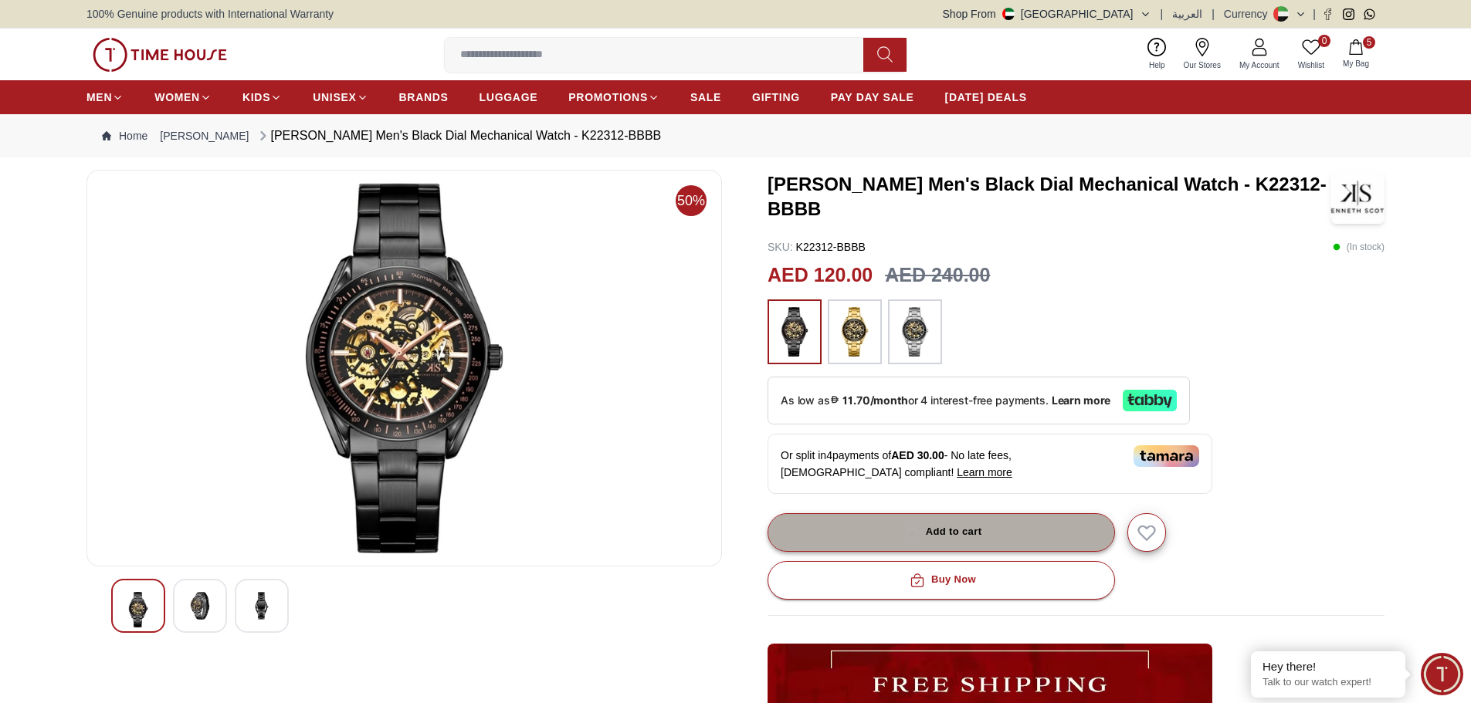
click at [1014, 536] on button "Add to cart" at bounding box center [941, 533] width 347 height 39
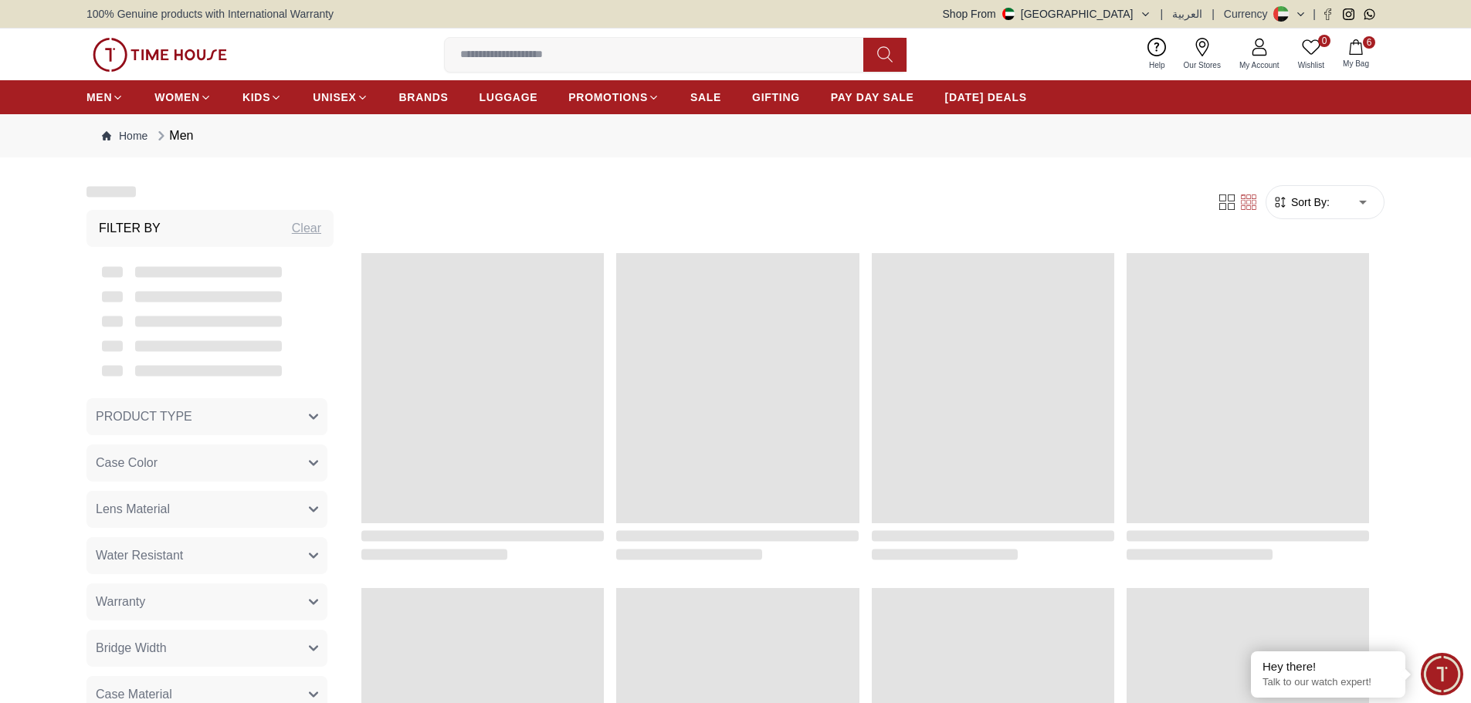
scroll to position [1484, 0]
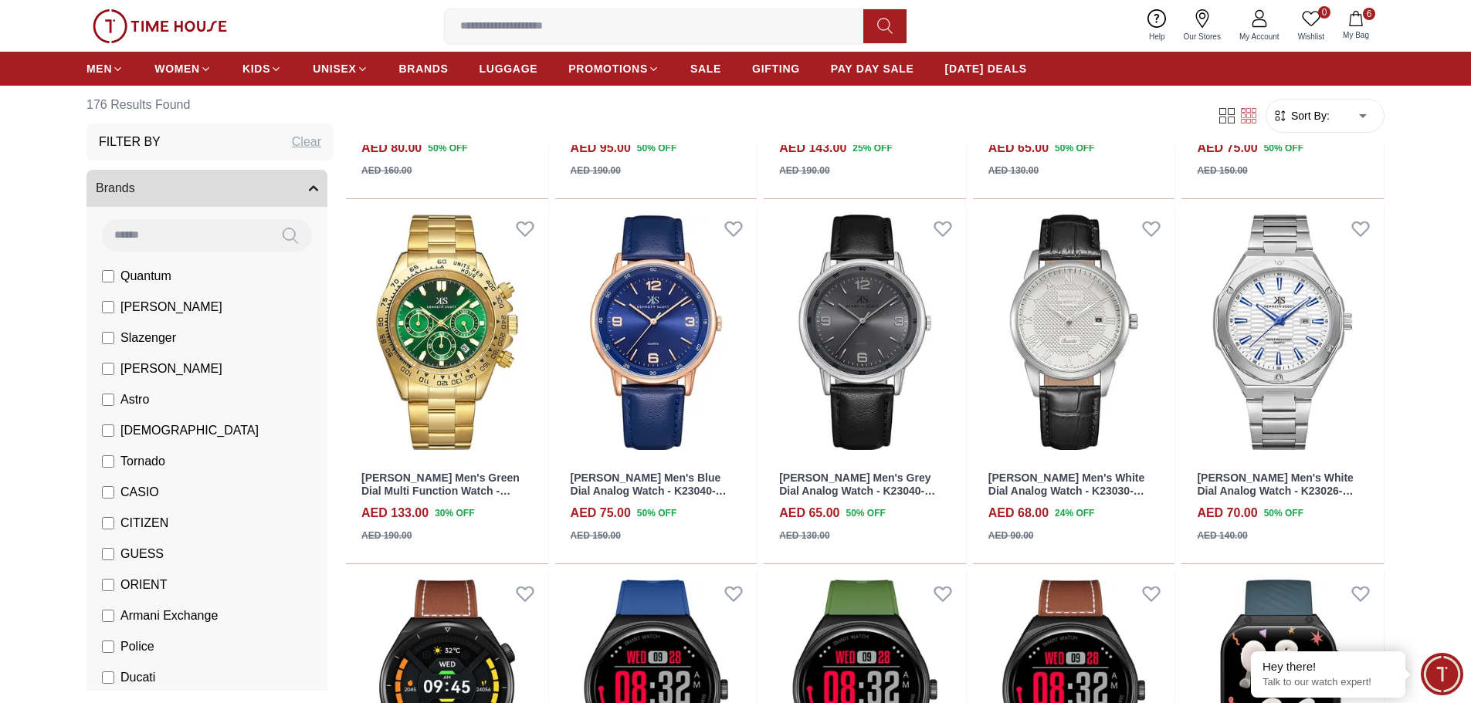
scroll to position [2642, 0]
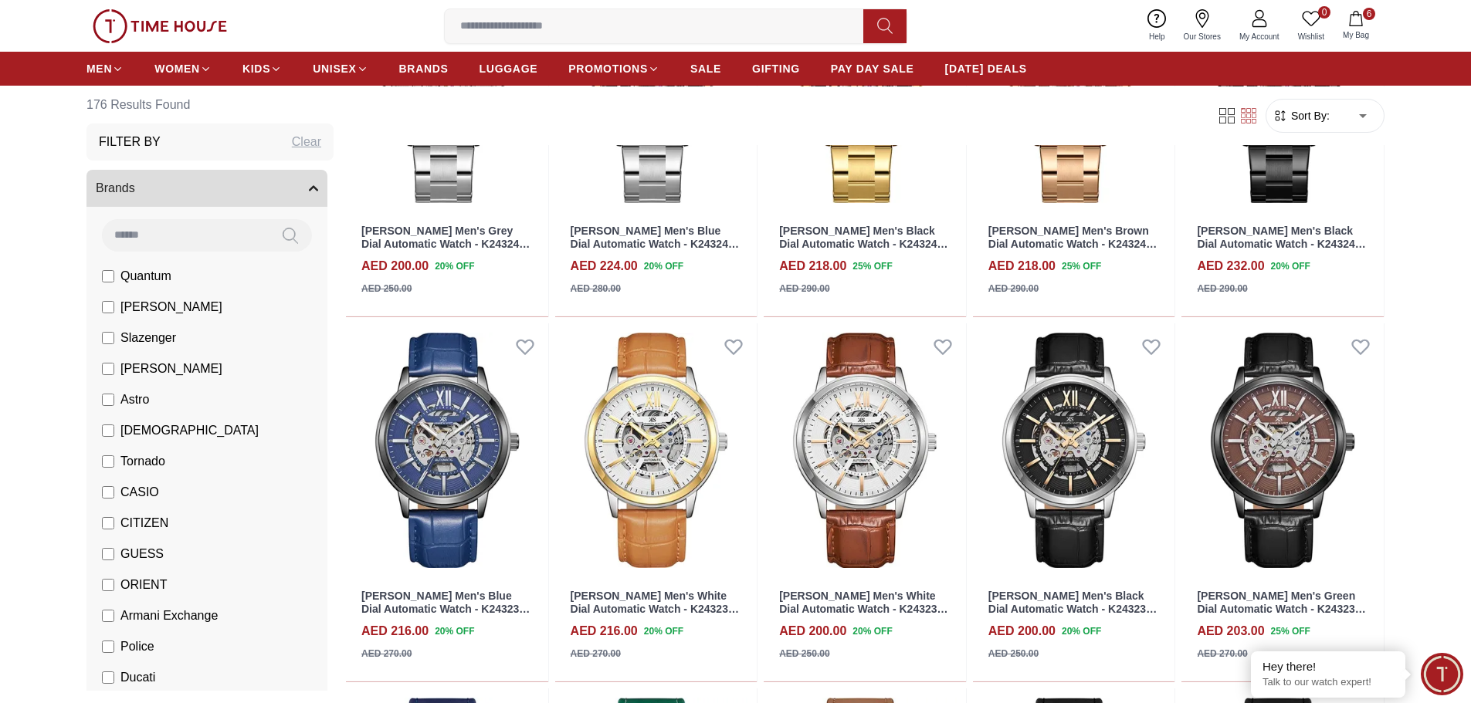
scroll to position [4727, 0]
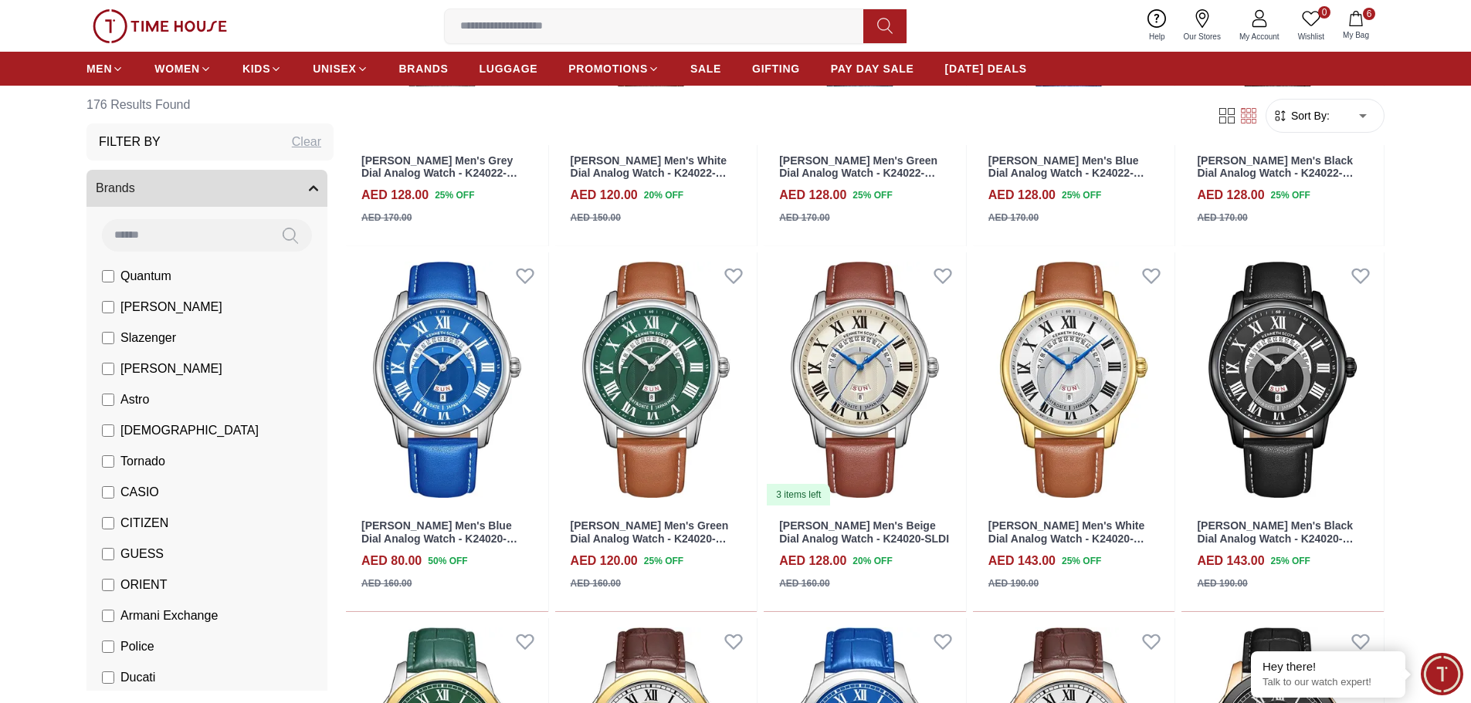
scroll to position [6735, 0]
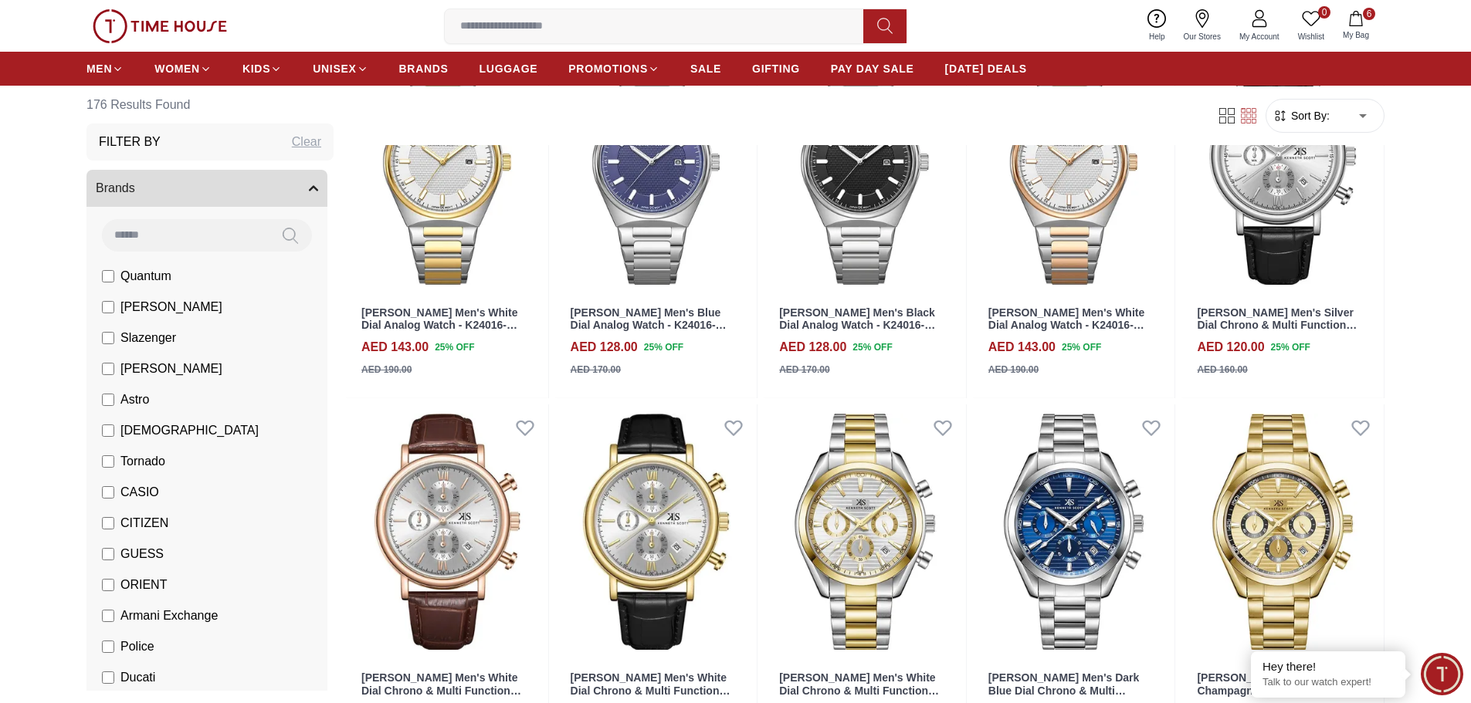
scroll to position [7662, 0]
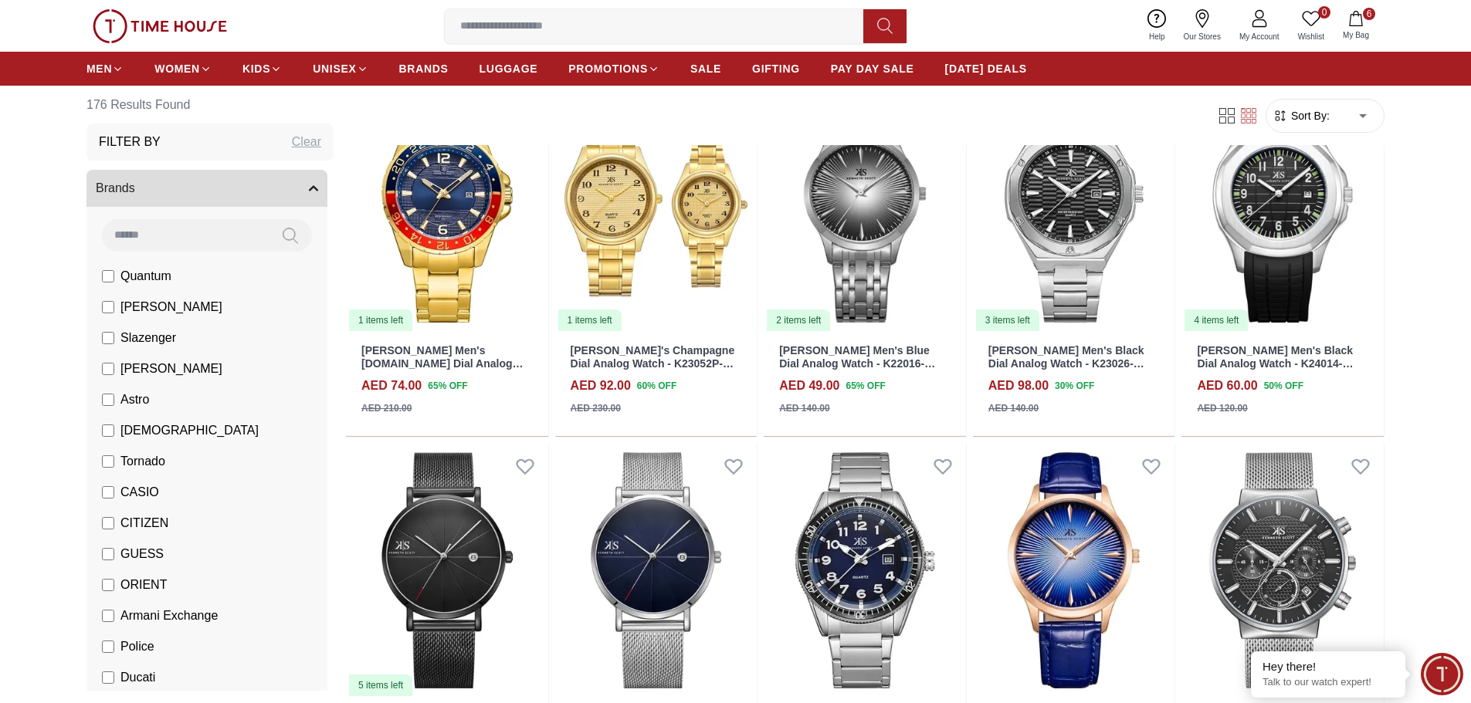
scroll to position [9747, 0]
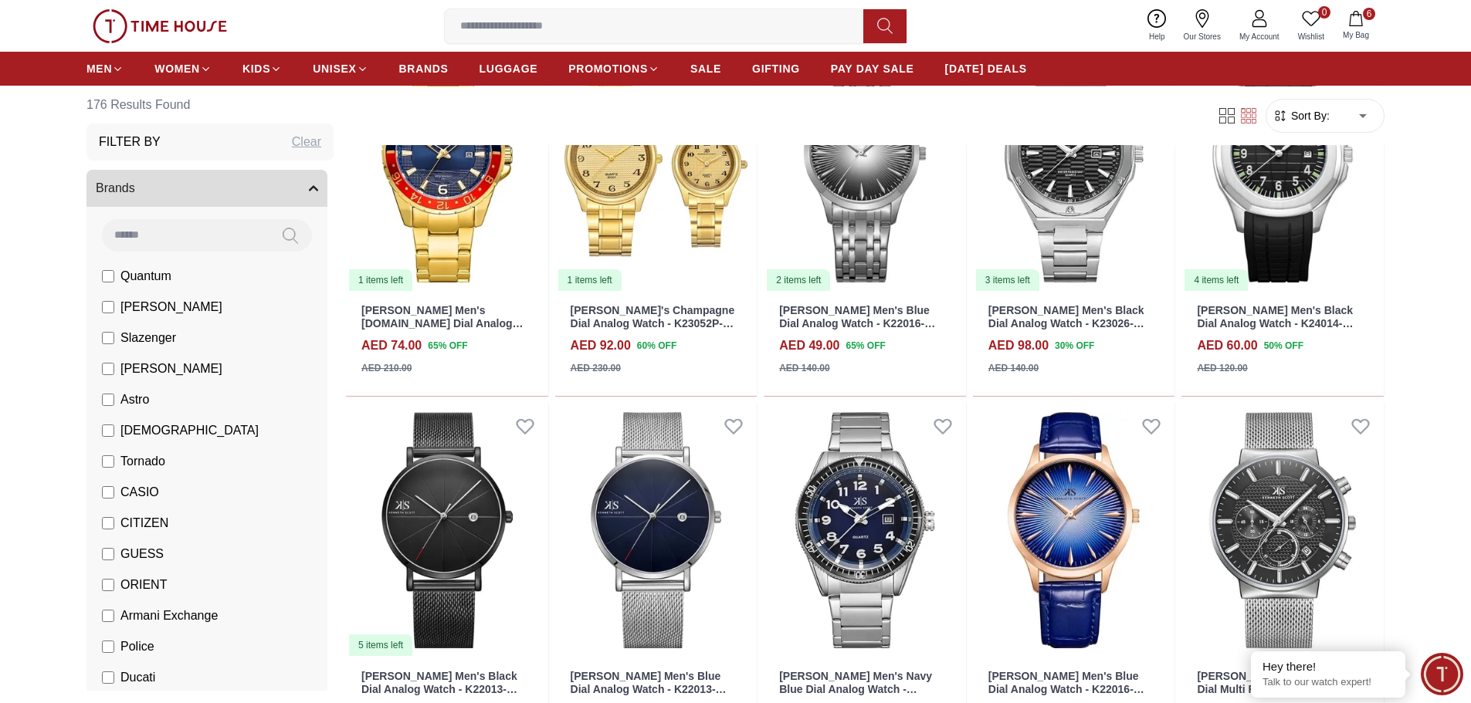
click at [116, 362] on label "[PERSON_NAME]" at bounding box center [162, 369] width 120 height 19
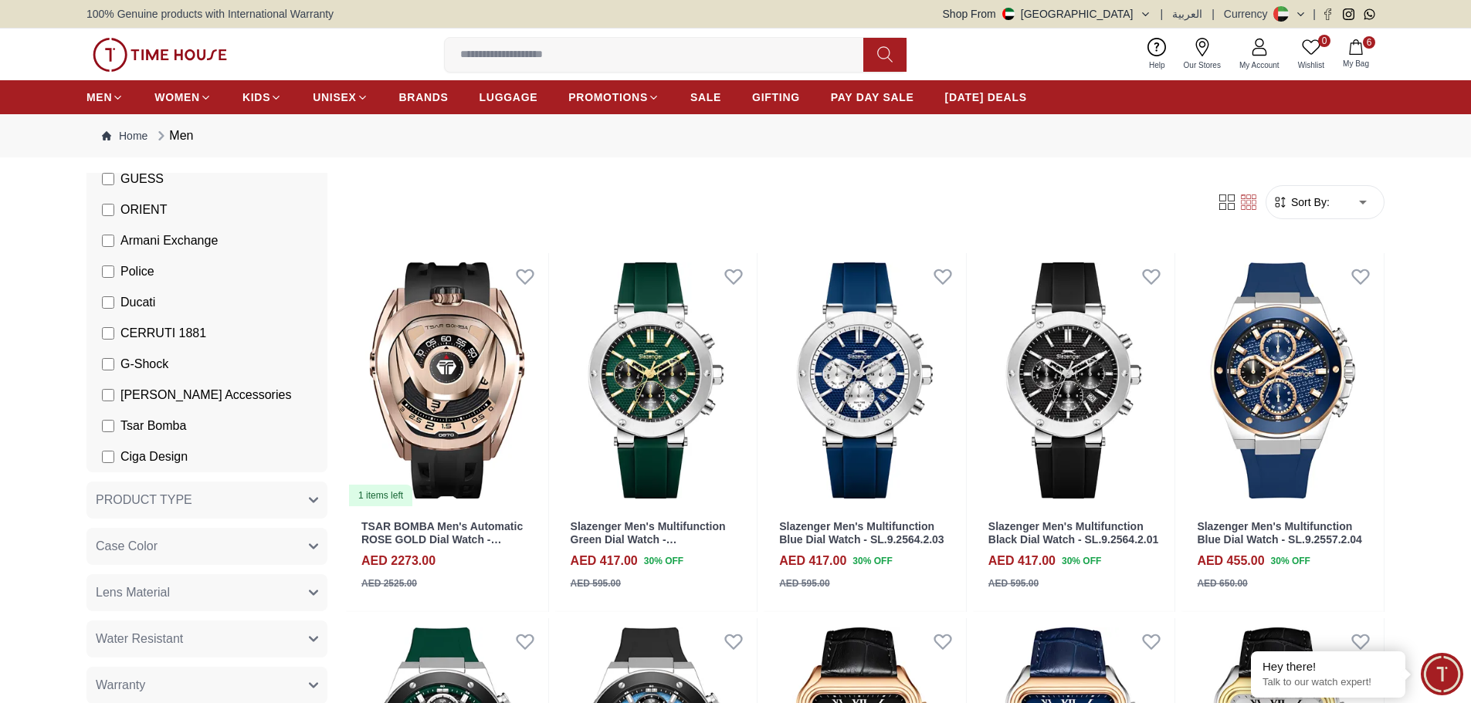
scroll to position [463, 0]
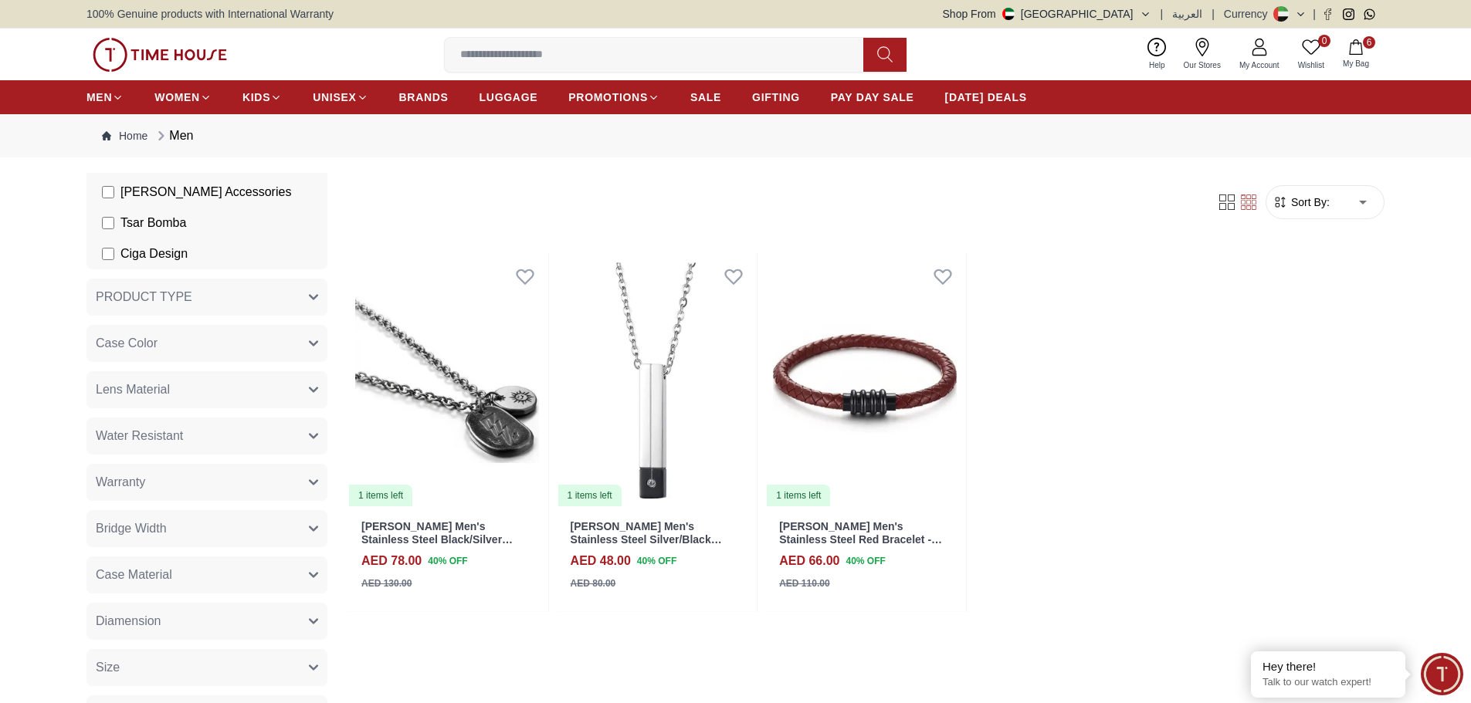
scroll to position [695, 0]
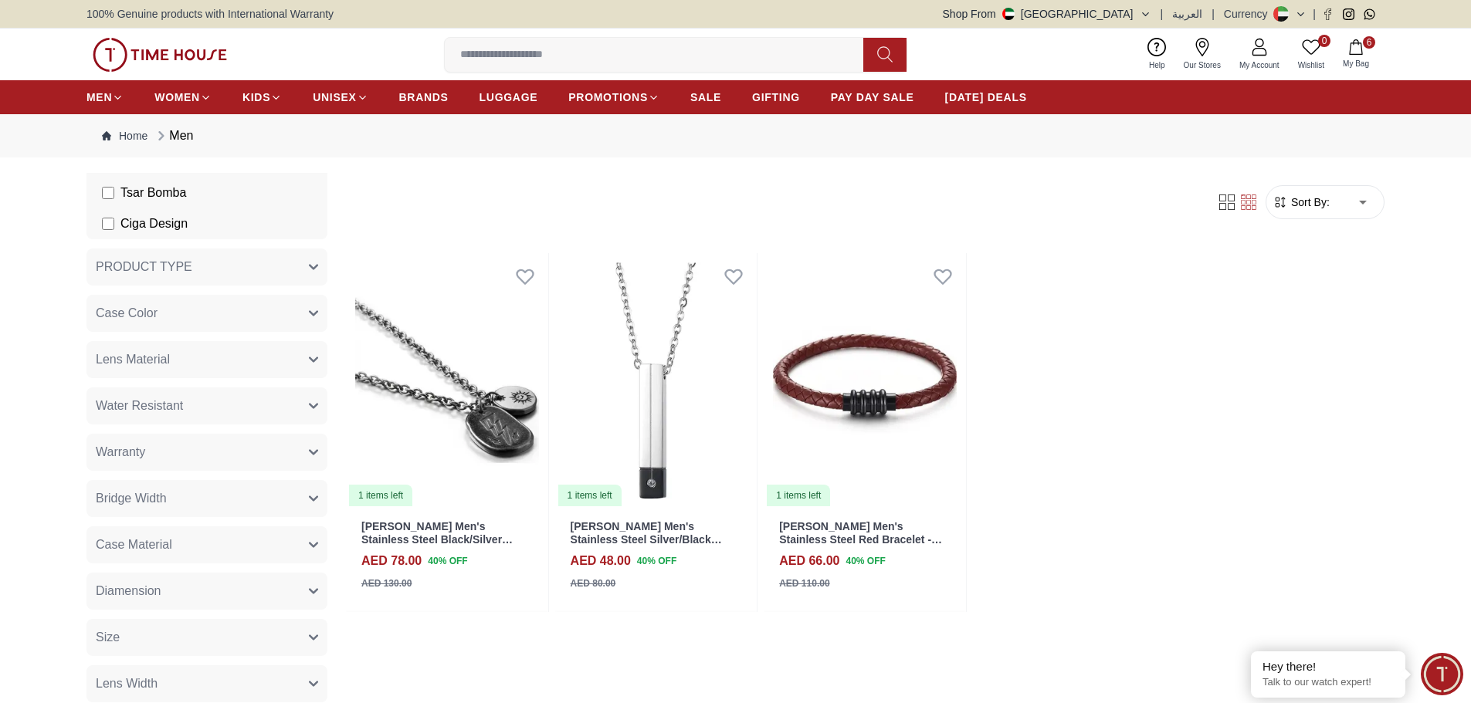
click at [141, 593] on span "Diamension" at bounding box center [128, 591] width 65 height 19
click at [144, 592] on span "Diamension" at bounding box center [128, 591] width 65 height 19
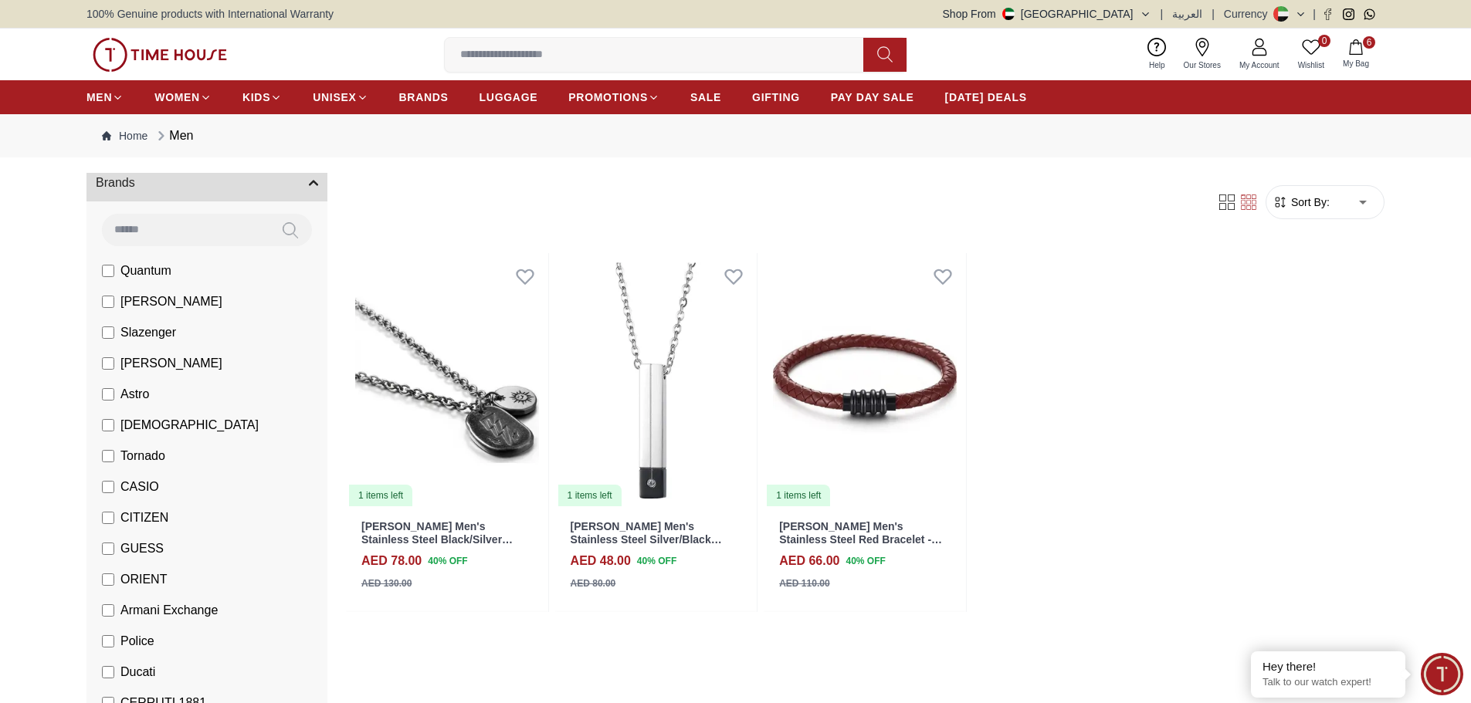
scroll to position [0, 0]
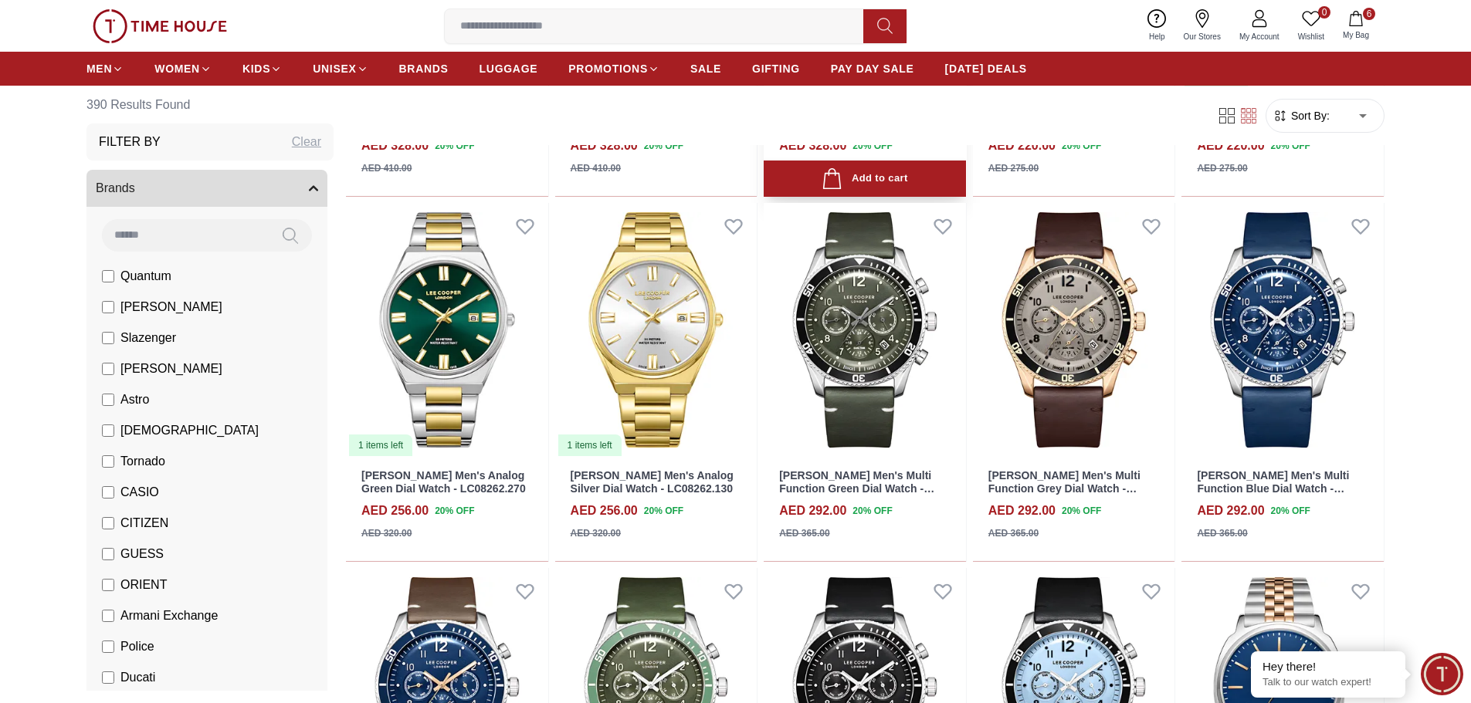
scroll to position [927, 0]
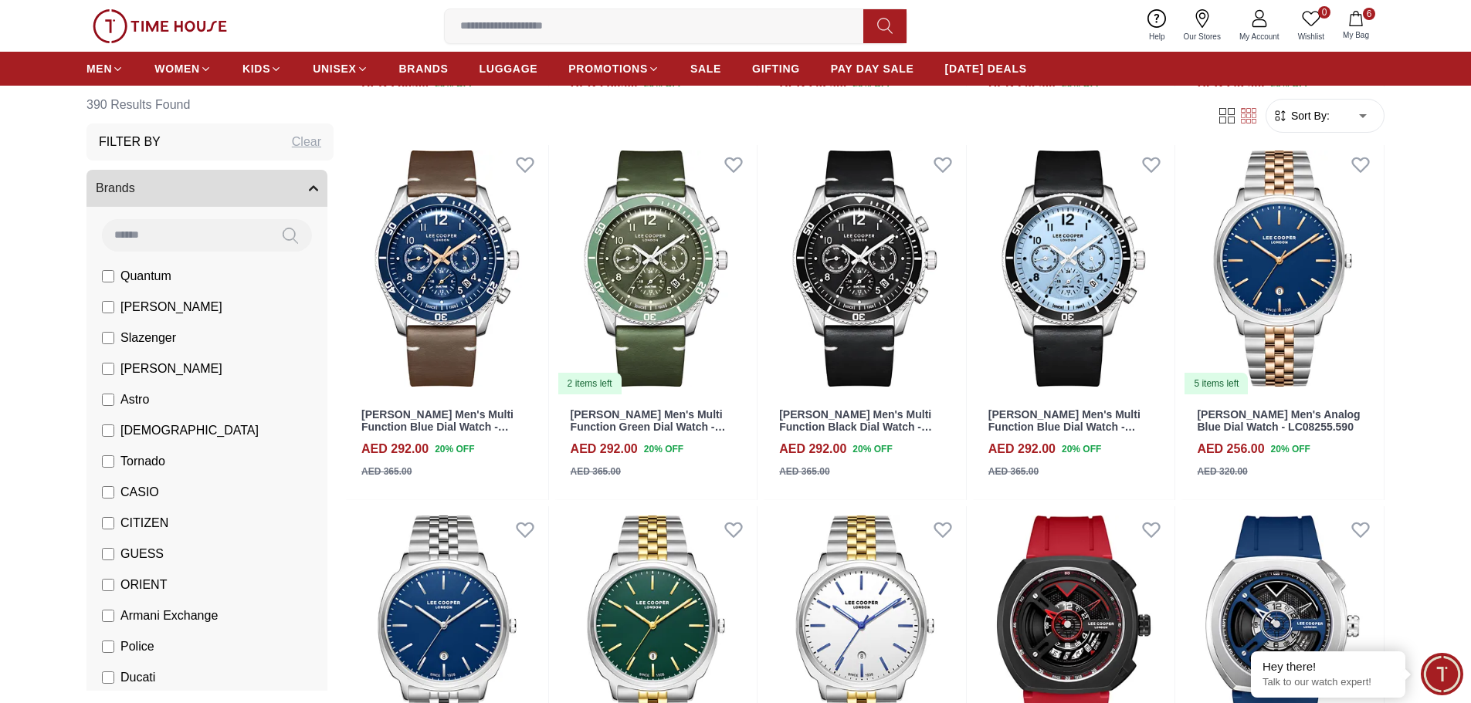
scroll to position [1236, 0]
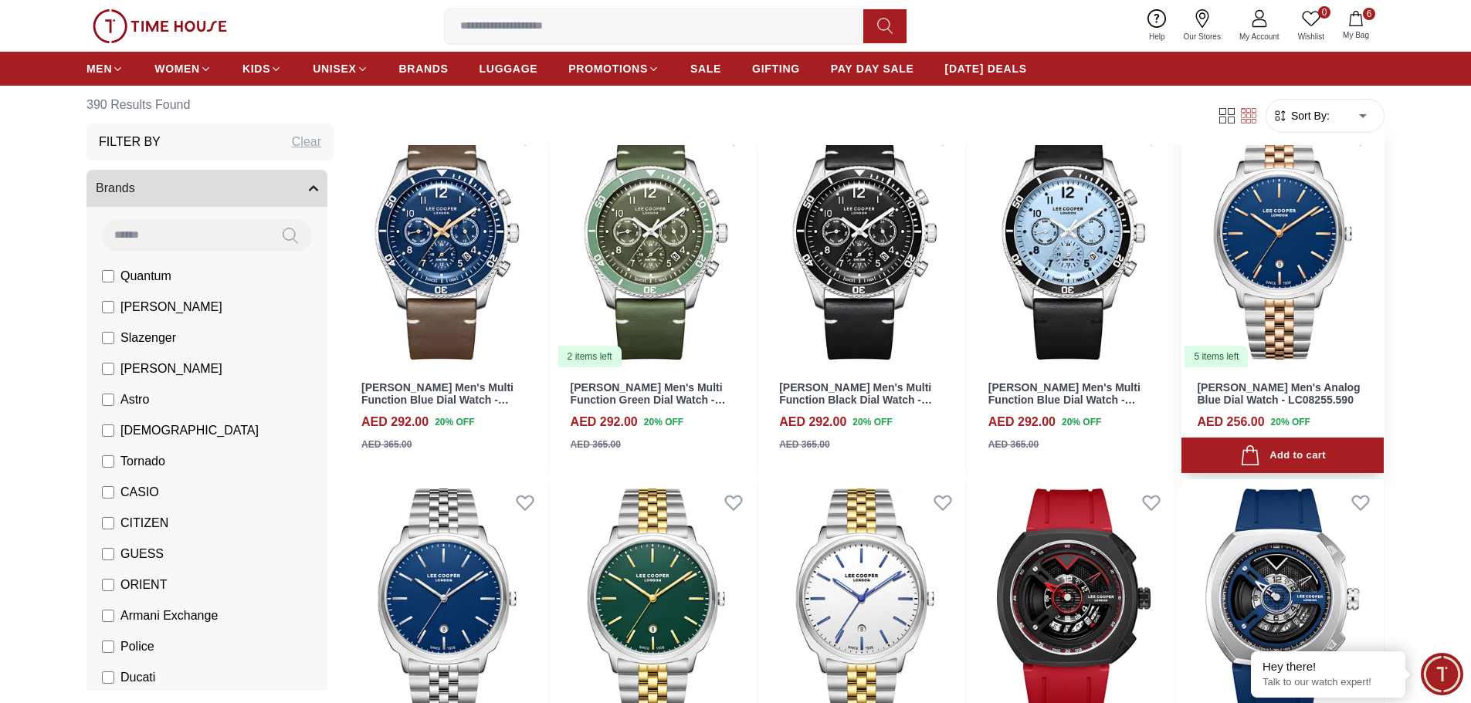
click at [1300, 242] on img at bounding box center [1282, 241] width 202 height 255
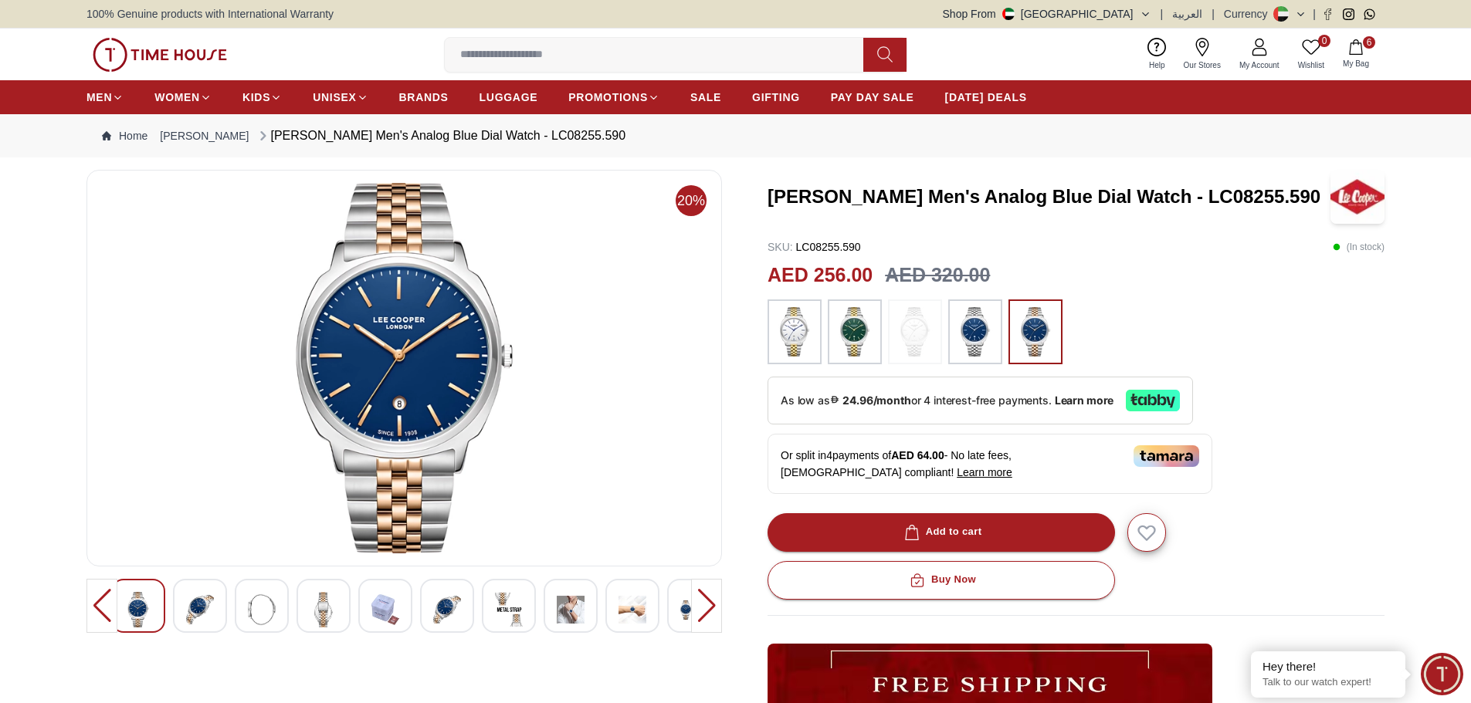
click at [206, 610] on img at bounding box center [200, 610] width 28 height 36
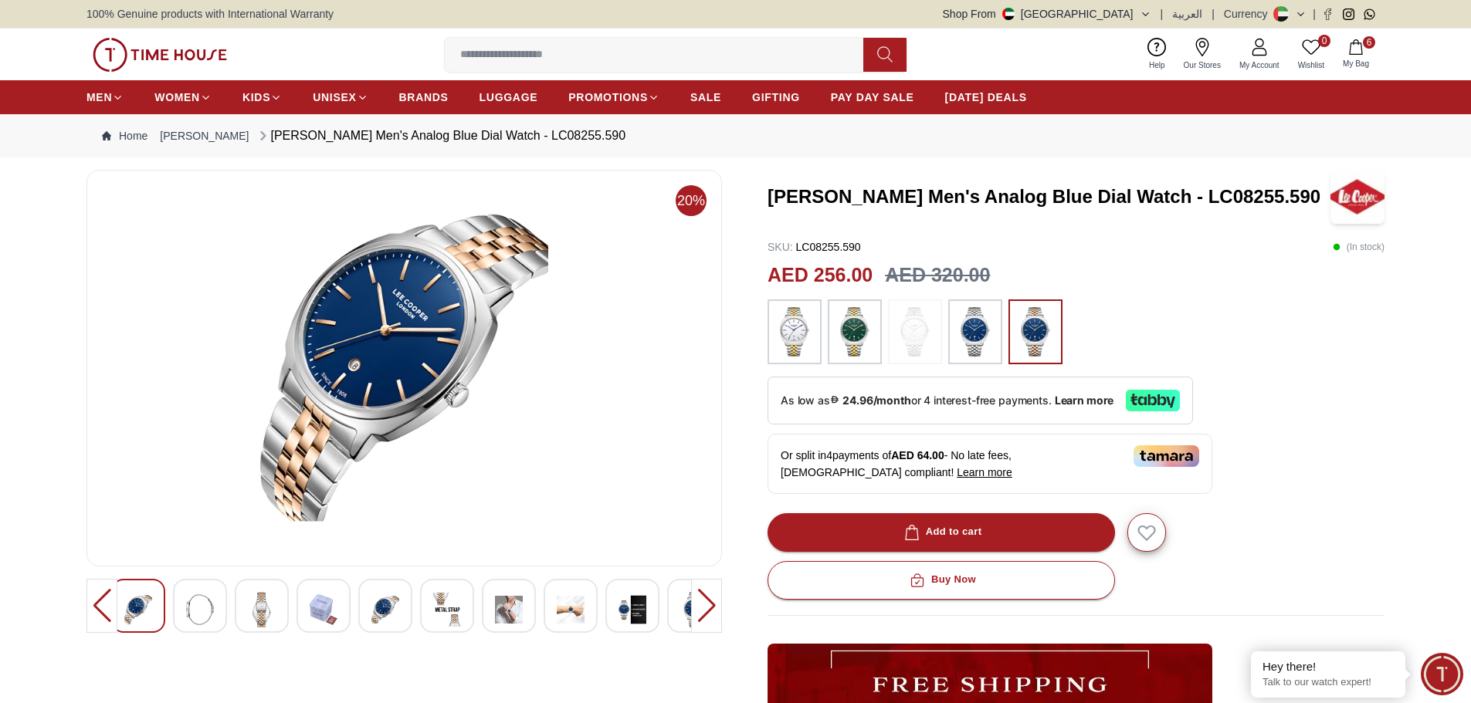
click at [261, 601] on img at bounding box center [262, 610] width 28 height 36
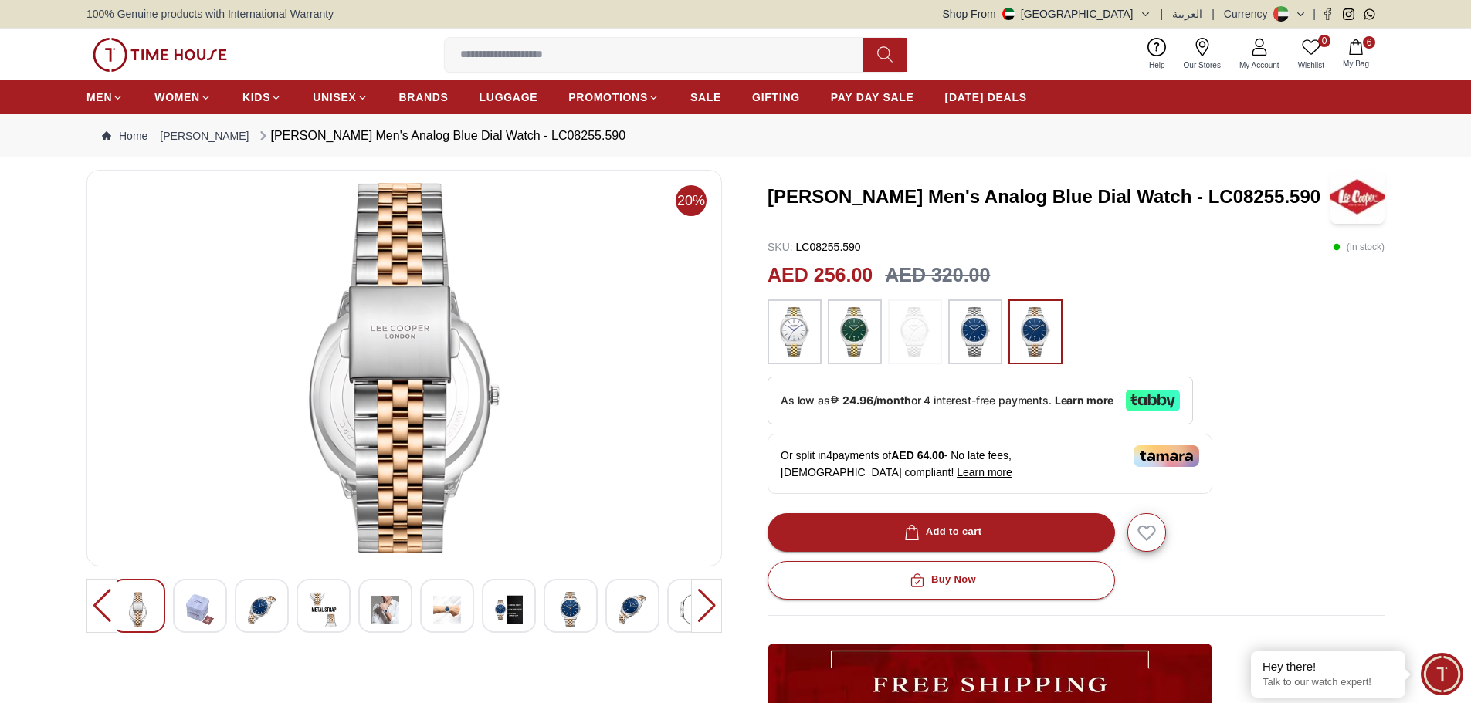
click at [310, 594] on img at bounding box center [324, 610] width 28 height 36
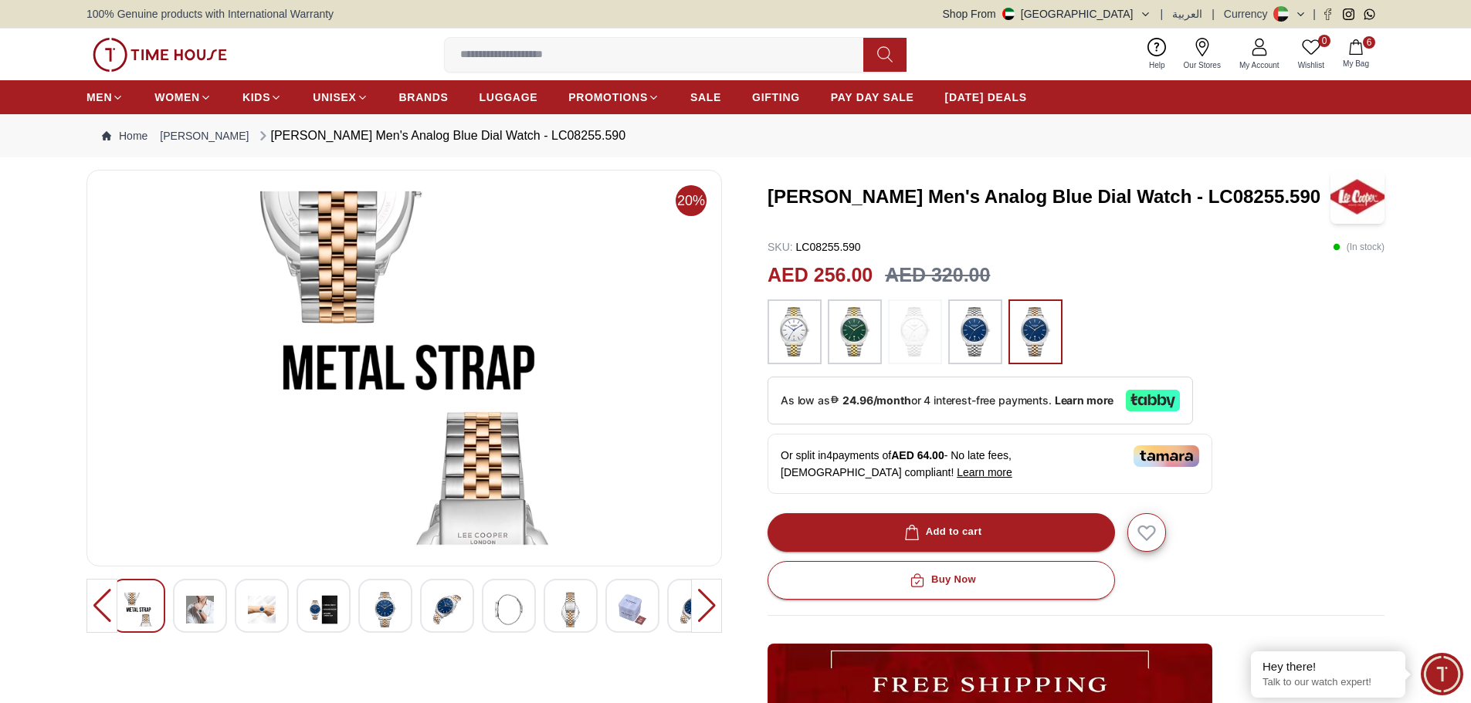
click at [320, 606] on img at bounding box center [324, 610] width 28 height 36
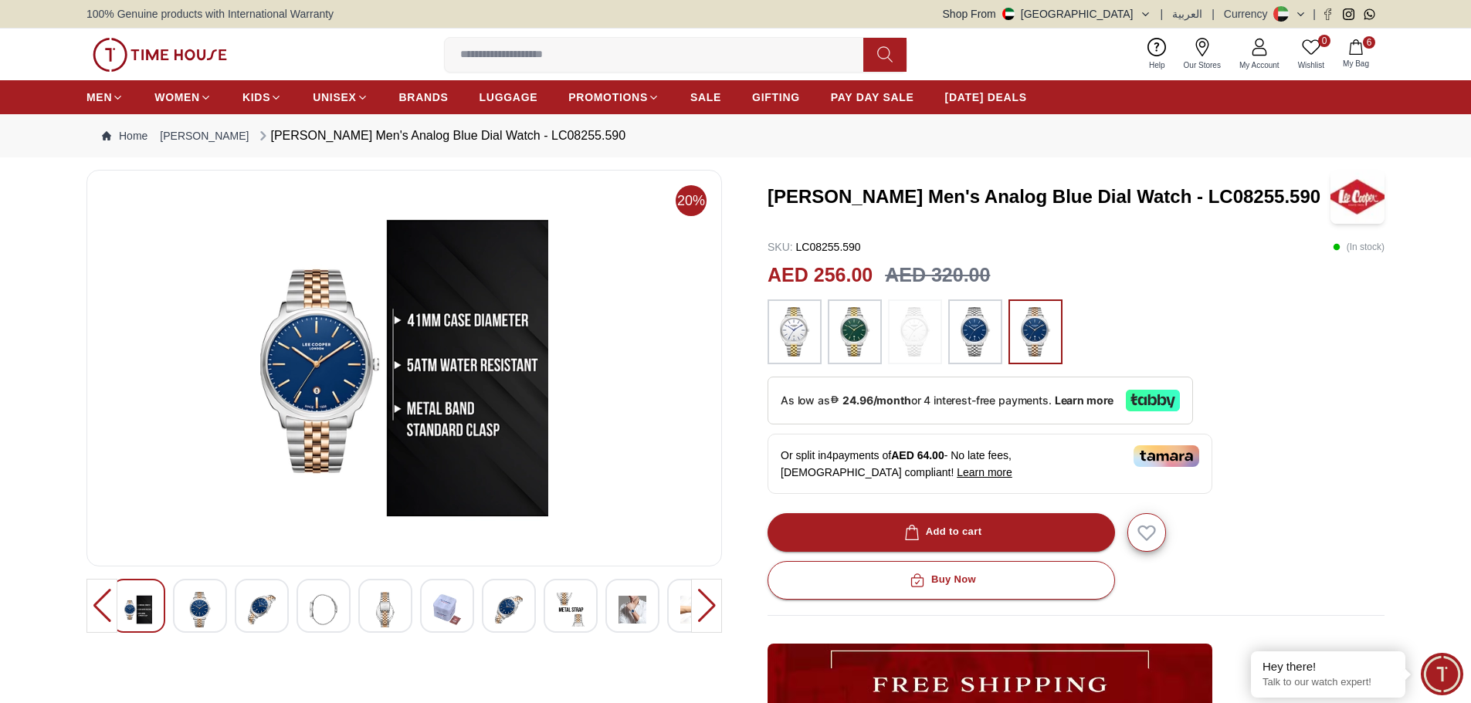
click at [320, 606] on img at bounding box center [324, 610] width 28 height 36
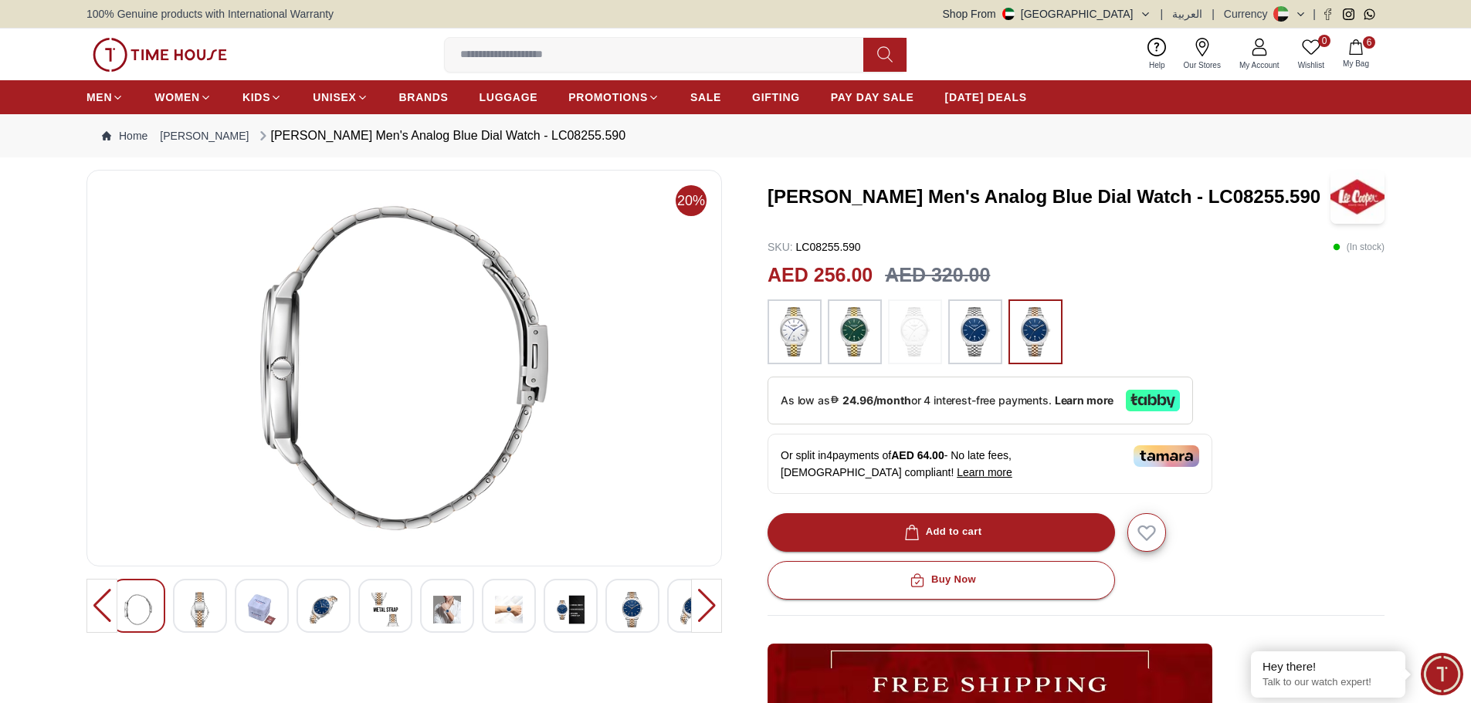
click at [320, 606] on img at bounding box center [324, 610] width 28 height 36
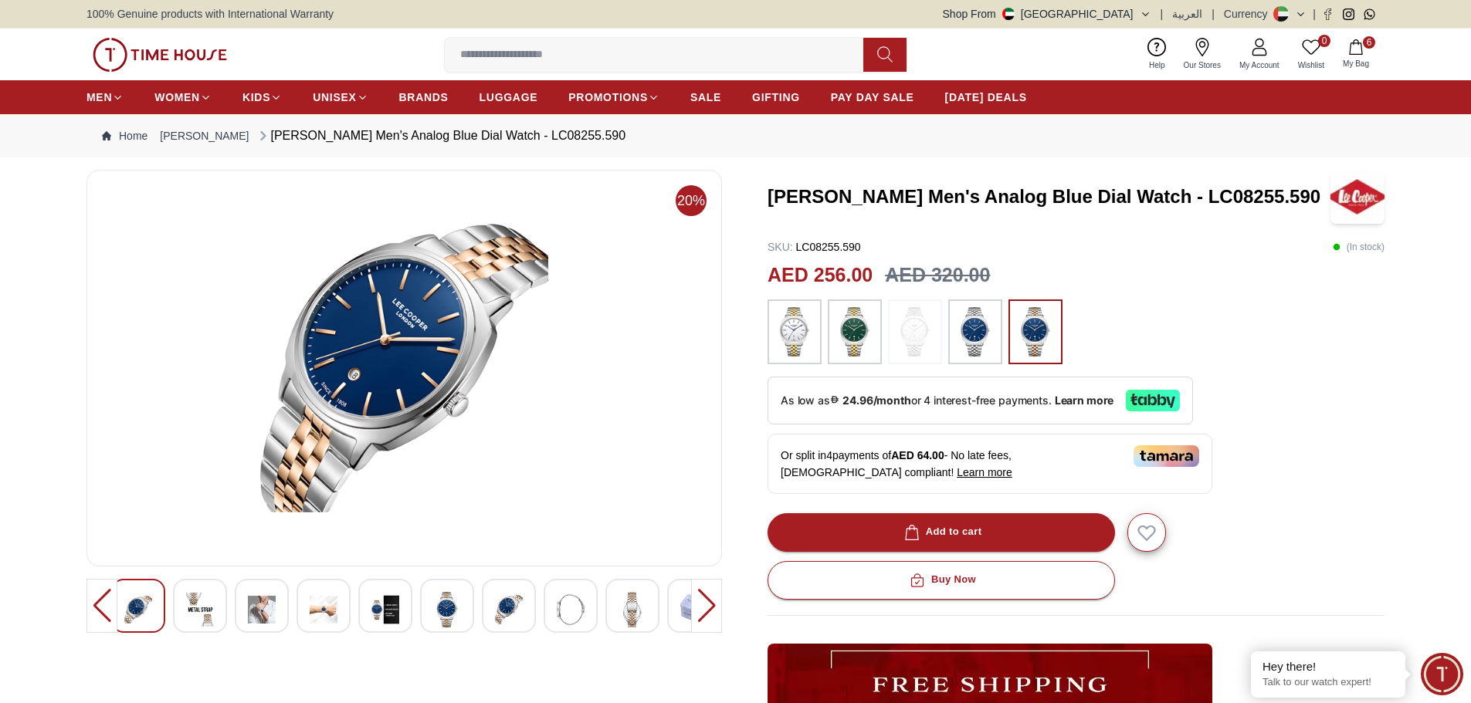
click at [698, 611] on div at bounding box center [706, 606] width 31 height 54
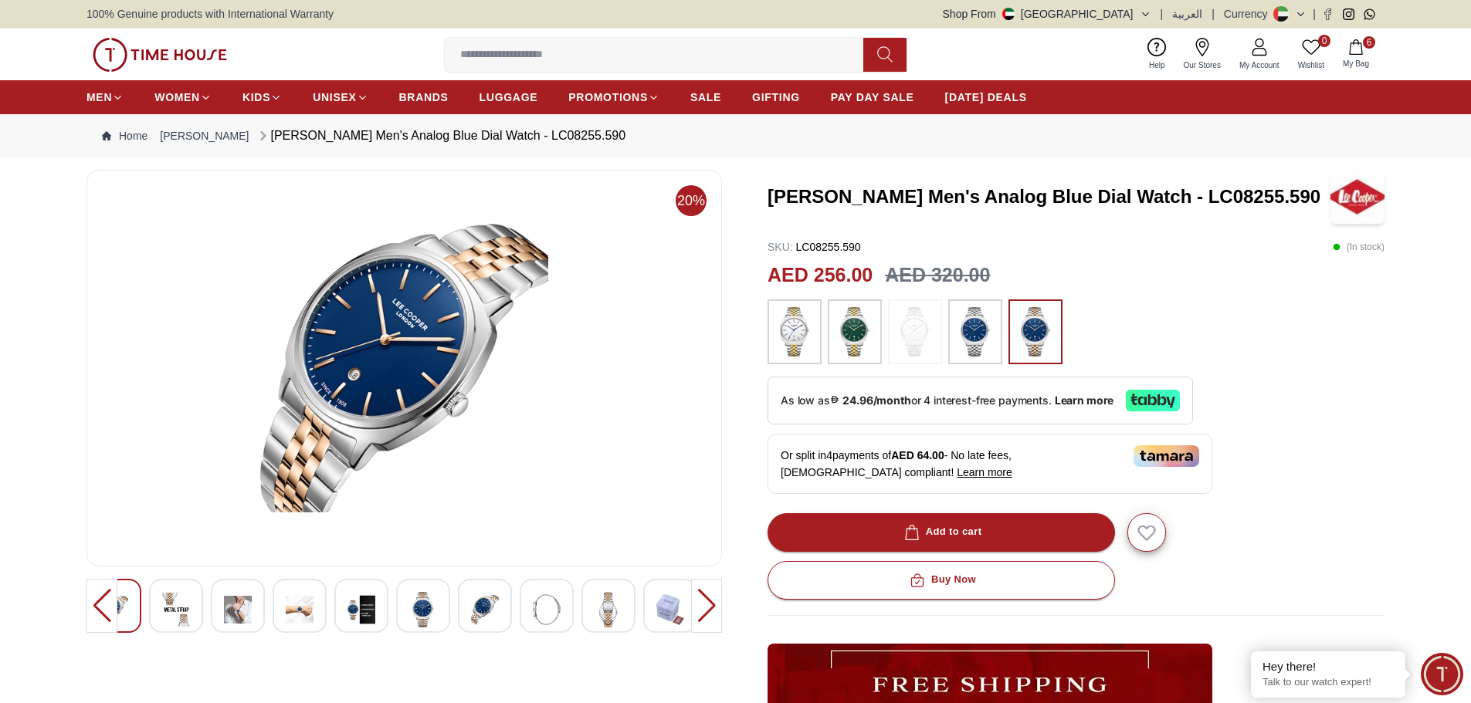
click at [698, 611] on div at bounding box center [706, 606] width 31 height 54
click at [697, 608] on div at bounding box center [706, 606] width 31 height 54
click at [674, 606] on img at bounding box center [670, 610] width 28 height 36
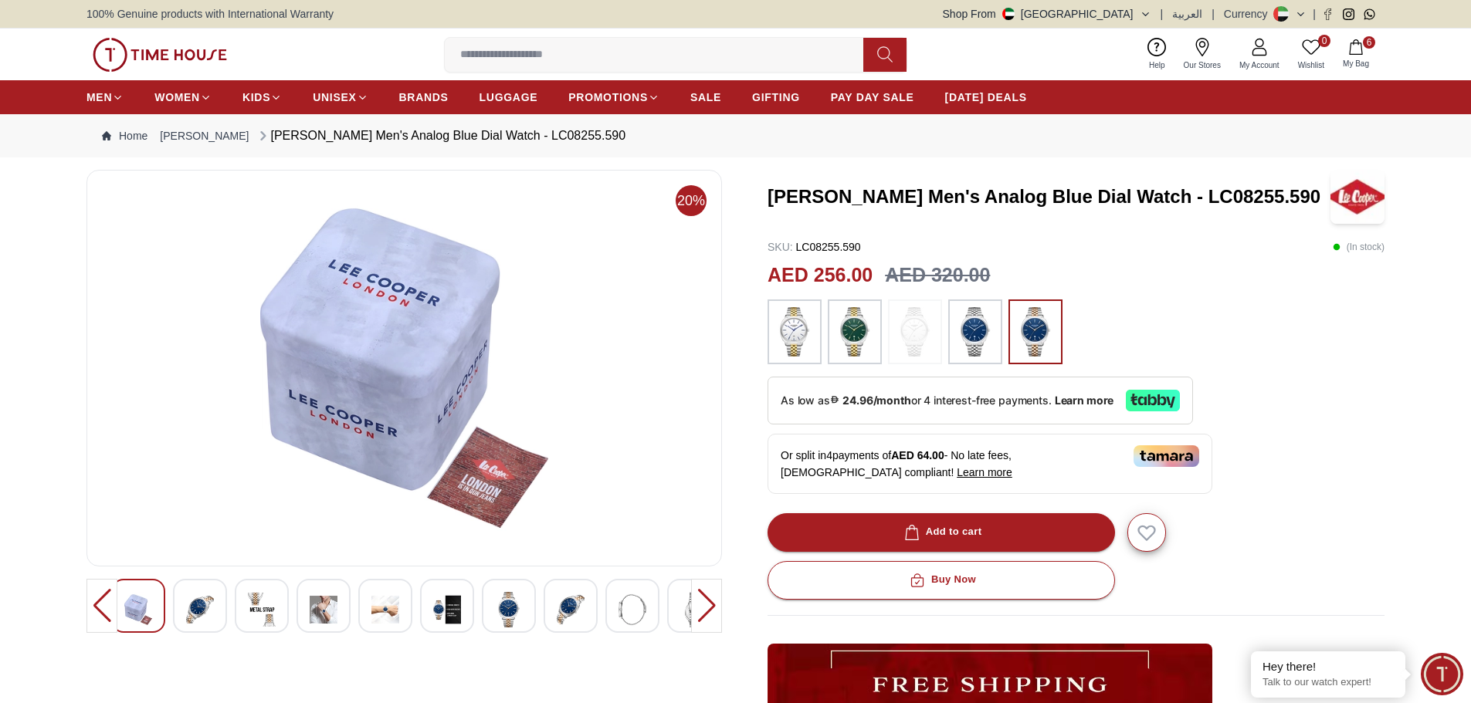
click at [634, 606] on img at bounding box center [633, 610] width 28 height 36
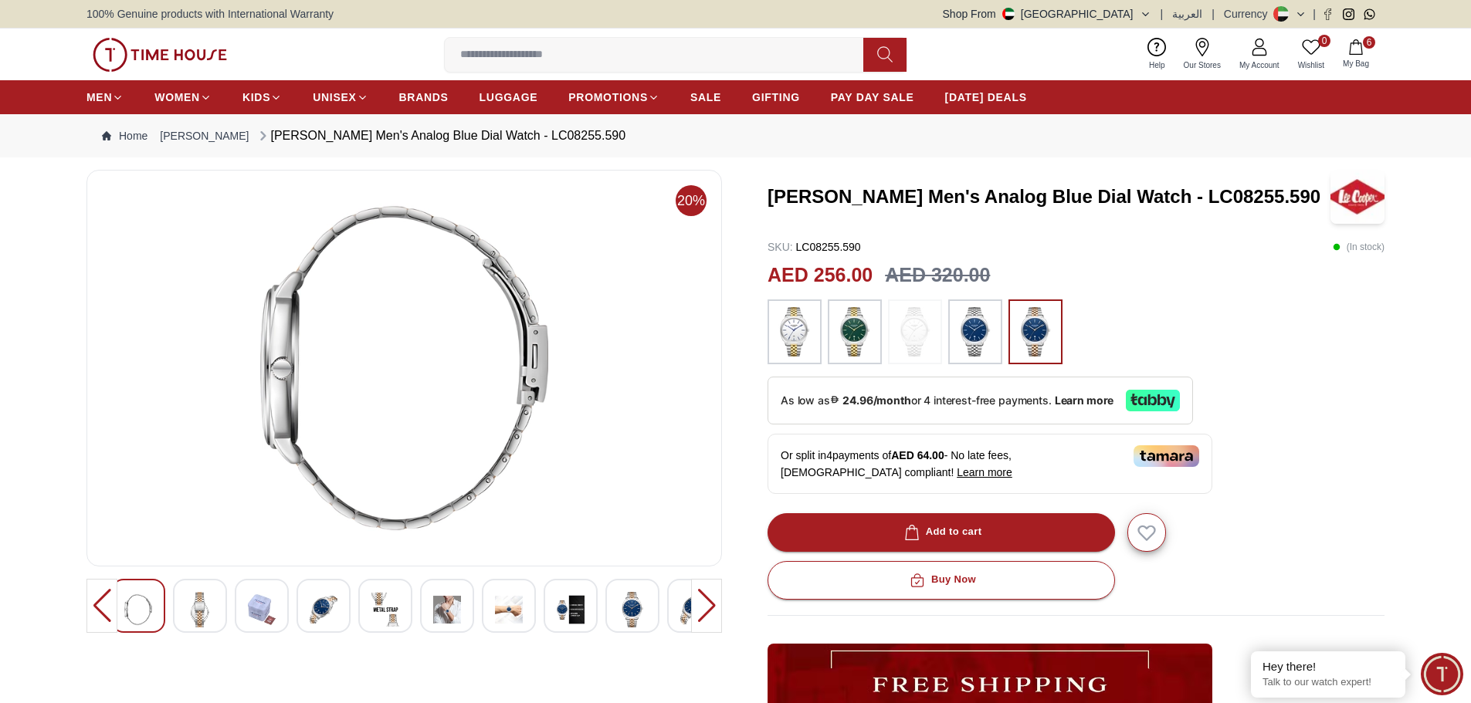
click at [619, 606] on img at bounding box center [633, 610] width 28 height 36
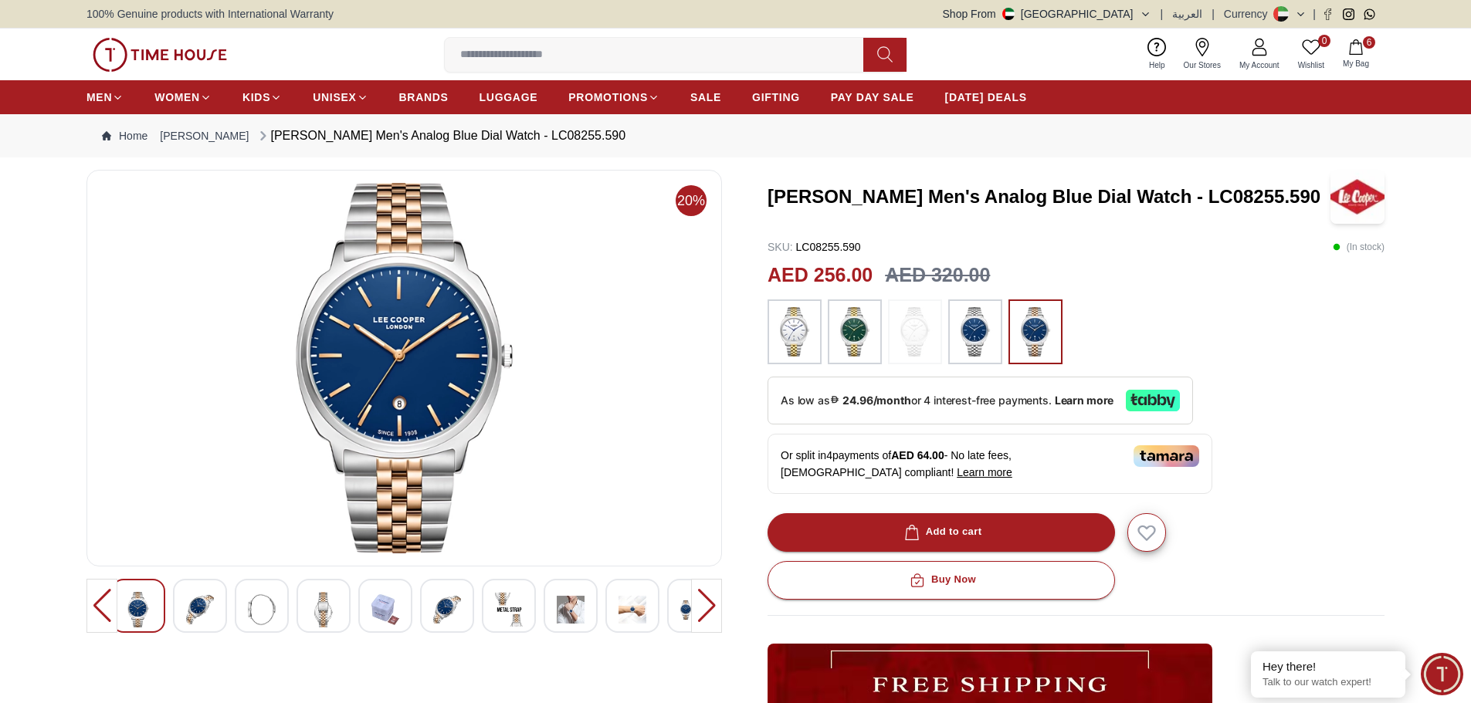
click at [619, 606] on img at bounding box center [633, 610] width 28 height 36
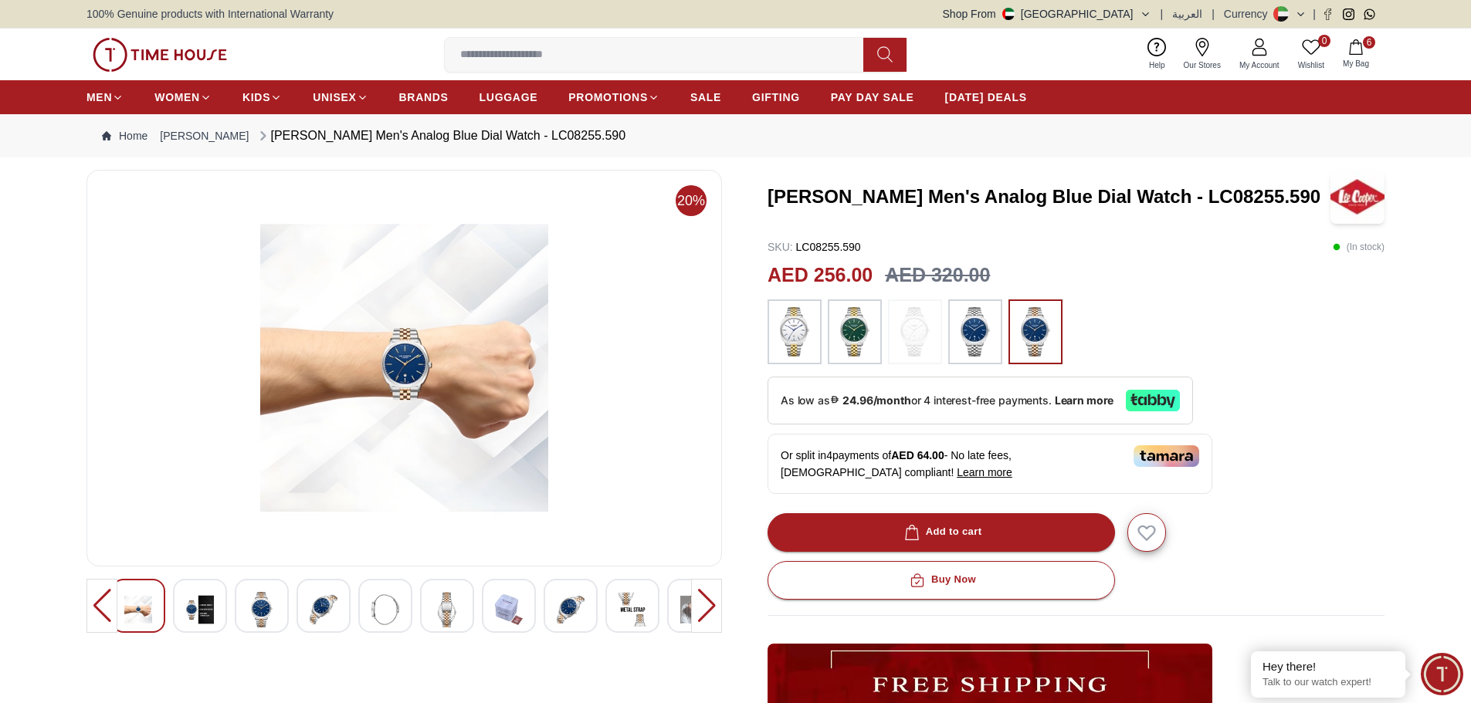
click at [619, 606] on img at bounding box center [633, 610] width 28 height 36
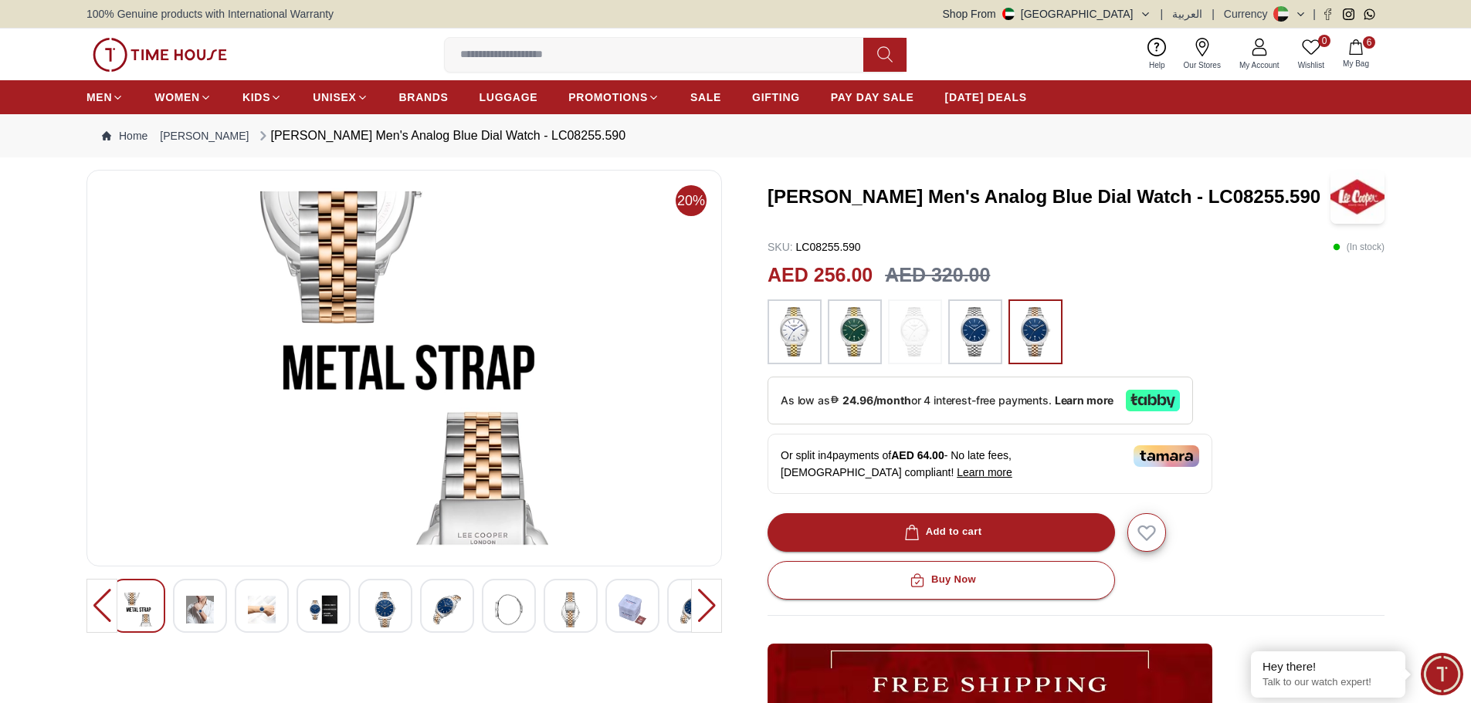
click at [615, 606] on div at bounding box center [632, 606] width 54 height 54
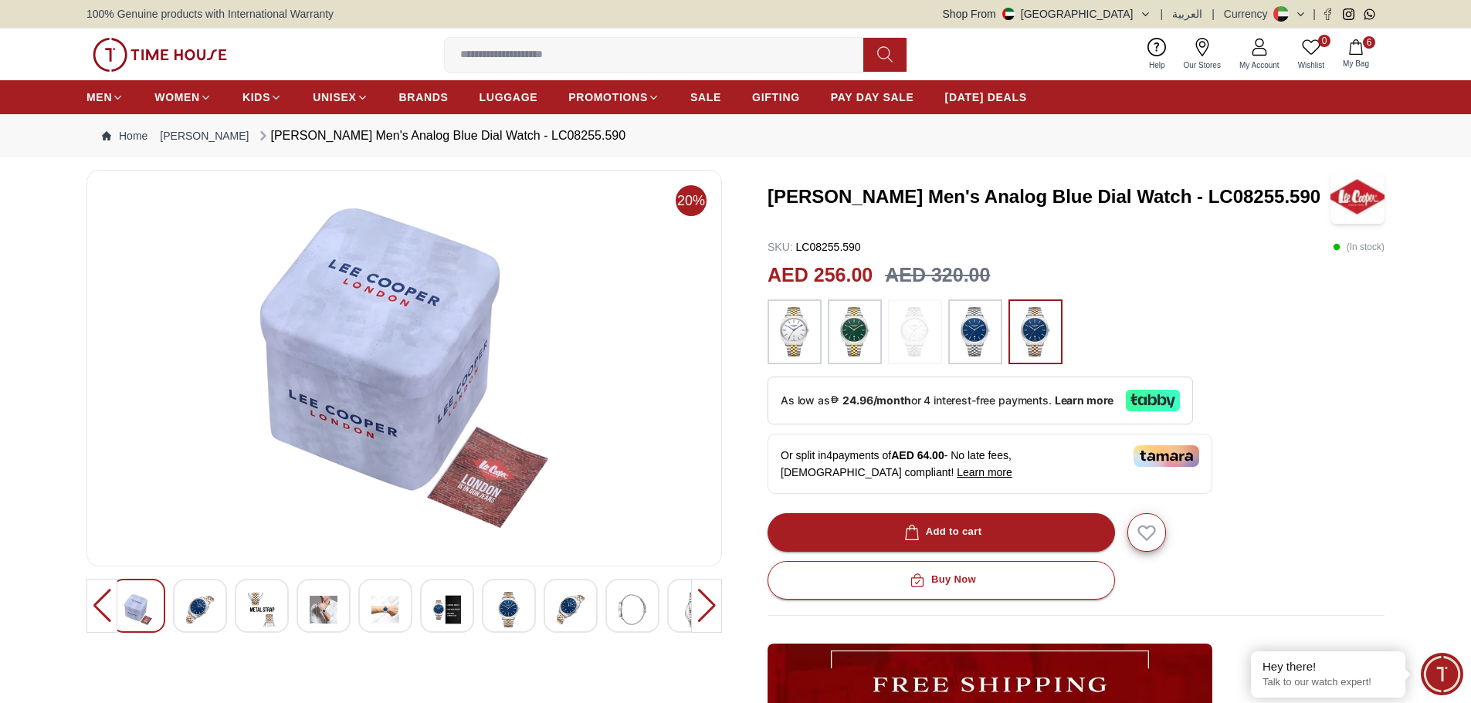
click at [594, 606] on div at bounding box center [571, 606] width 54 height 54
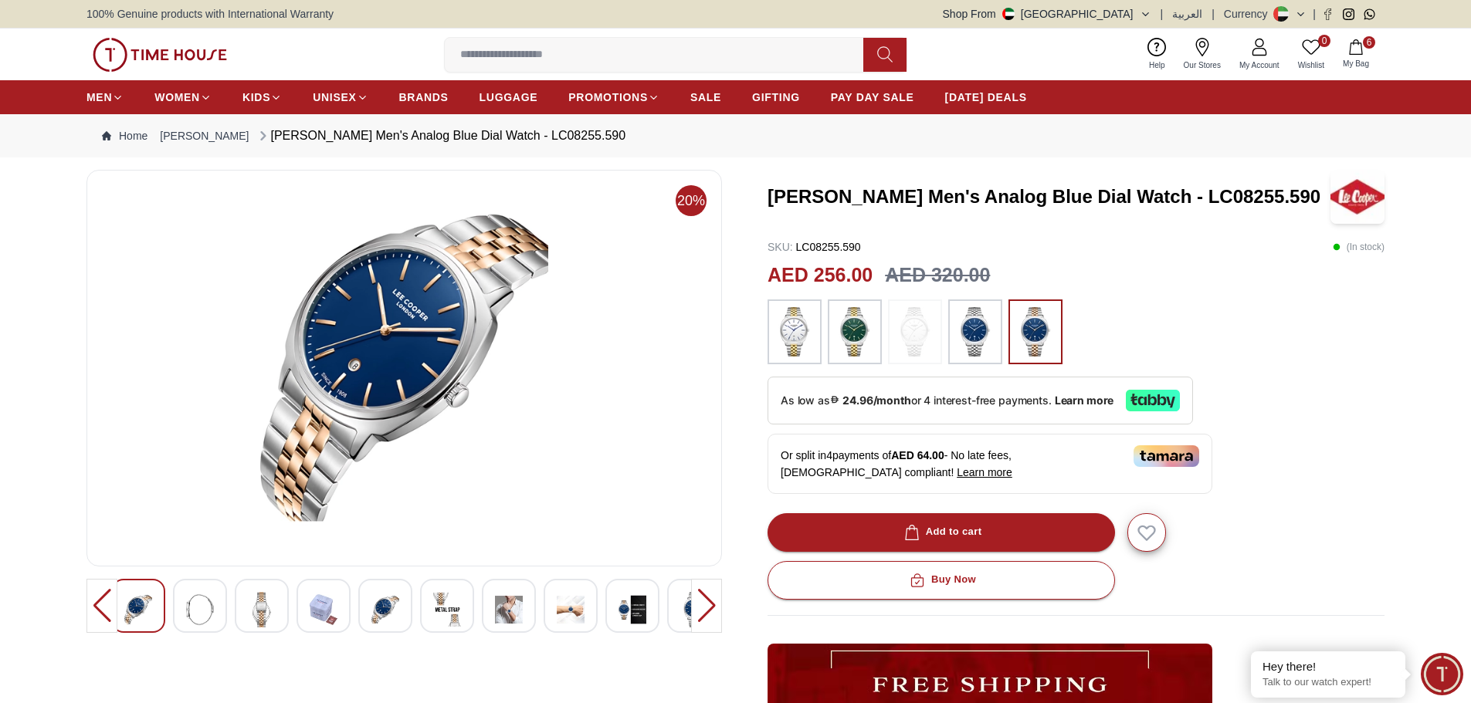
click at [577, 606] on img at bounding box center [571, 610] width 28 height 36
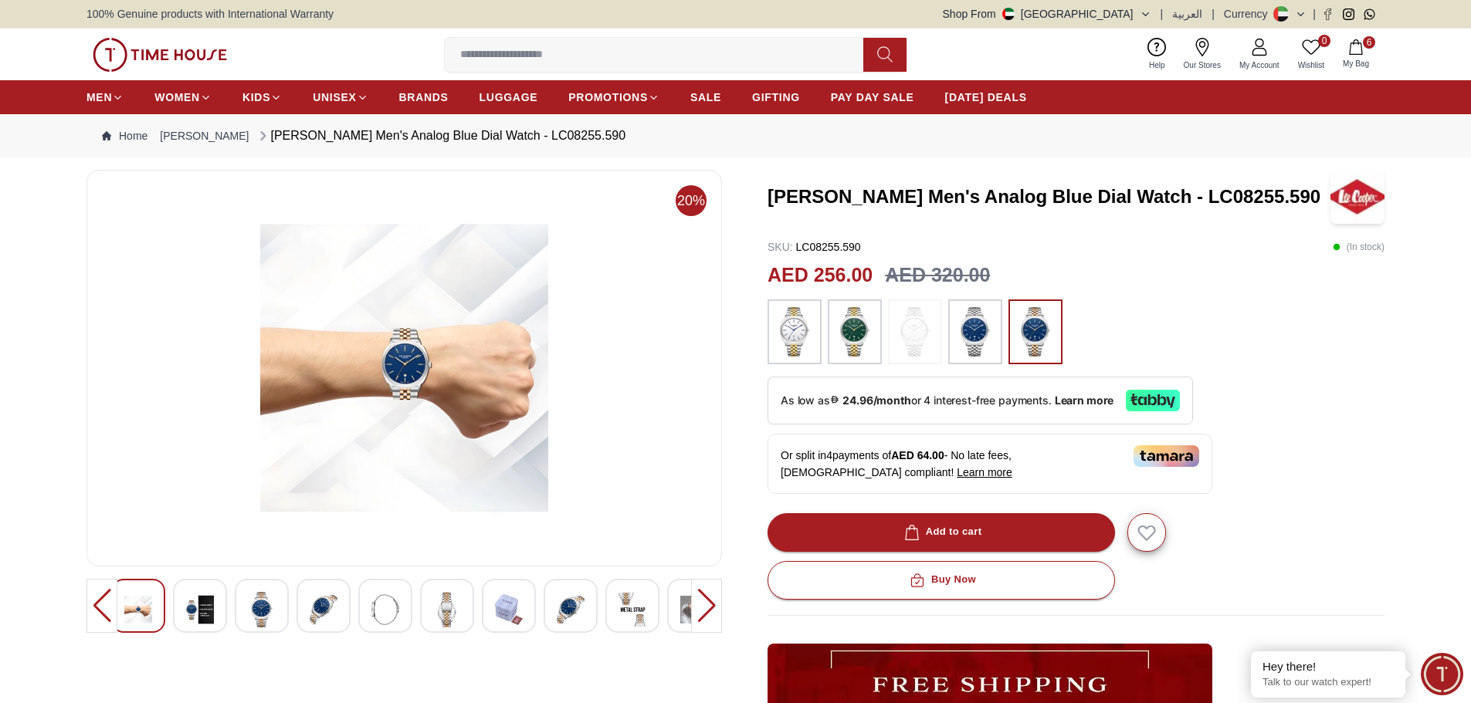
click at [675, 606] on div at bounding box center [694, 606] width 54 height 54
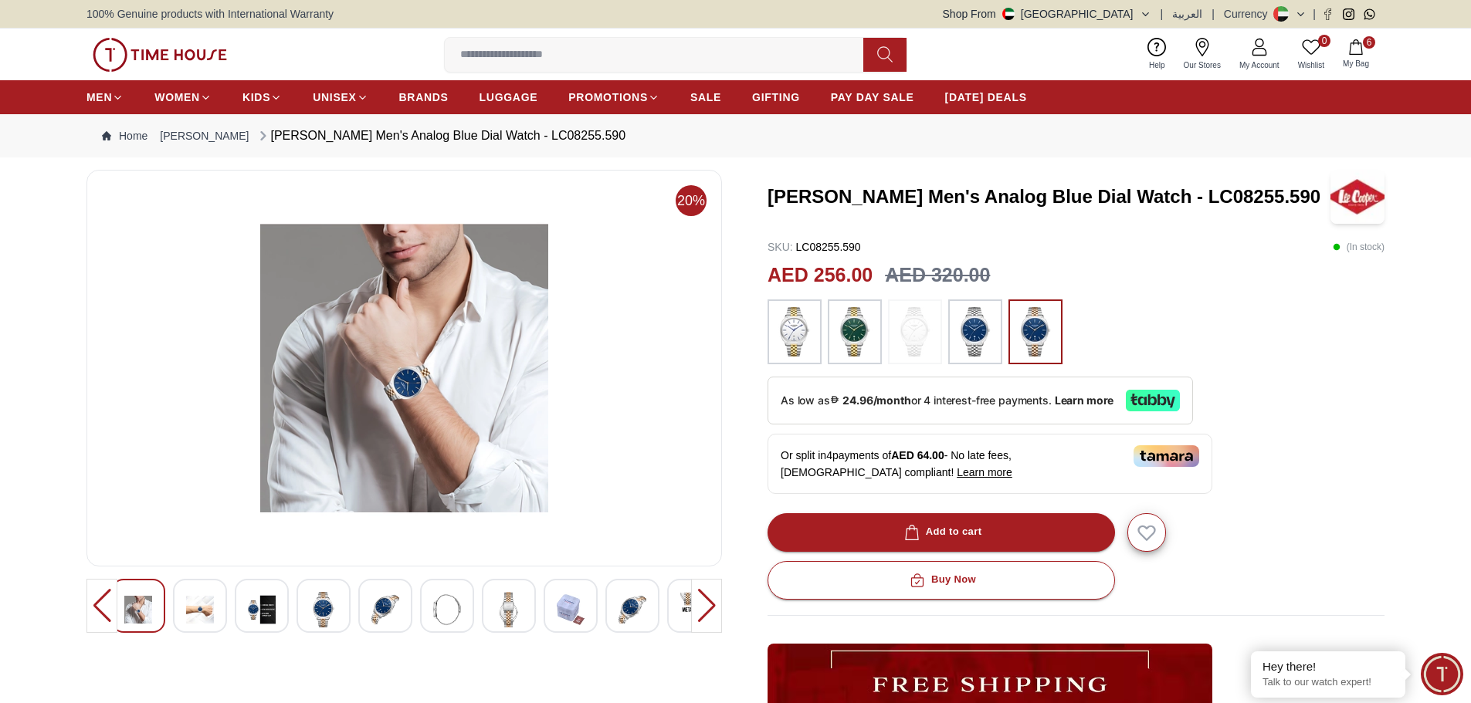
click at [577, 603] on img at bounding box center [571, 610] width 28 height 36
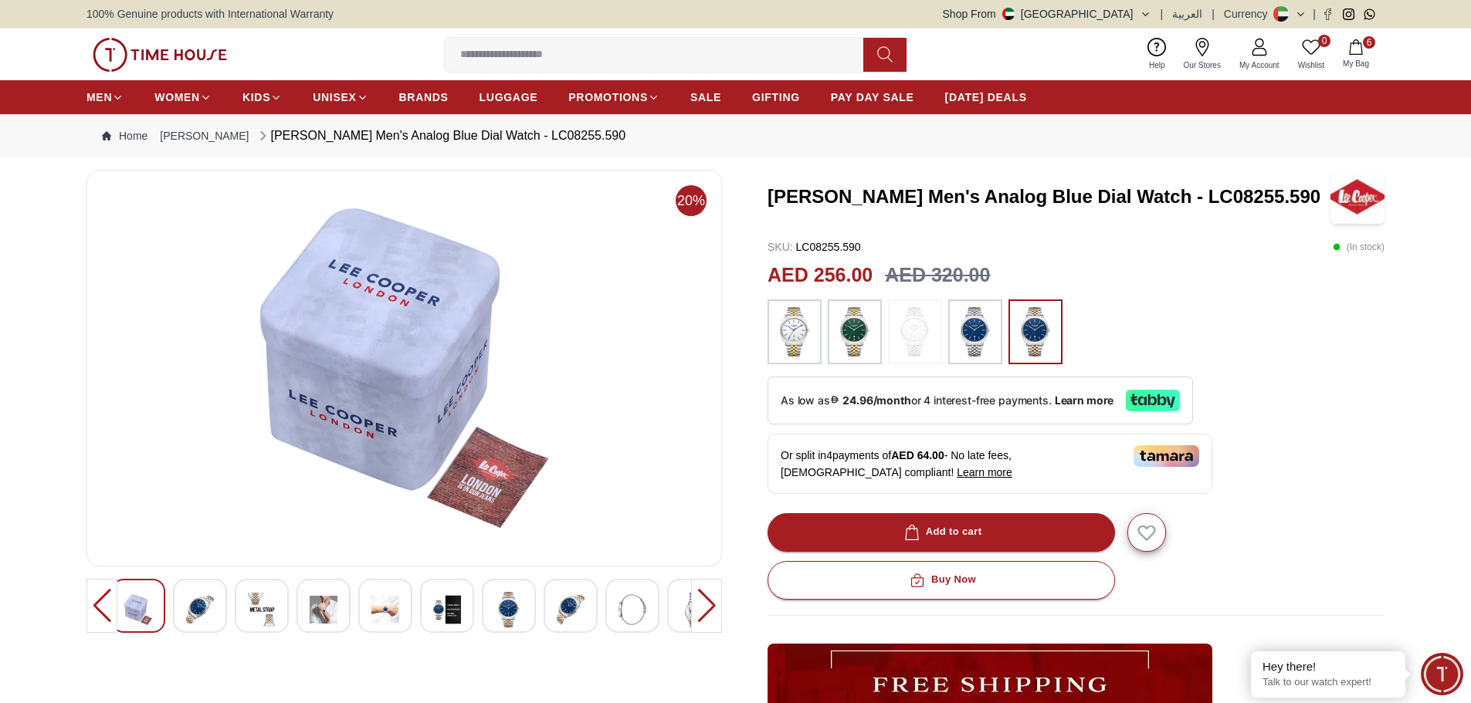
click at [575, 603] on img at bounding box center [571, 610] width 28 height 36
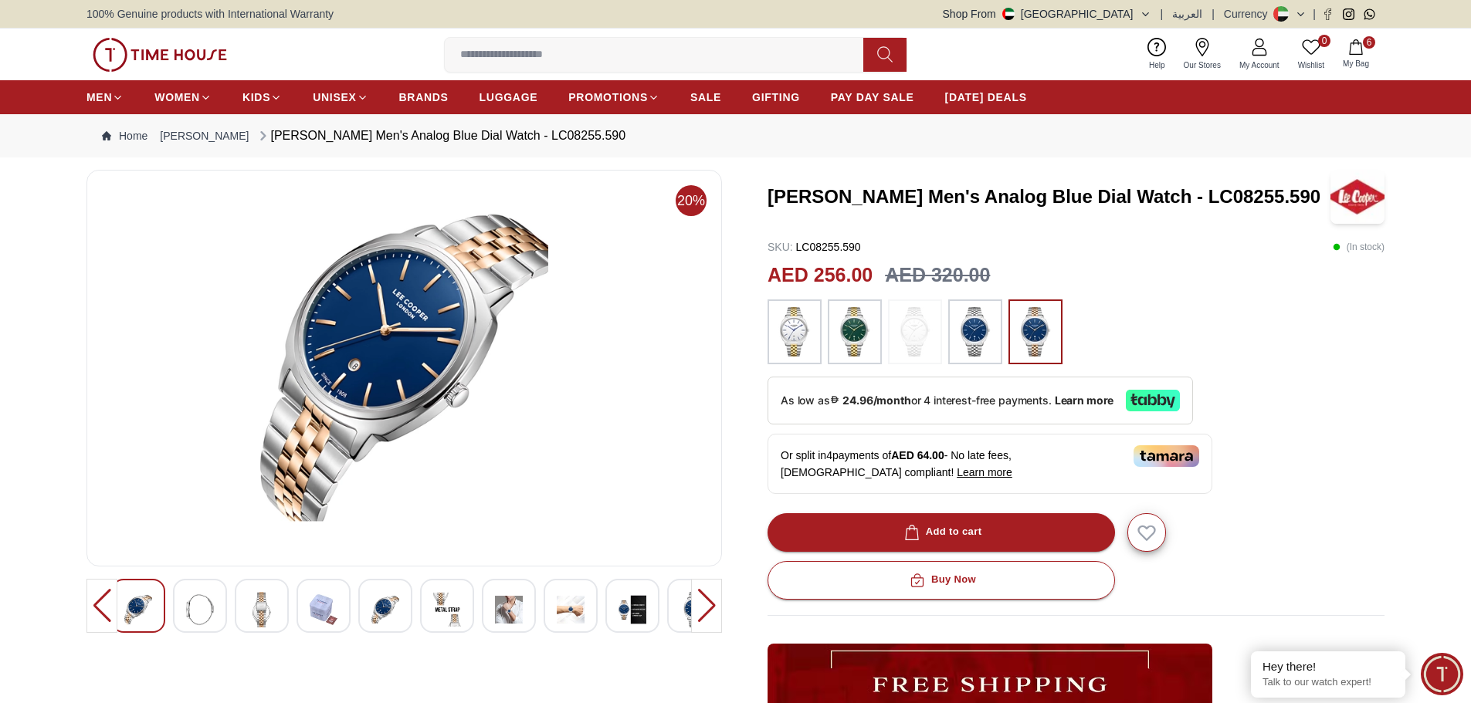
click at [505, 606] on img at bounding box center [509, 610] width 28 height 36
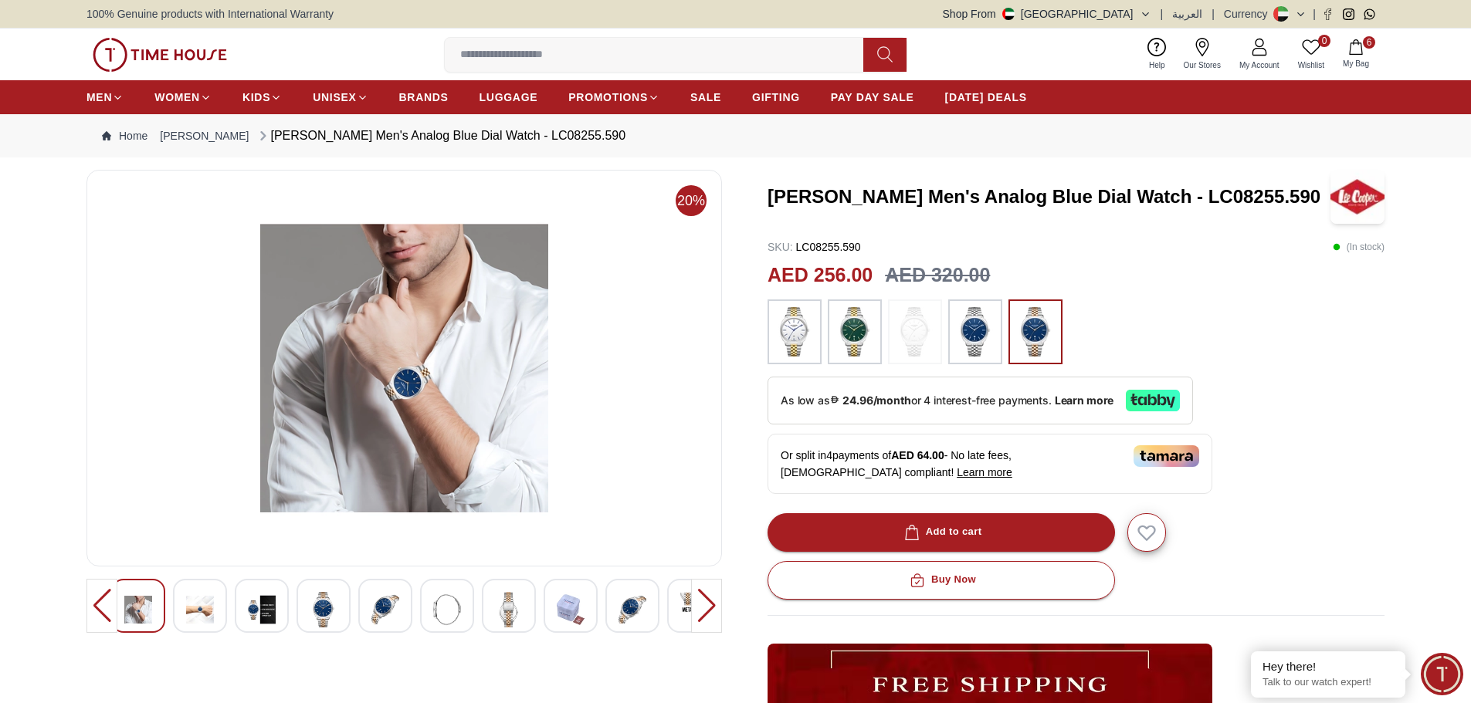
click at [403, 606] on div at bounding box center [385, 606] width 54 height 54
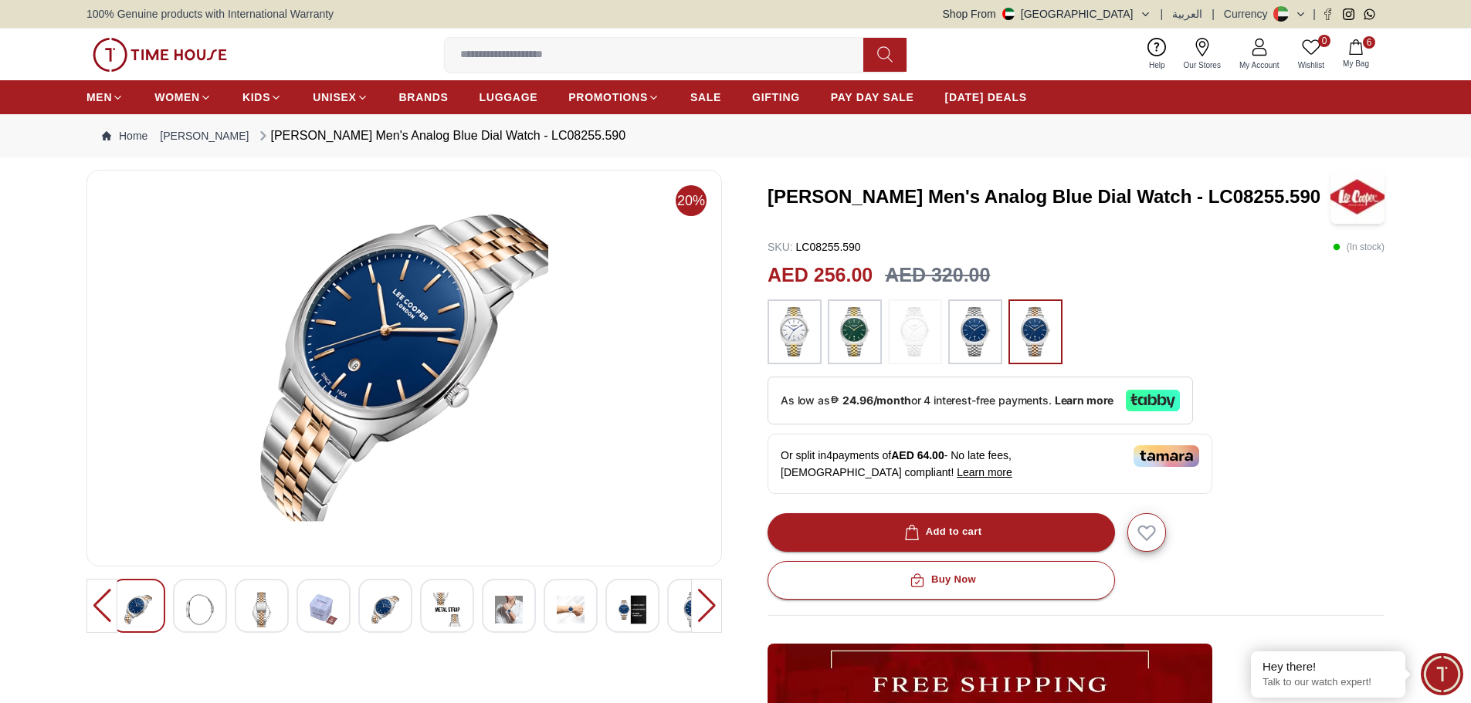
click at [251, 609] on img at bounding box center [262, 610] width 28 height 36
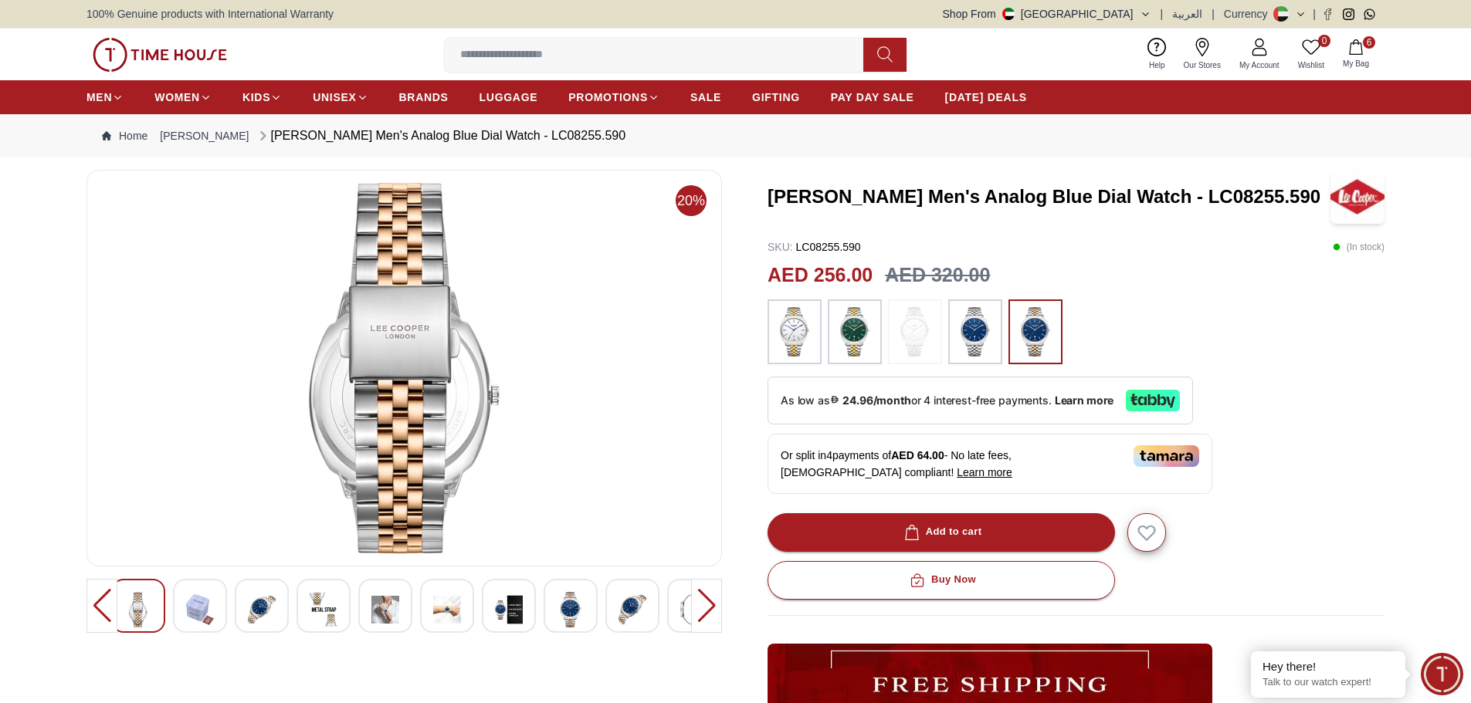
click at [267, 603] on img at bounding box center [262, 610] width 28 height 36
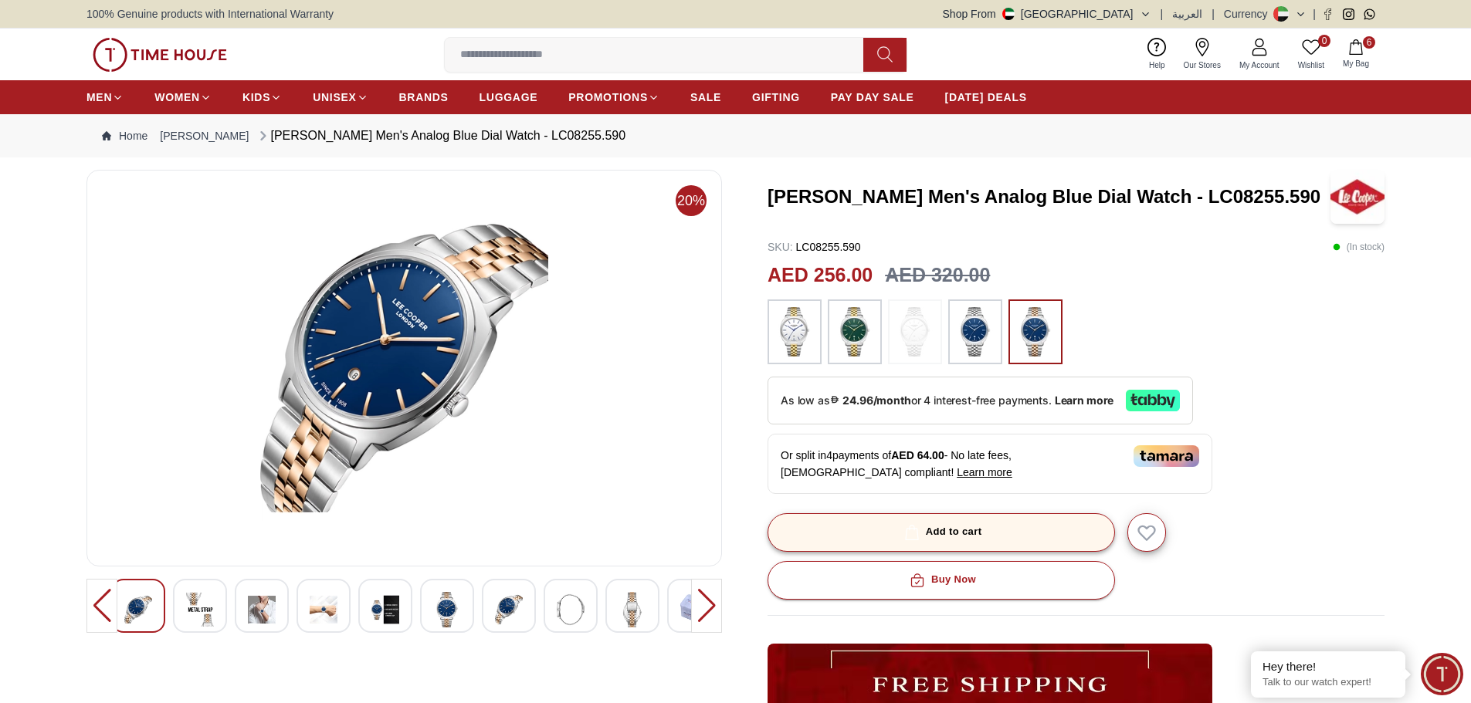
click at [1005, 528] on button "Add to cart" at bounding box center [941, 533] width 347 height 39
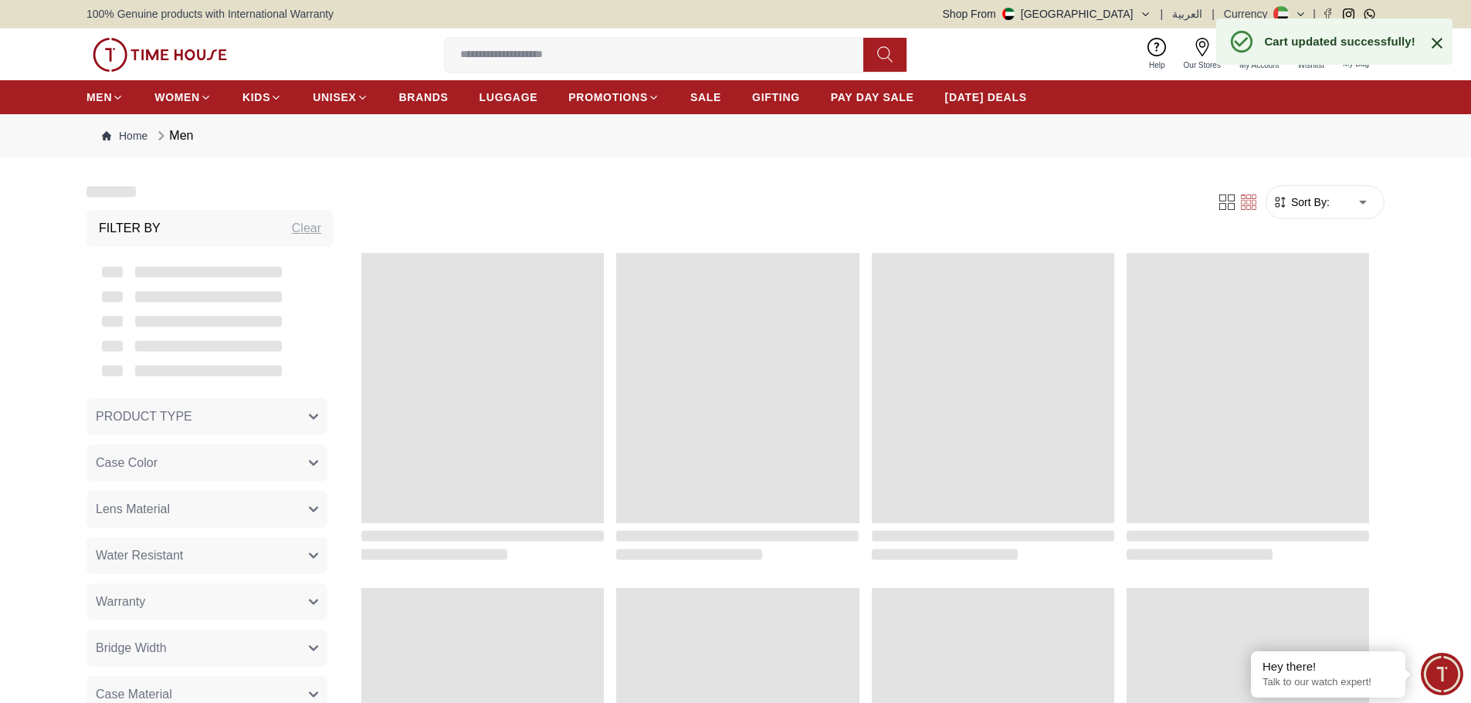
scroll to position [1236, 0]
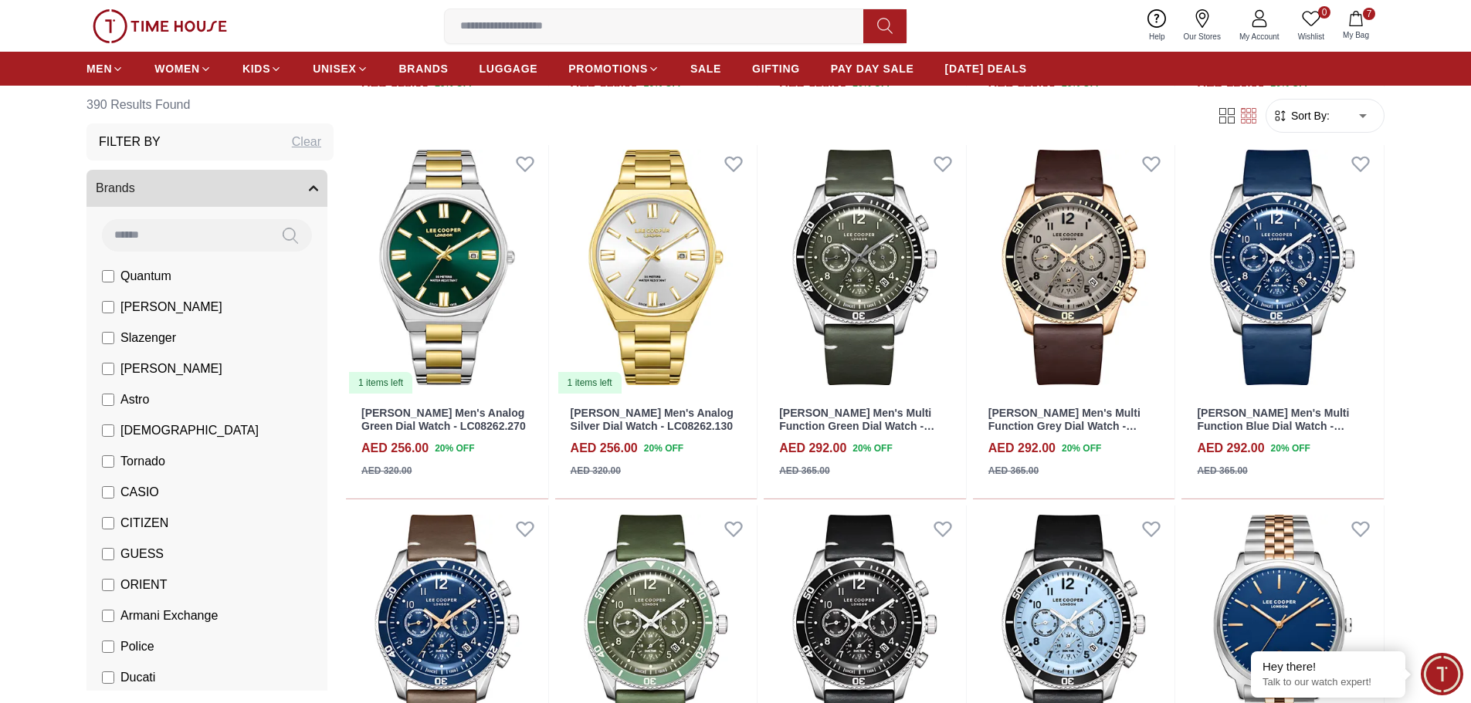
scroll to position [1081, 0]
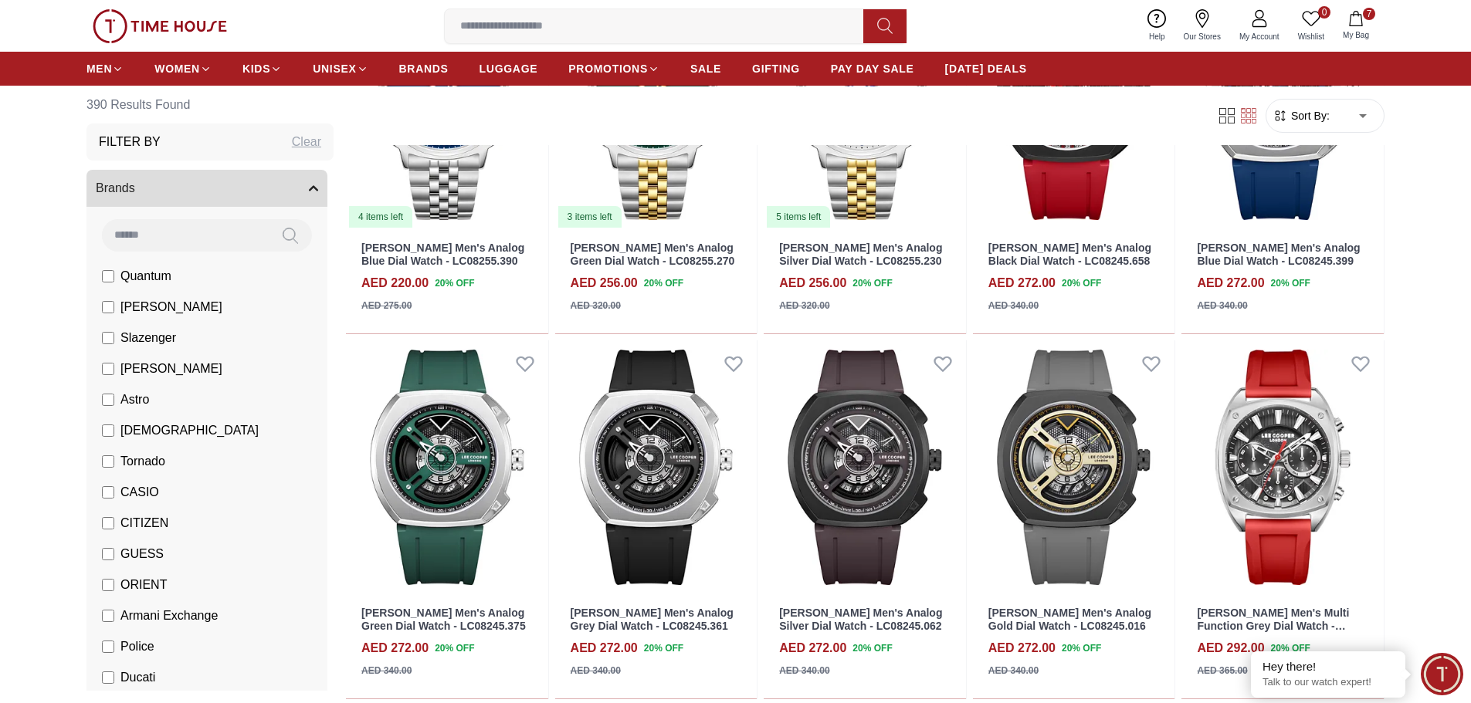
scroll to position [1776, 0]
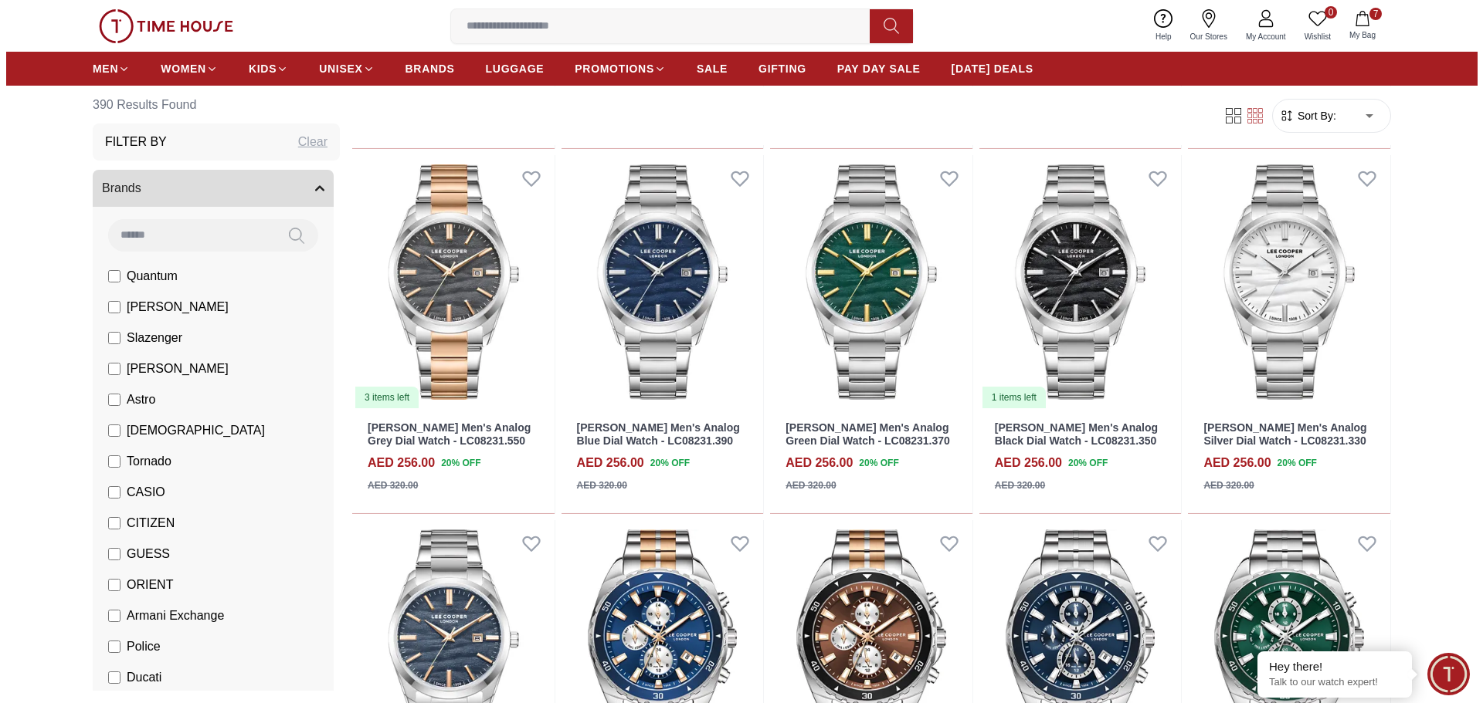
scroll to position [3089, 0]
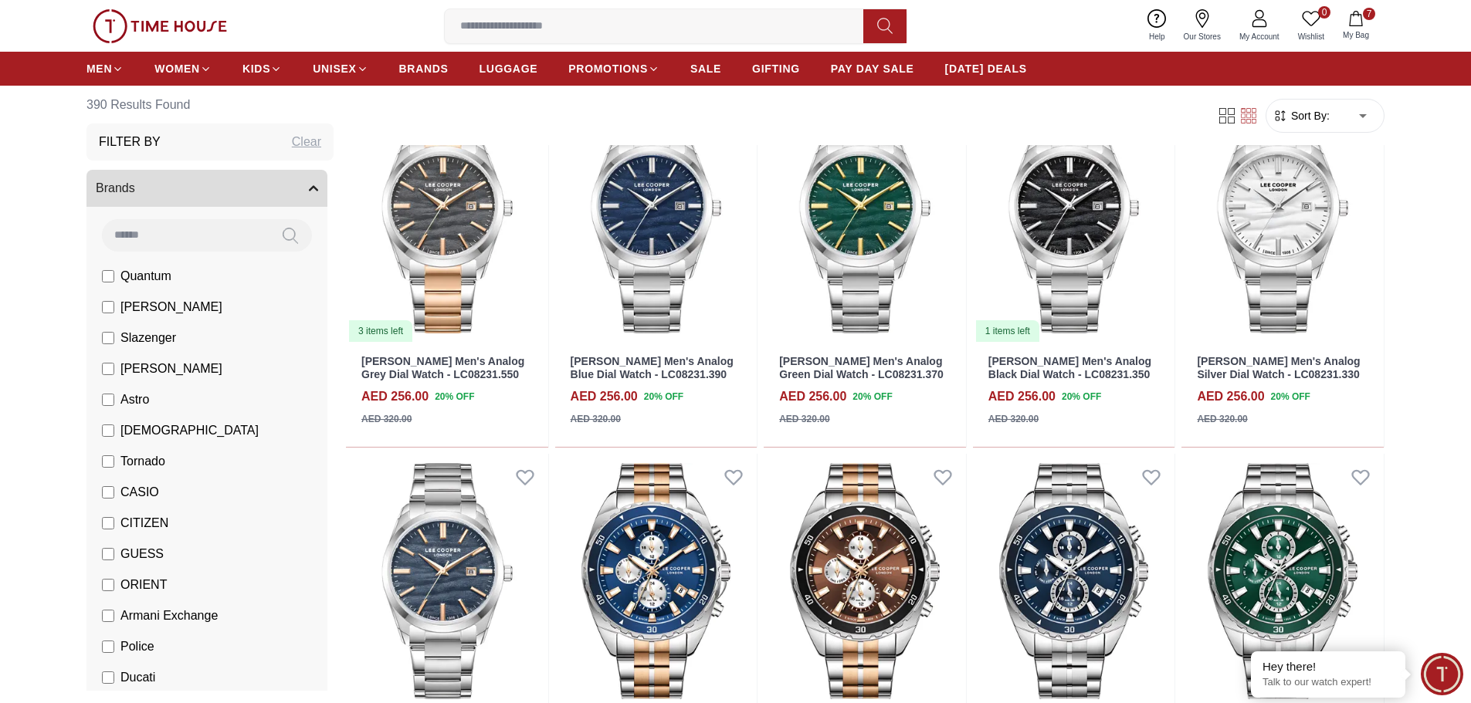
click at [1346, 31] on span "My Bag" at bounding box center [1356, 35] width 39 height 12
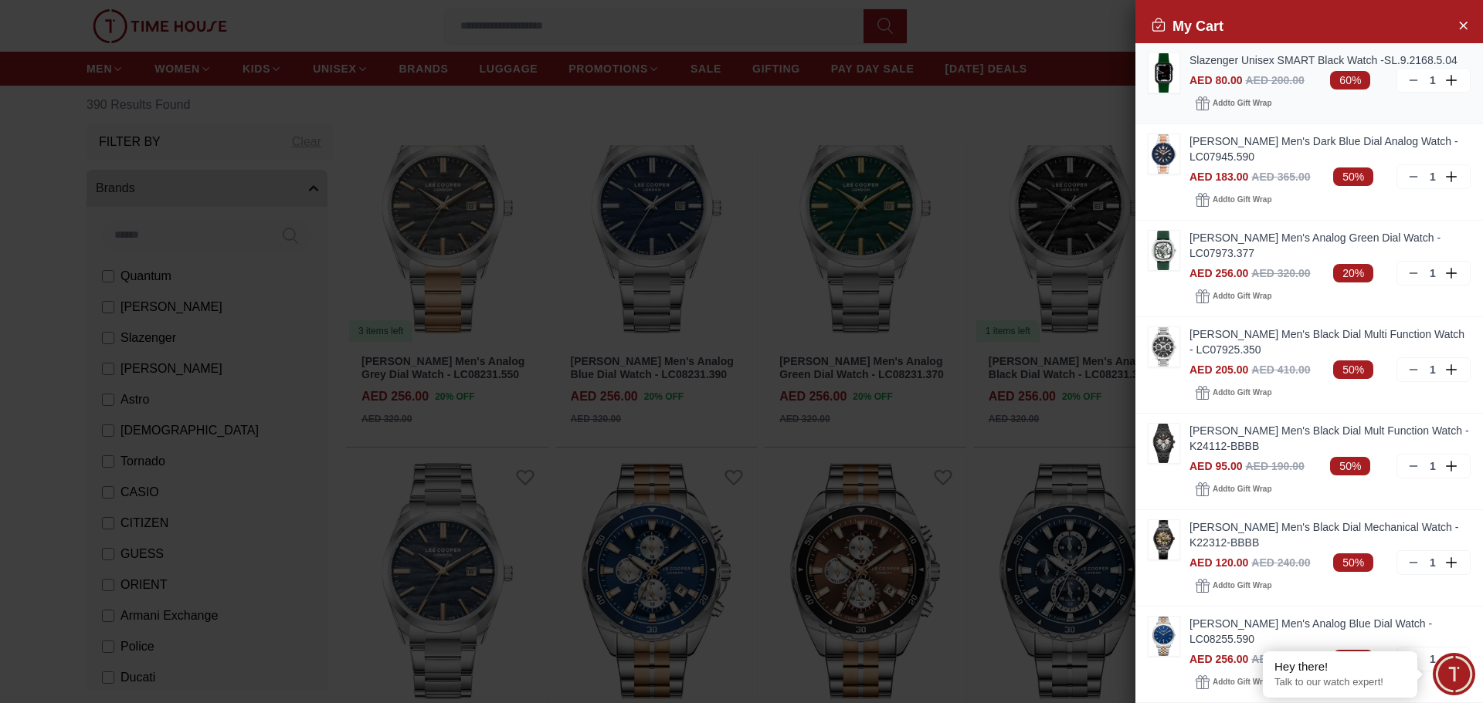
click at [1408, 78] on icon at bounding box center [1413, 80] width 12 height 12
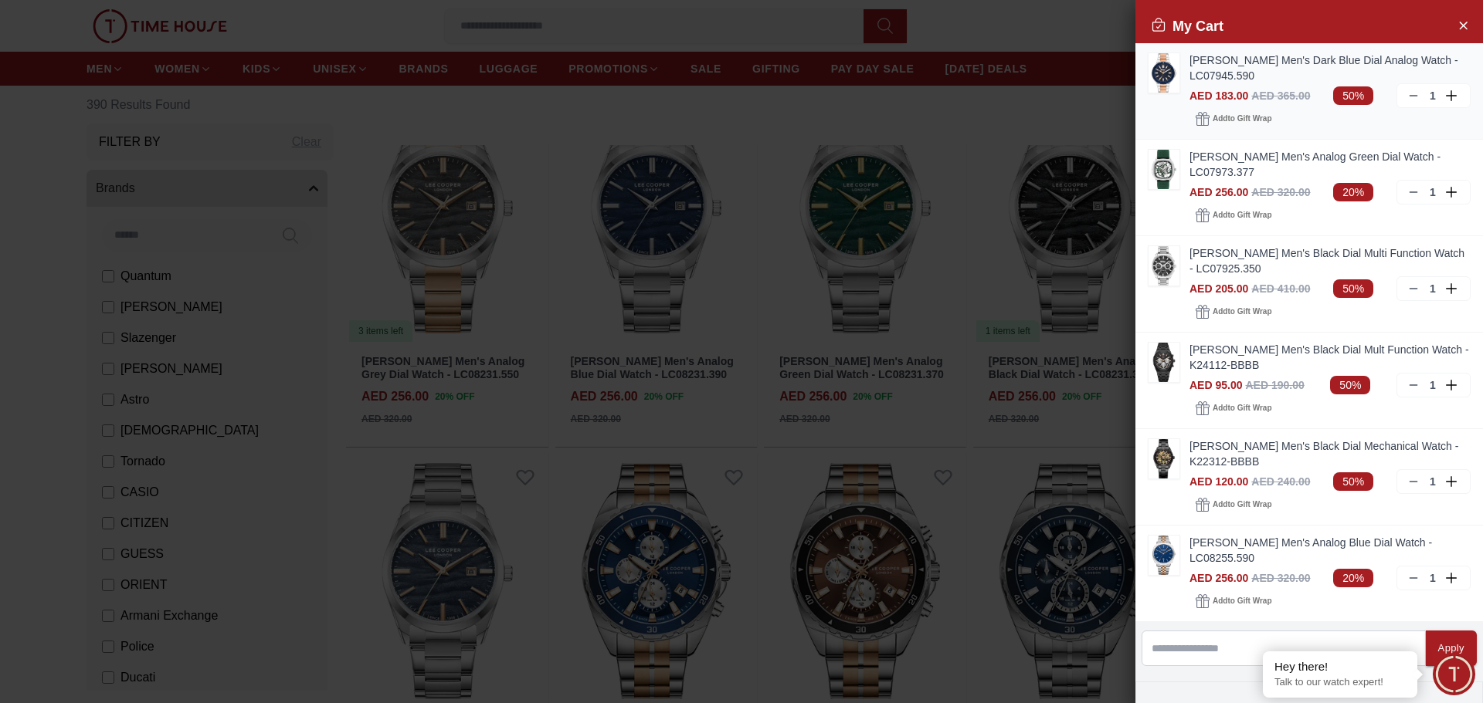
click at [1407, 99] on icon at bounding box center [1413, 96] width 12 height 12
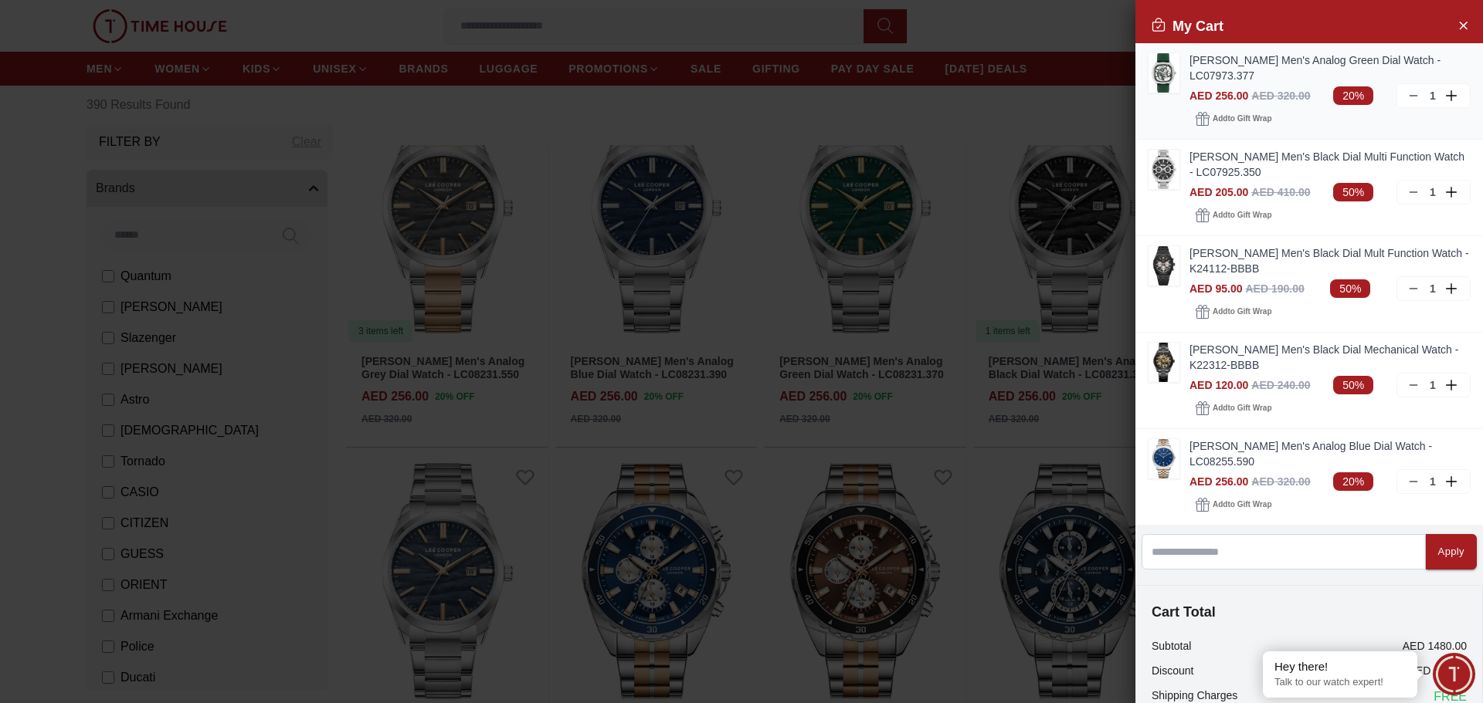
click at [1148, 74] on img at bounding box center [1163, 72] width 31 height 39
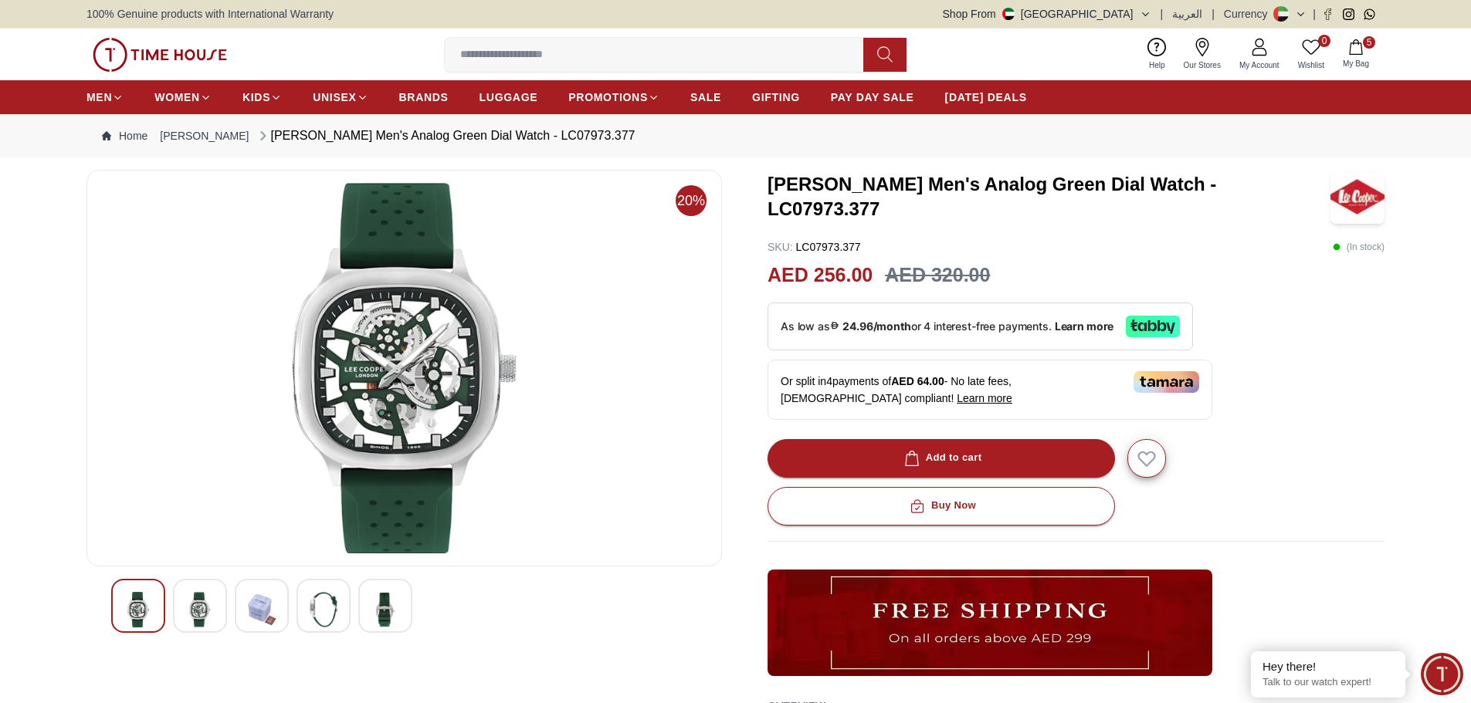
click at [392, 593] on img at bounding box center [385, 610] width 28 height 36
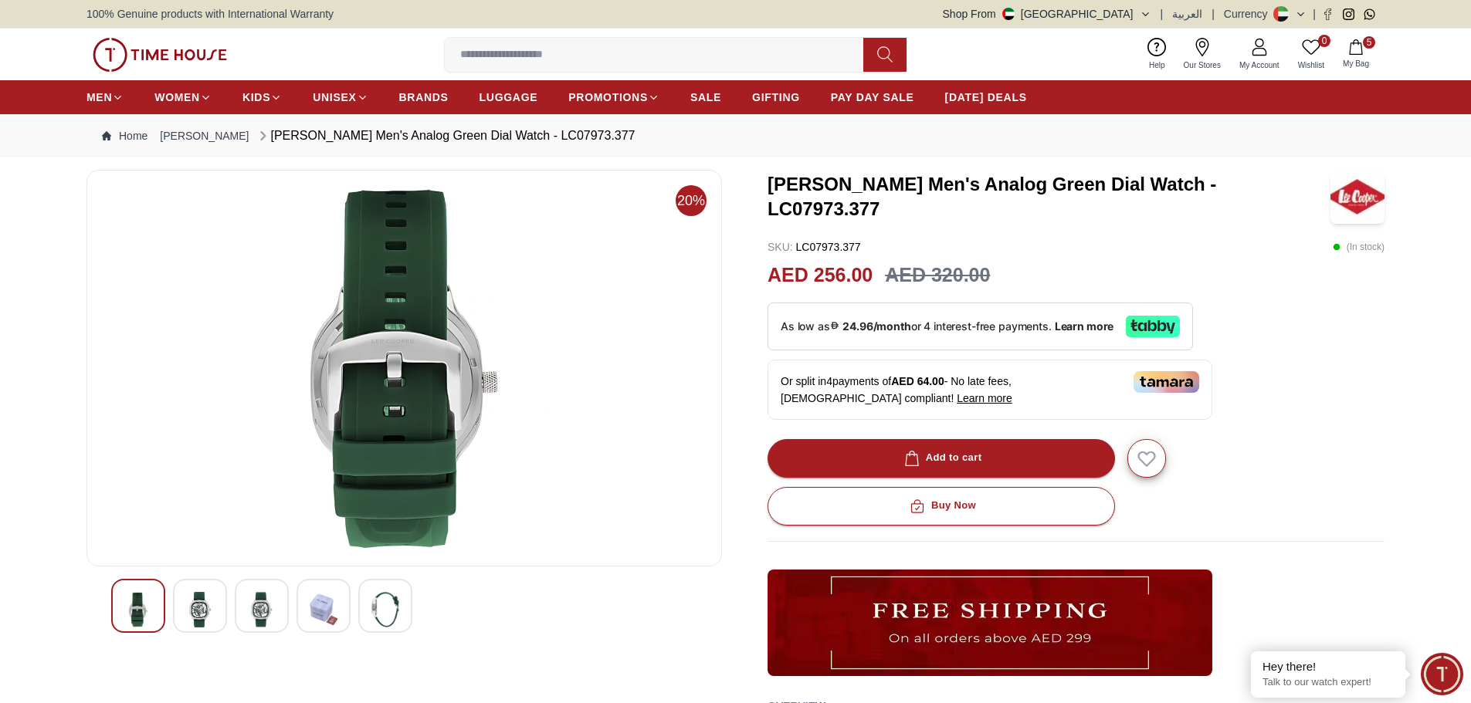
click at [321, 606] on img at bounding box center [324, 610] width 28 height 36
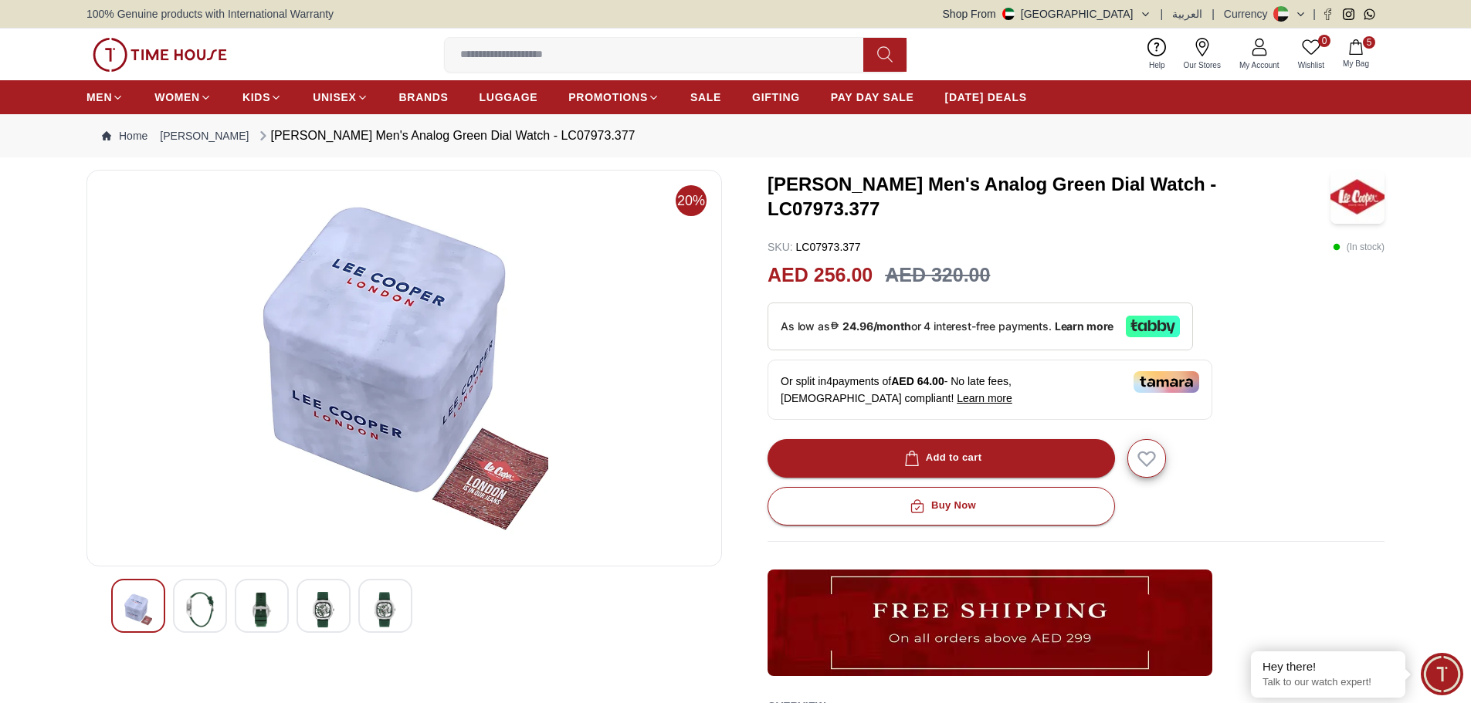
click at [275, 612] on img at bounding box center [262, 610] width 28 height 36
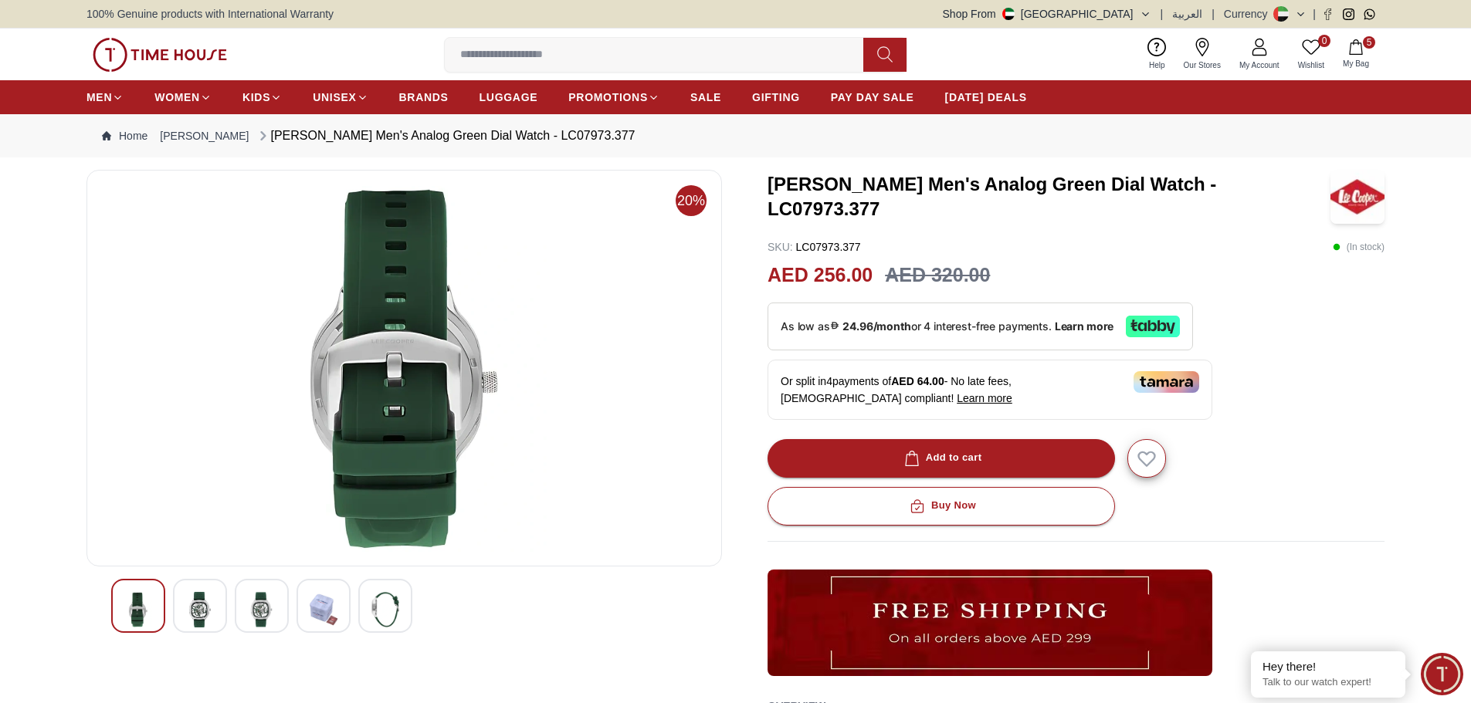
click at [208, 612] on img at bounding box center [200, 610] width 28 height 36
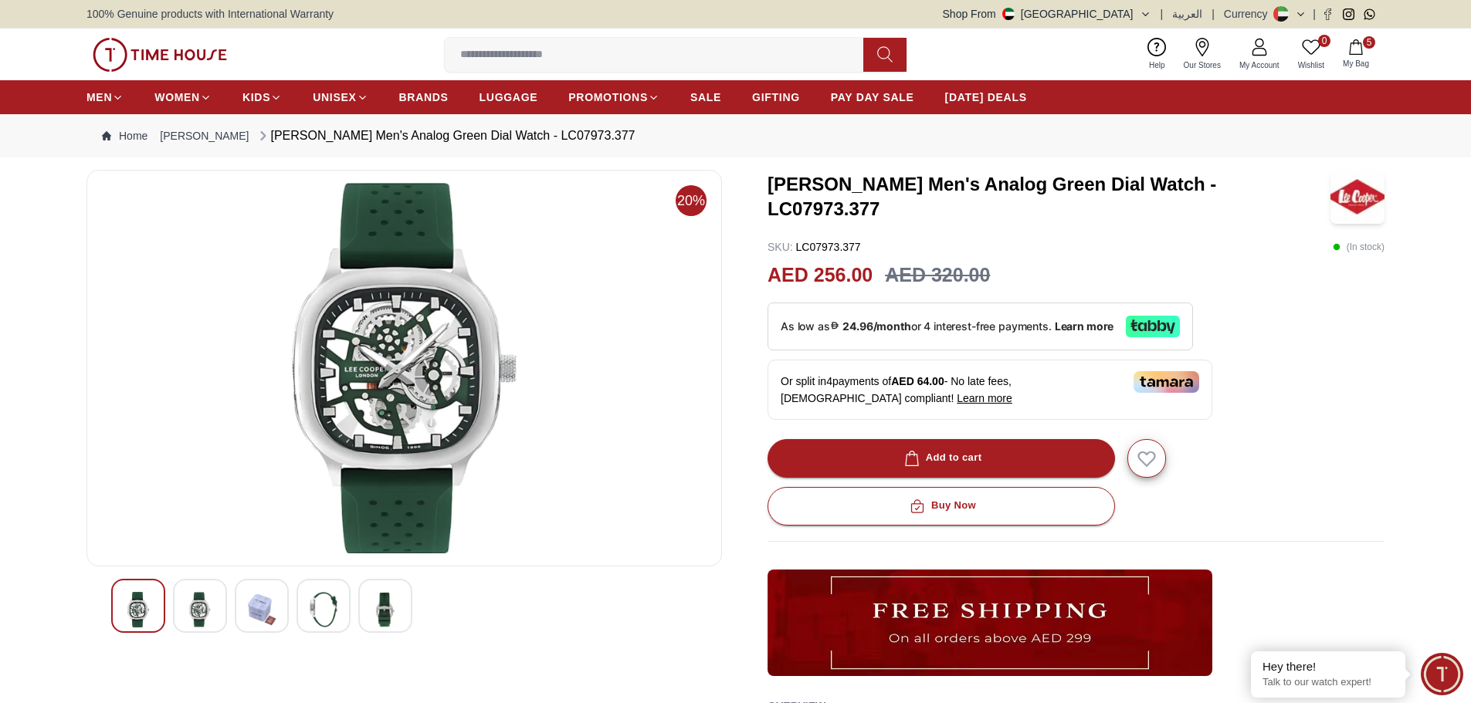
click at [1355, 53] on icon "button" at bounding box center [1355, 46] width 15 height 15
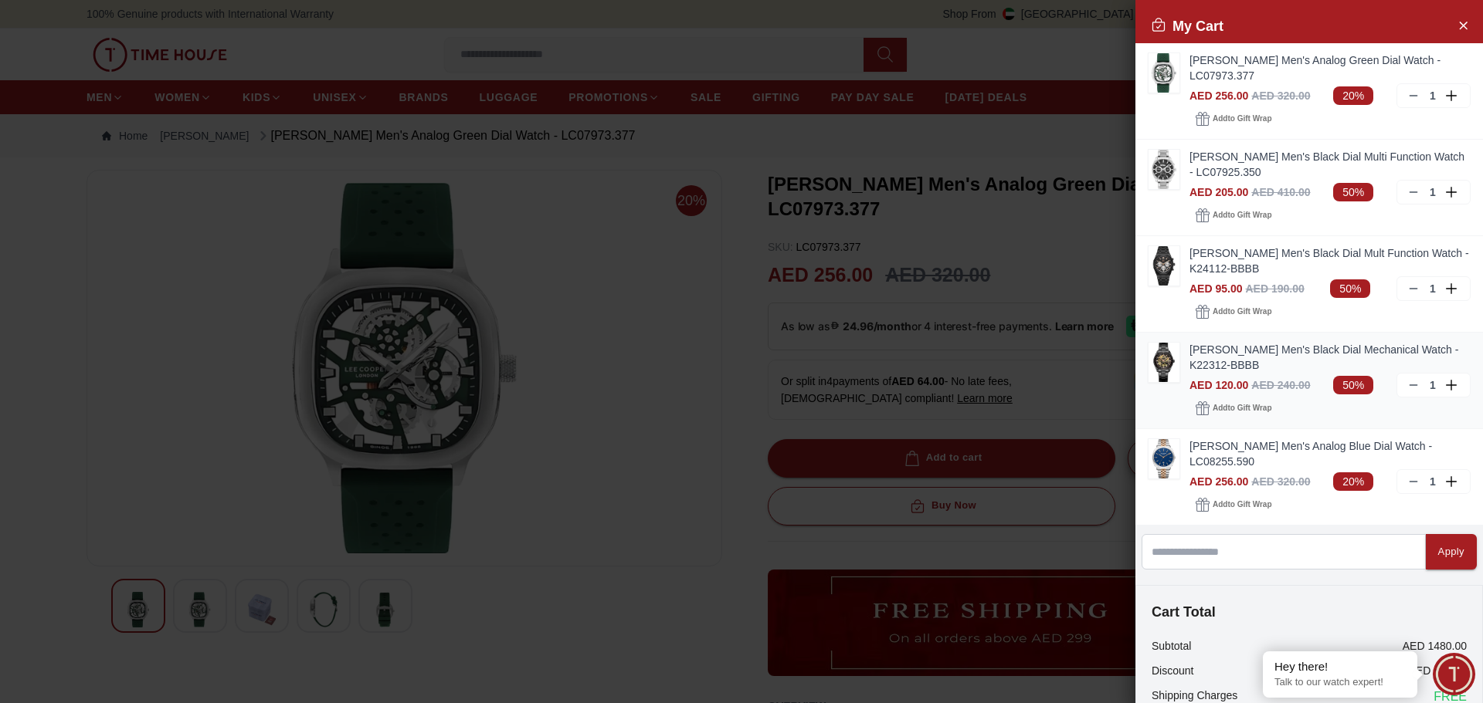
click at [1188, 344] on div "Kenneth Scott Men's Black Dial Mechanical Watch - K22312-BBBB AED 120.00 AED 24…" at bounding box center [1308, 381] width 347 height 97
click at [1165, 360] on img at bounding box center [1163, 362] width 31 height 39
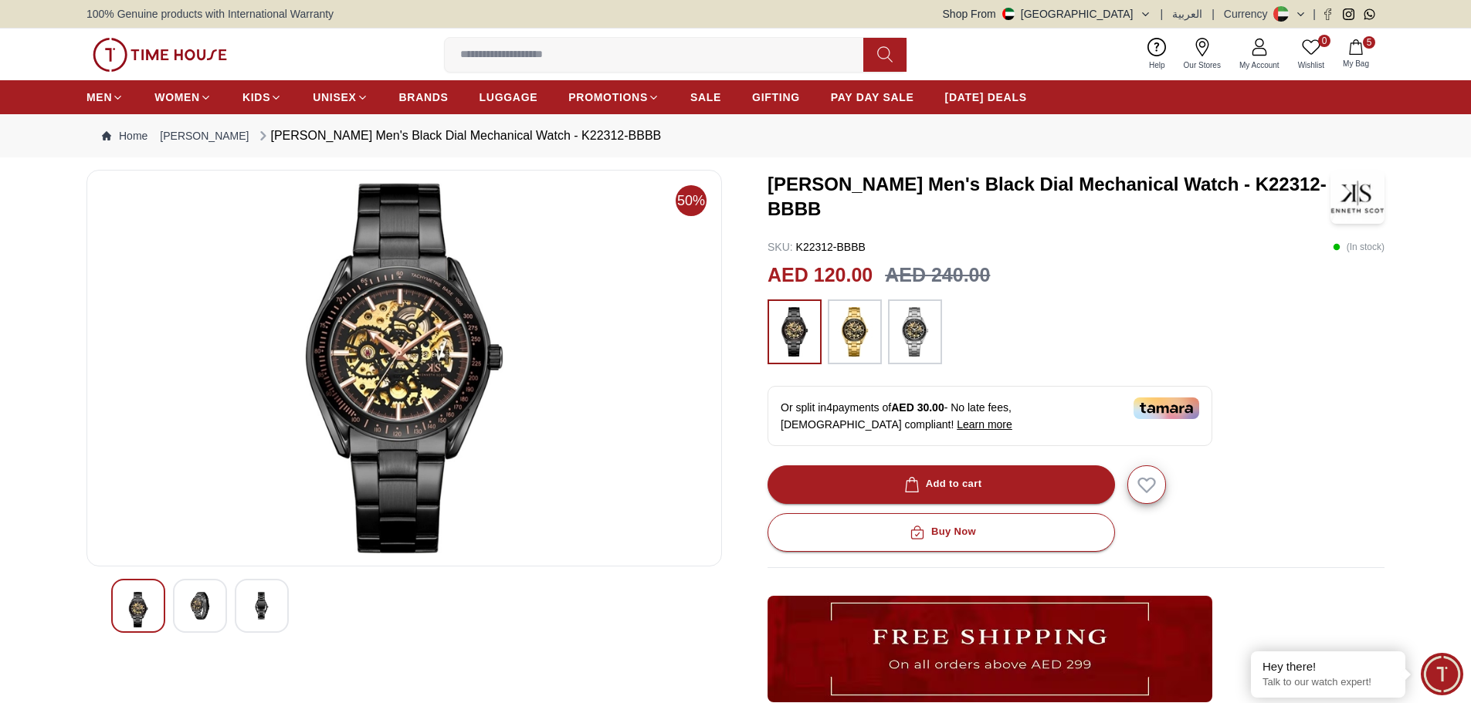
click at [1347, 58] on span "My Bag" at bounding box center [1356, 64] width 39 height 12
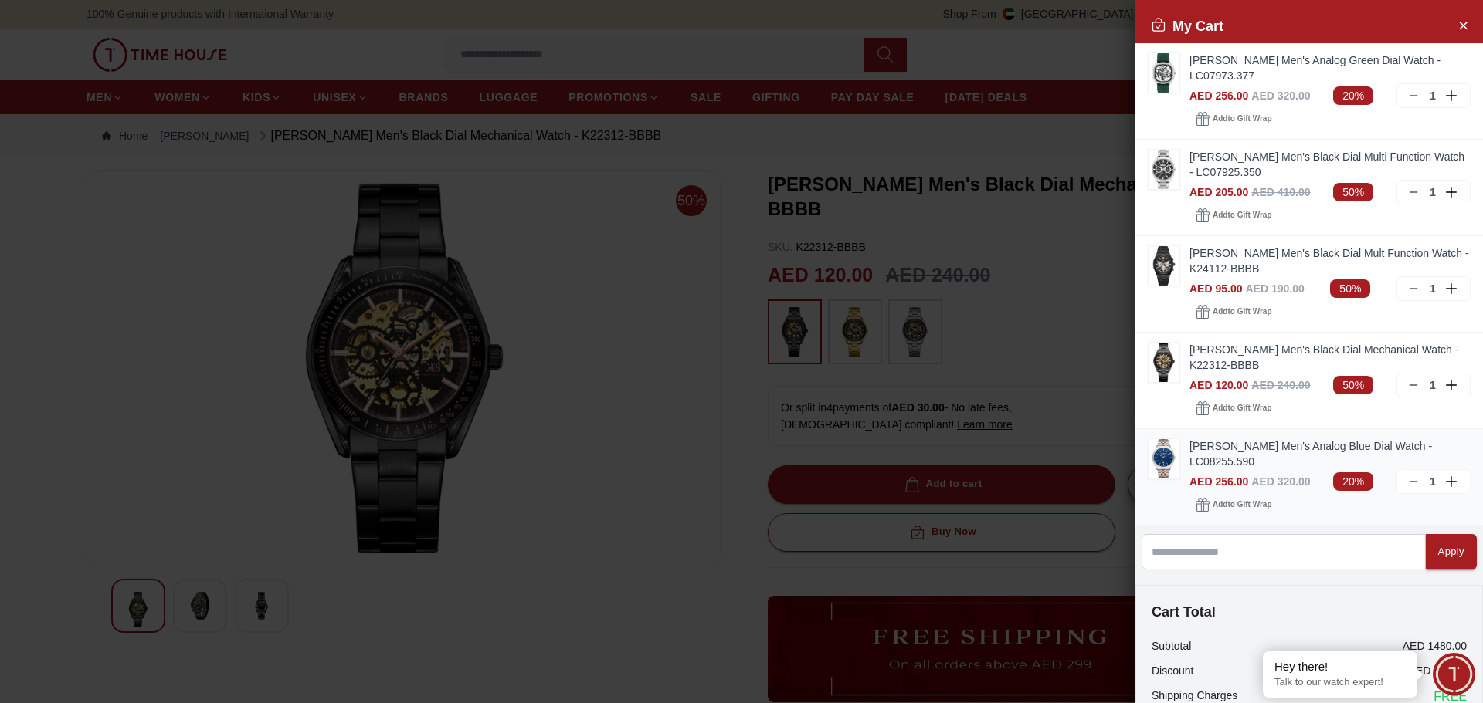
click at [1171, 458] on img at bounding box center [1163, 458] width 31 height 39
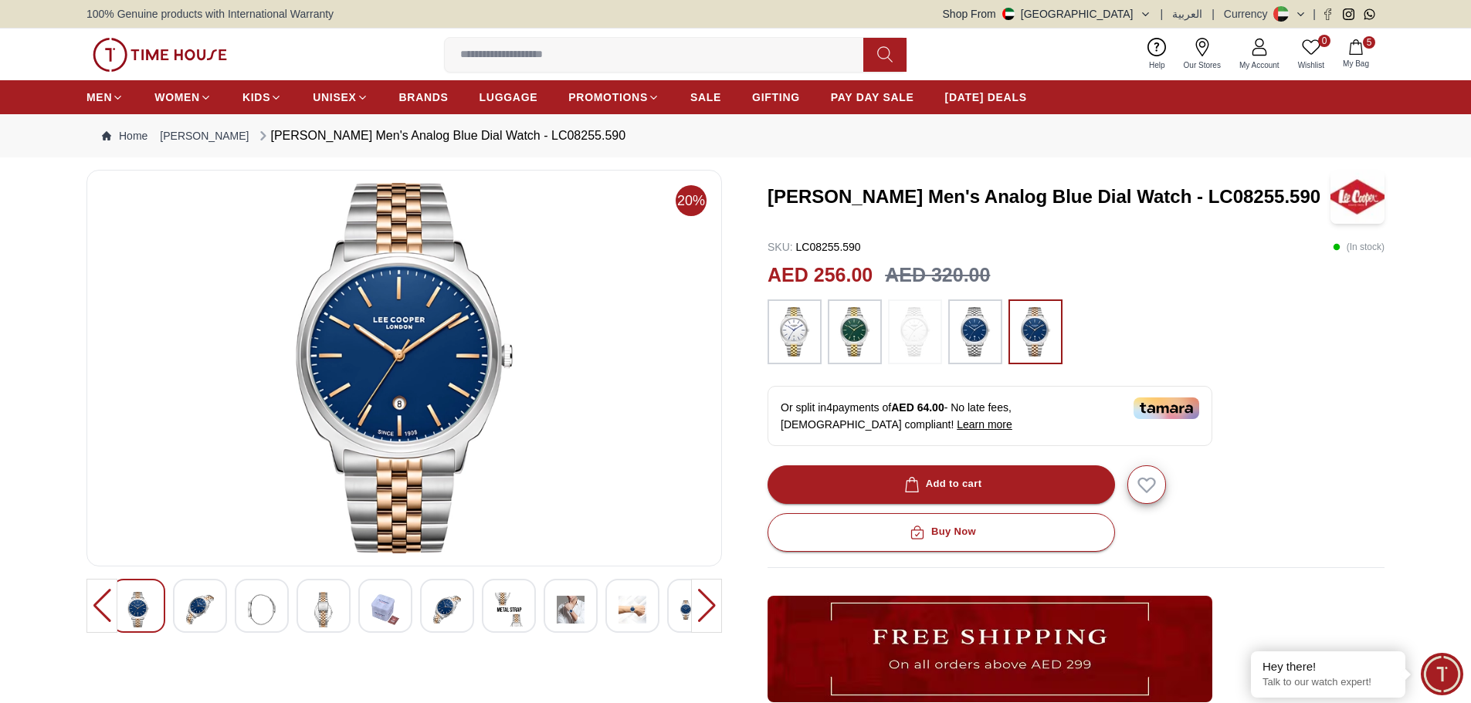
click at [1354, 56] on button "5 My Bag" at bounding box center [1356, 54] width 45 height 36
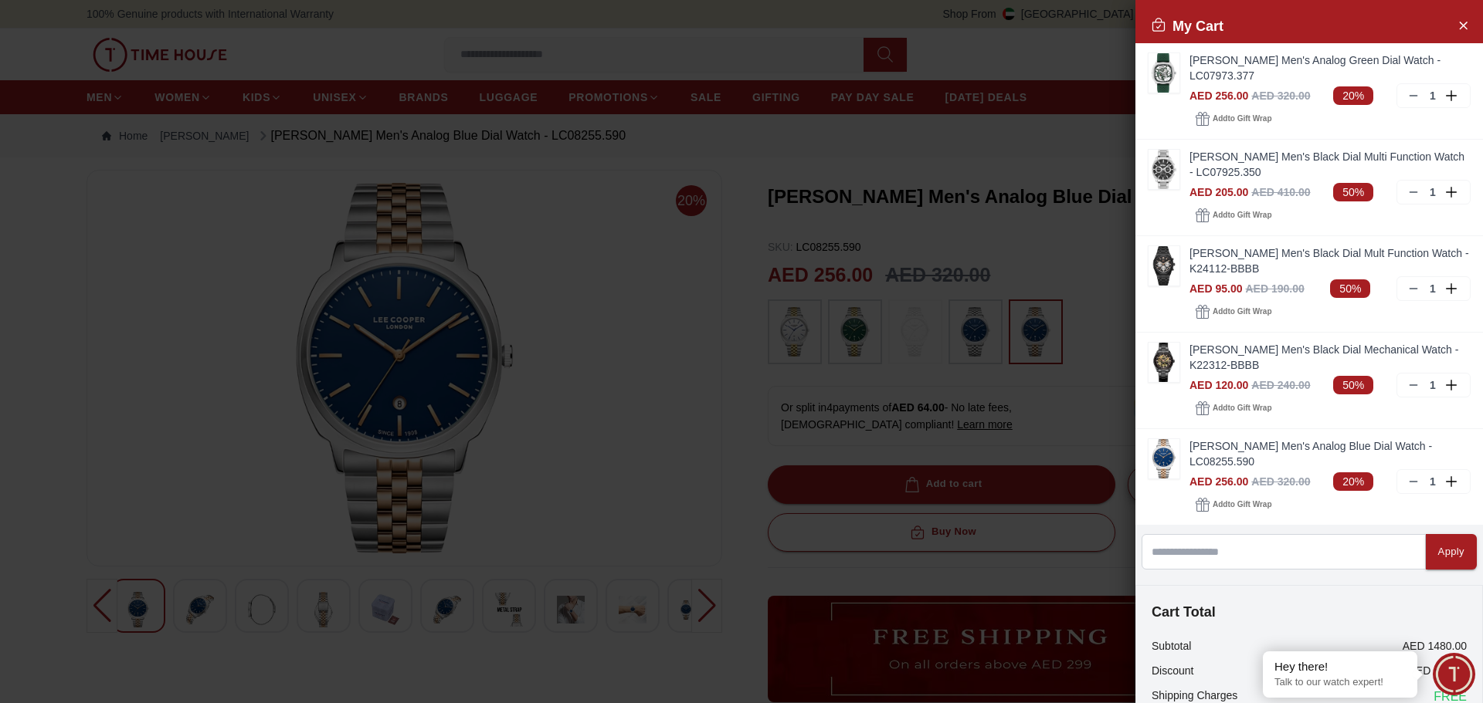
click at [585, 272] on div at bounding box center [741, 351] width 1483 height 703
click at [1168, 172] on img at bounding box center [1163, 169] width 31 height 39
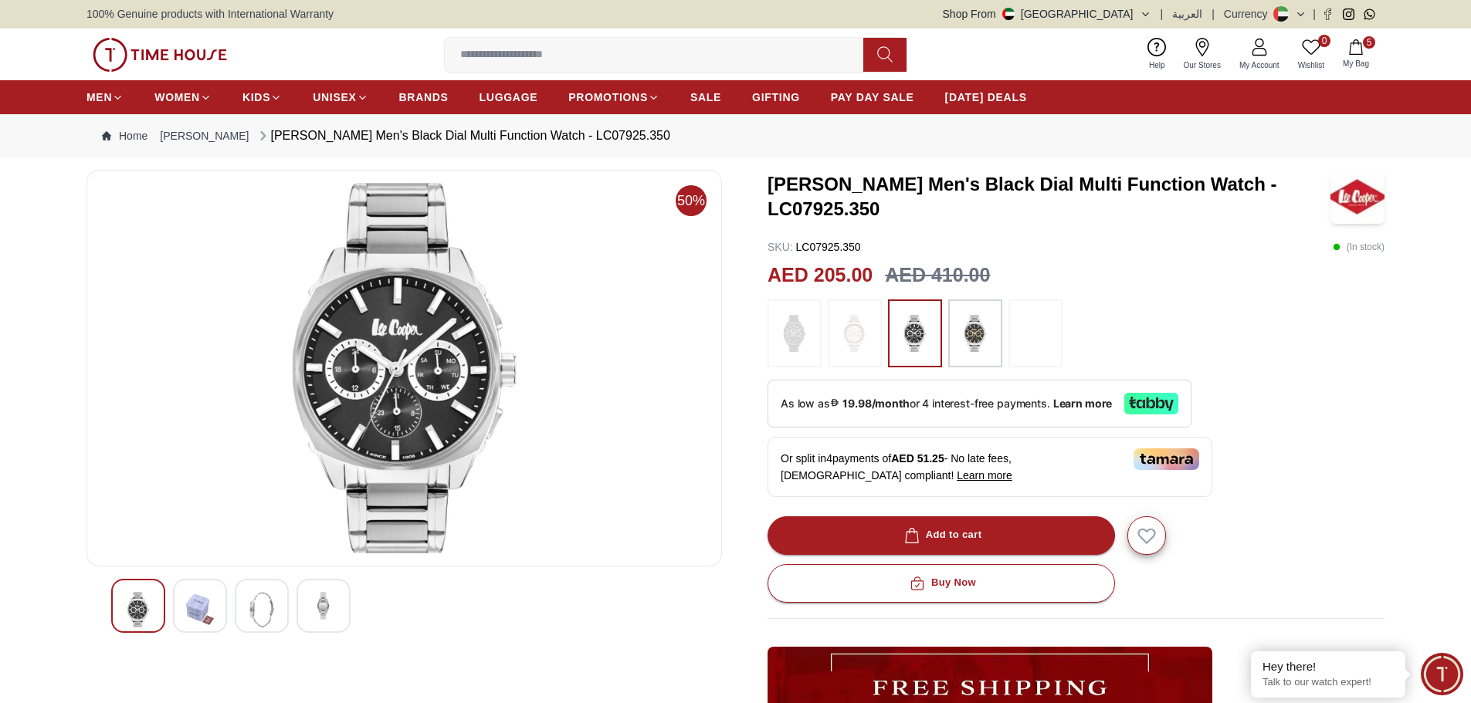
click at [276, 595] on div at bounding box center [262, 606] width 54 height 54
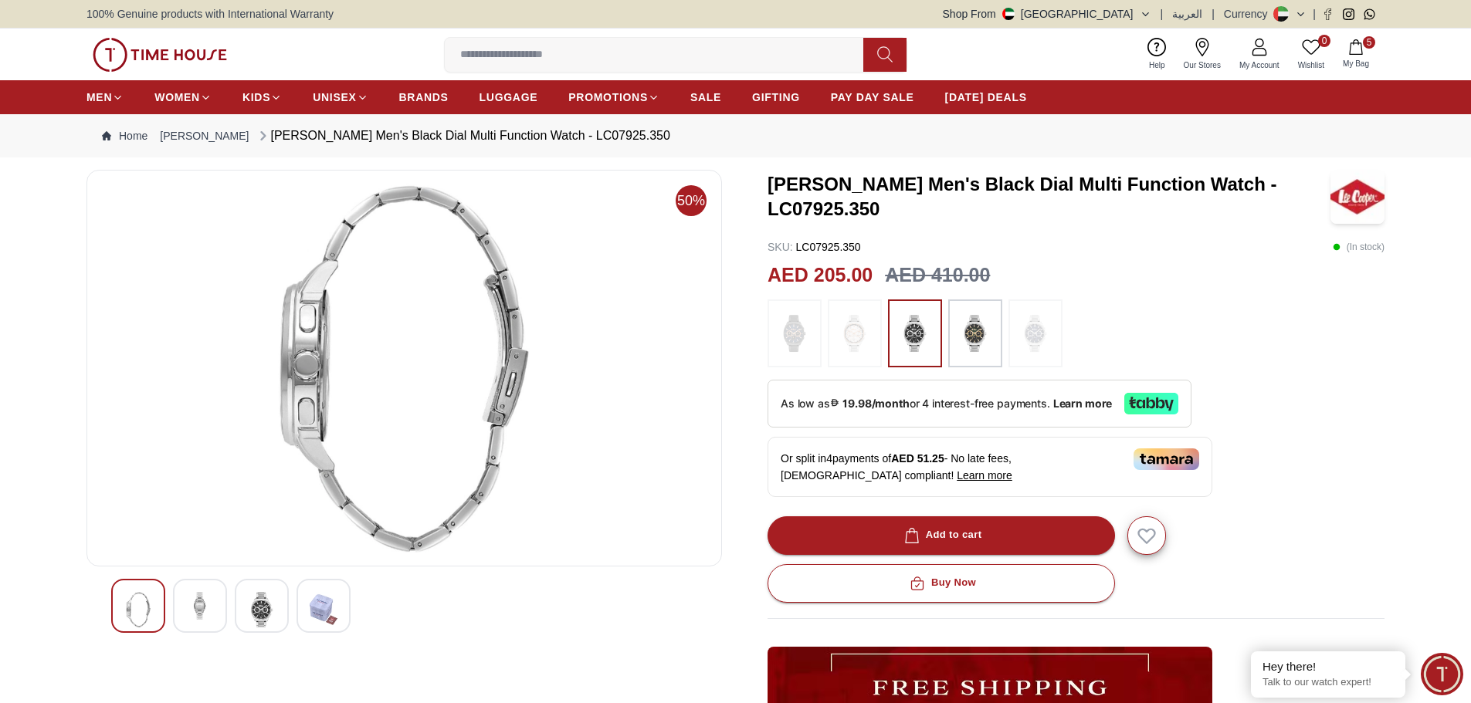
click at [312, 602] on img at bounding box center [324, 610] width 28 height 36
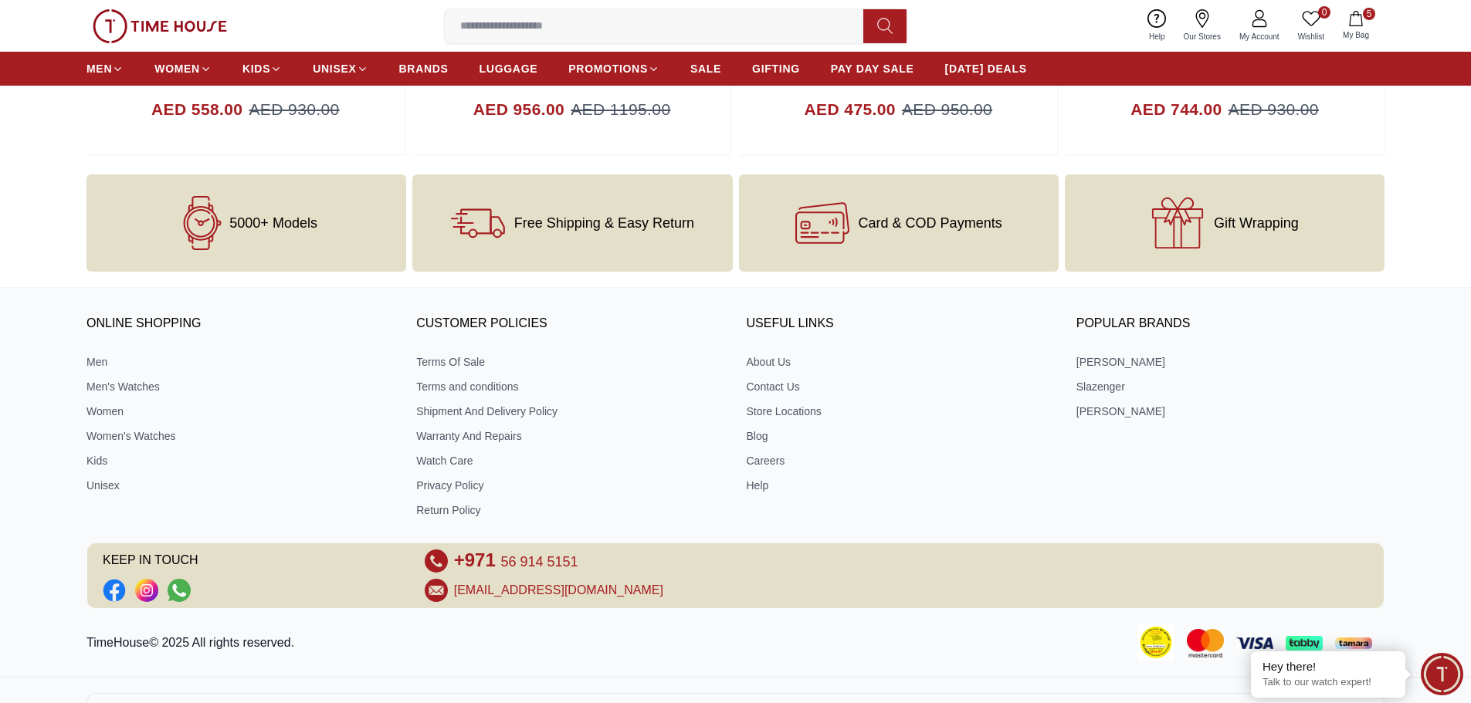
scroll to position [1931, 0]
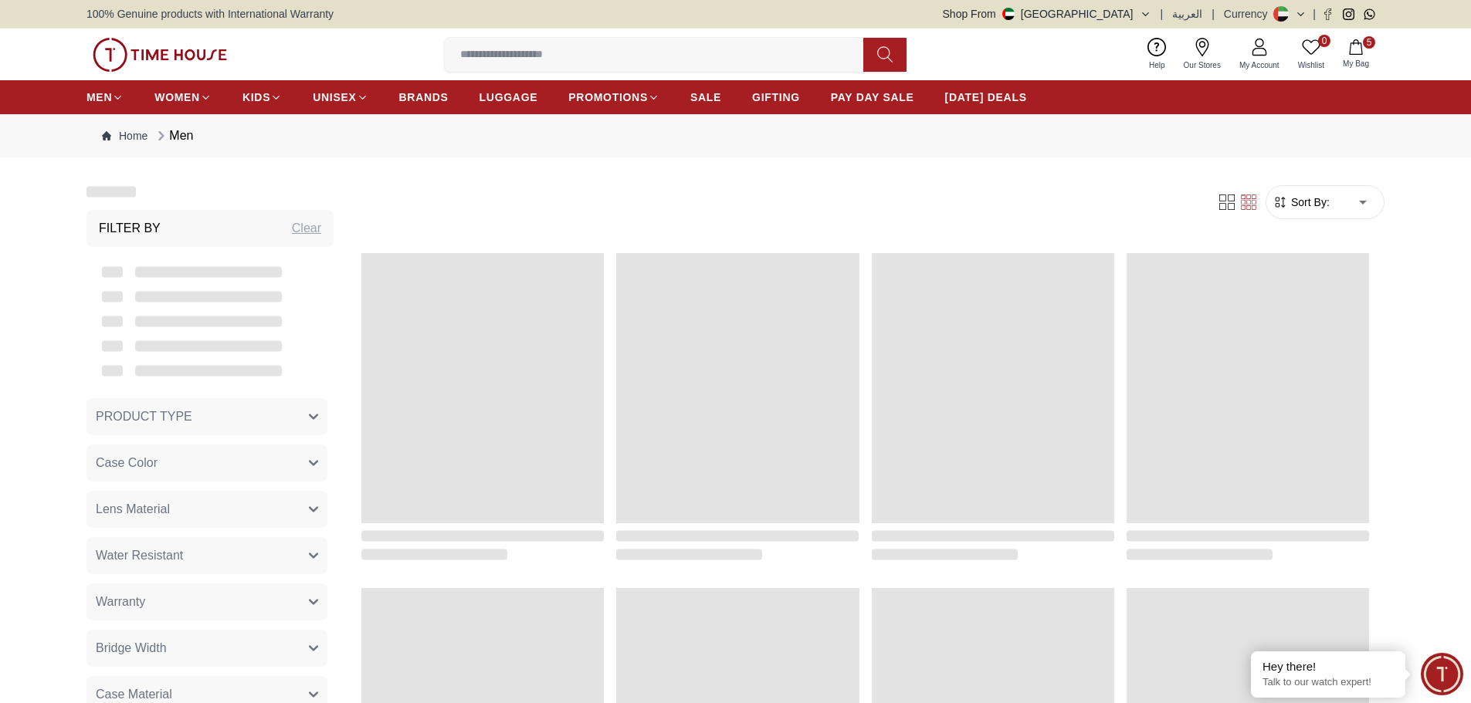
scroll to position [1484, 0]
